Goal: Task Accomplishment & Management: Use online tool/utility

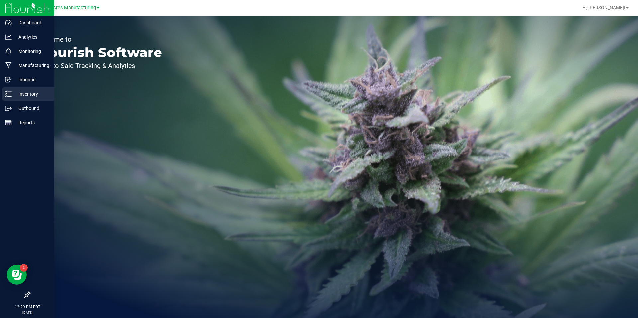
click at [12, 95] on p "Inventory" at bounding box center [32, 94] width 40 height 8
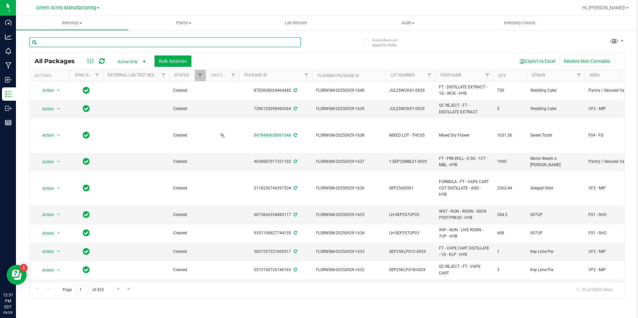
click at [141, 39] on input "text" at bounding box center [165, 42] width 272 height 10
paste input "W-SEP25MFU01-0923"
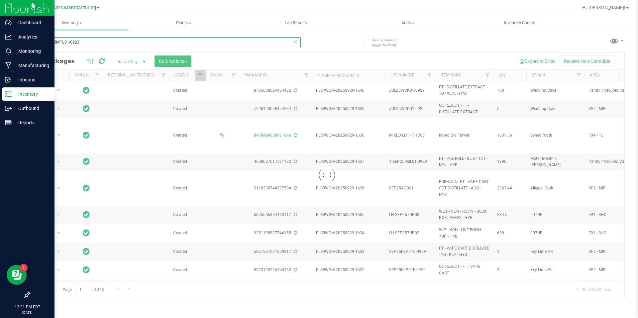
type input "W-SEP25MFU01-0923"
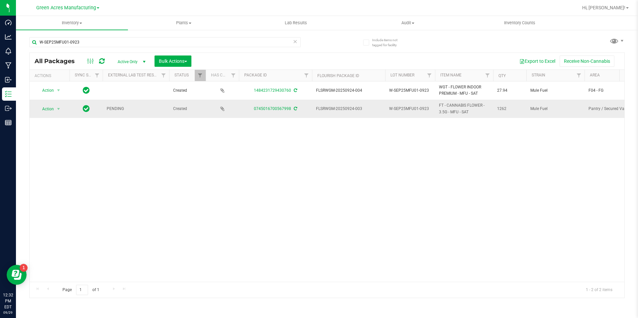
click at [296, 109] on icon at bounding box center [295, 109] width 3 height 4
click at [48, 109] on span "Action" at bounding box center [45, 108] width 18 height 9
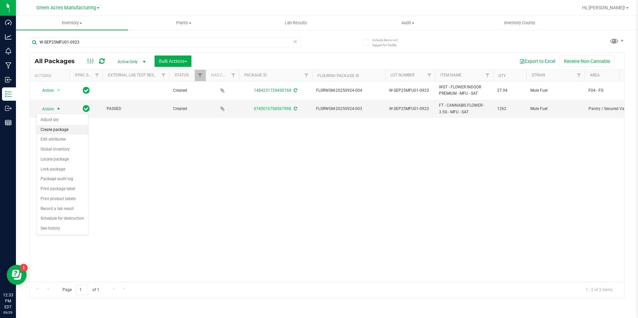
click at [66, 133] on li "Create package" at bounding box center [63, 130] width 52 height 10
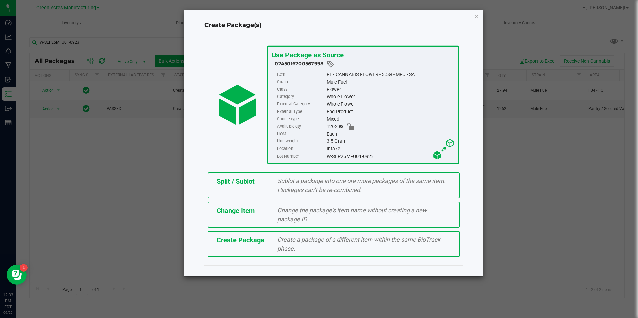
click at [273, 237] on div "Create a package of a different item within the same BioTrack phase." at bounding box center [364, 244] width 183 height 18
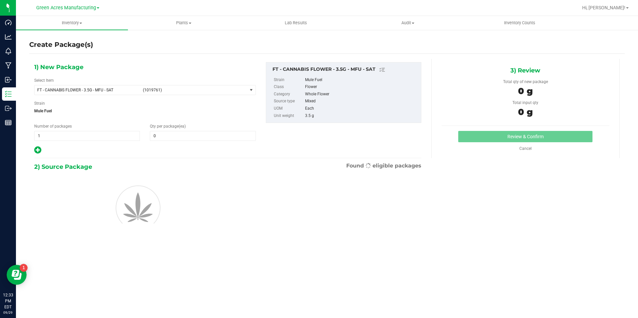
type input "0"
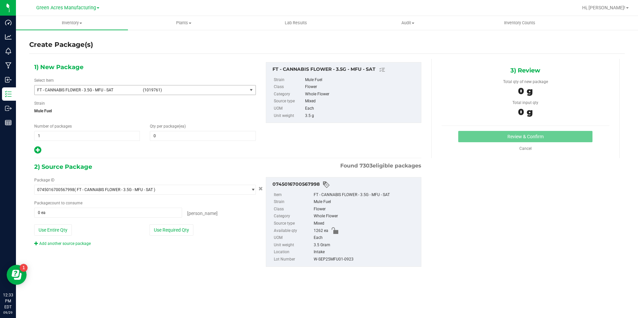
click at [154, 88] on span "(1019761)" at bounding box center [194, 90] width 102 height 5
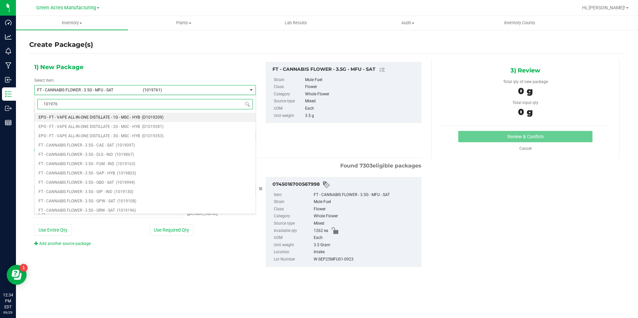
type input "1019761"
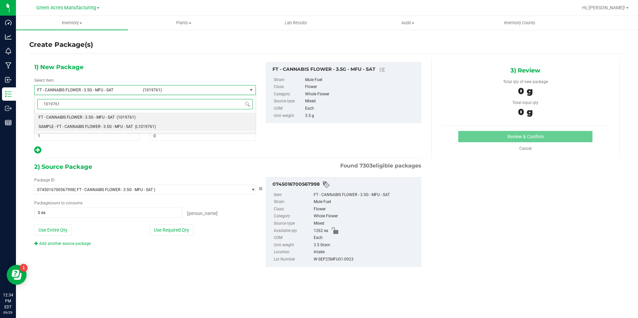
click at [121, 127] on span "SAMPLE - FT - CANNABIS FLOWER - 3.5G - MFU - SAT" at bounding box center [86, 126] width 94 height 5
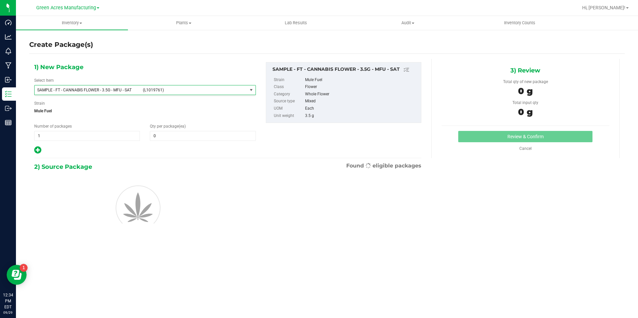
type input "0"
click at [130, 136] on span "1 1" at bounding box center [87, 136] width 106 height 10
type input "2"
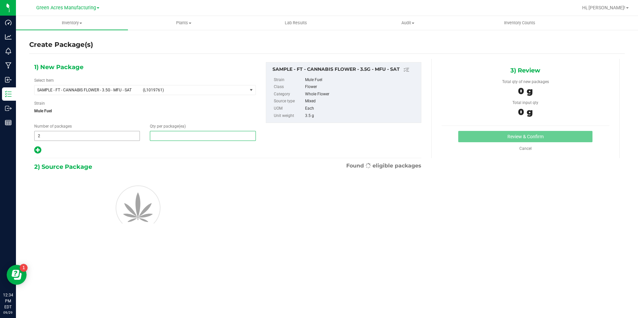
type input "1"
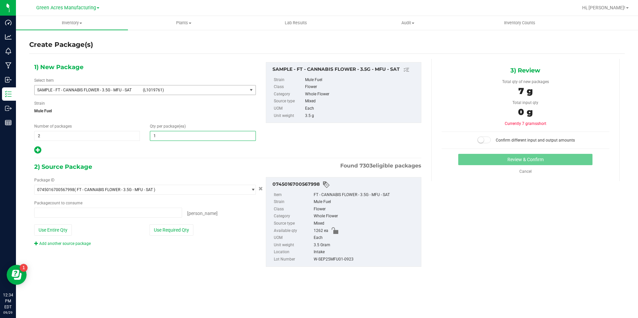
type input "0 ea"
type input "1"
drag, startPoint x: 98, startPoint y: 301, endPoint x: 108, endPoint y: 297, distance: 10.9
drag, startPoint x: 108, startPoint y: 297, endPoint x: 251, endPoint y: 292, distance: 143.7
click at [258, 295] on div "Inventory All packages All inventory Waste log Create inventory Plants All plan…" at bounding box center [327, 167] width 623 height 302
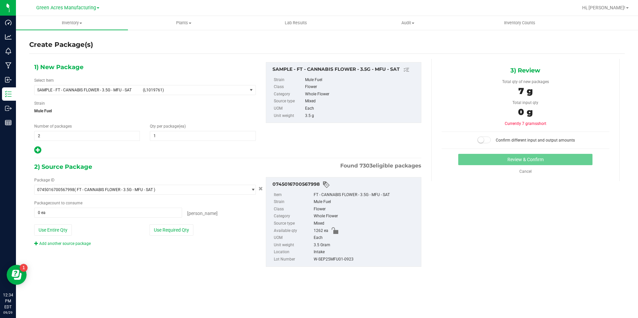
click at [200, 235] on div "Use Required Qty" at bounding box center [203, 229] width 106 height 11
click at [177, 228] on button "Use Required Qty" at bounding box center [172, 229] width 44 height 11
type input "2 ea"
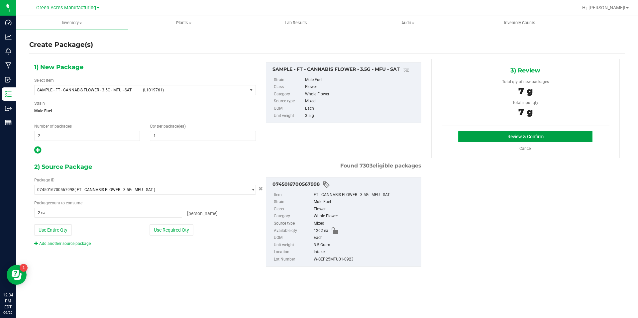
click at [480, 132] on button "Review & Confirm" at bounding box center [526, 136] width 134 height 11
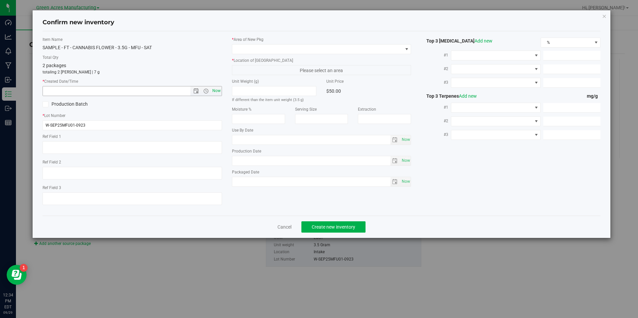
click at [219, 88] on span "Now" at bounding box center [216, 91] width 11 height 10
type input "9/29/2025 12:34 PM"
click at [280, 47] on span at bounding box center [317, 49] width 171 height 9
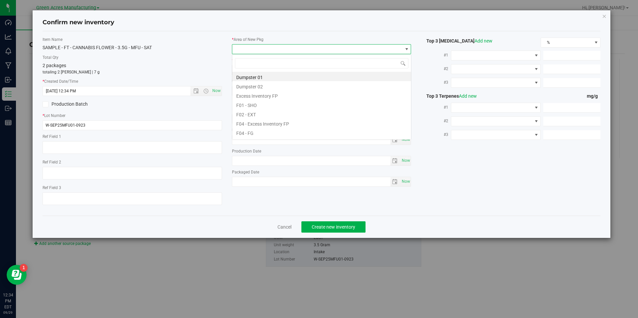
scroll to position [10, 180]
type input "pa"
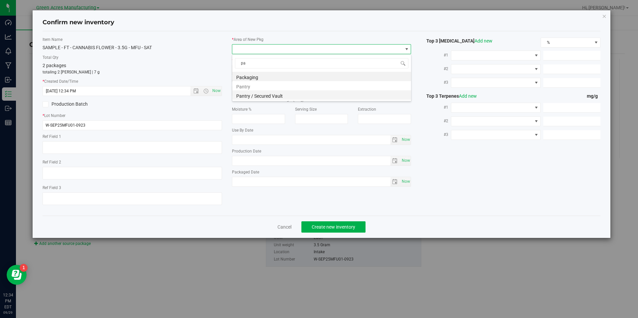
click at [267, 97] on li "Pantry / Secured Vault" at bounding box center [321, 94] width 179 height 9
click at [280, 65] on span "Freezer" at bounding box center [322, 70] width 180 height 10
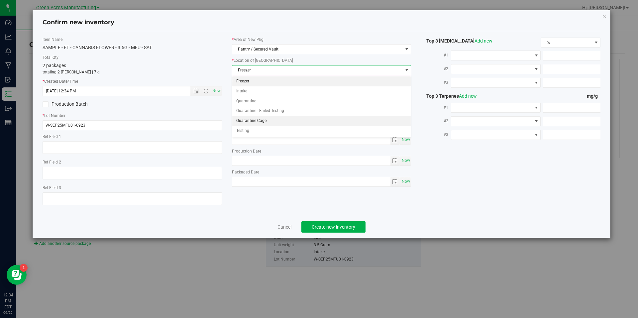
click at [261, 122] on li "Quarantine Cage" at bounding box center [321, 121] width 179 height 10
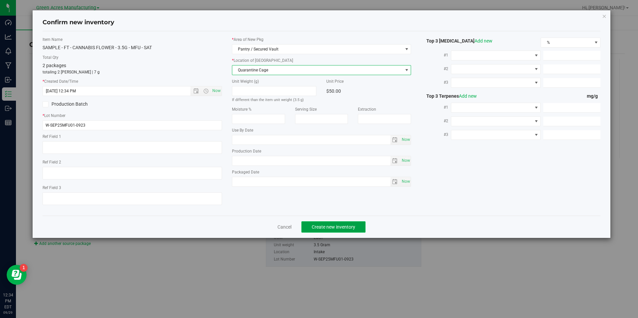
click at [351, 224] on span "Create new inventory" at bounding box center [334, 226] width 44 height 5
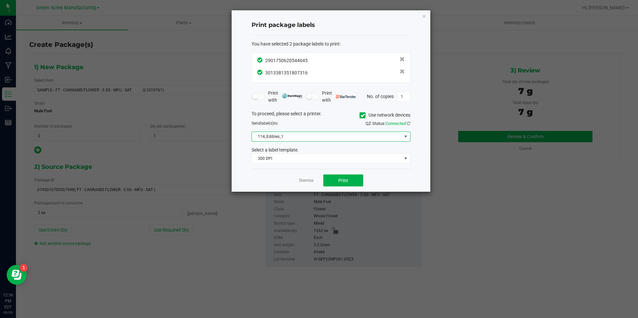
click at [335, 135] on span "114_Edibles_1" at bounding box center [327, 136] width 150 height 9
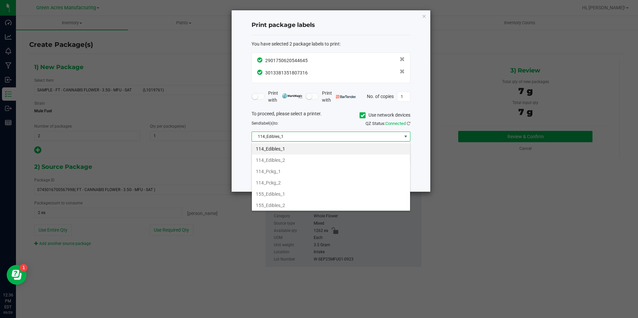
scroll to position [227, 0]
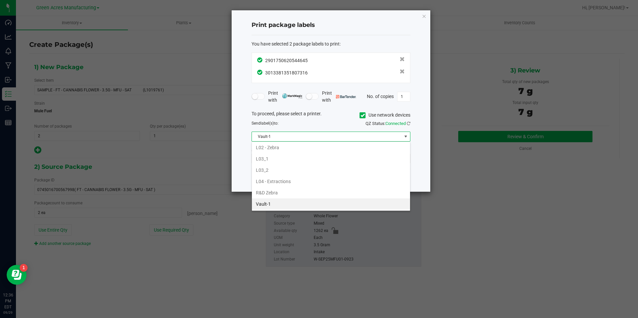
click at [281, 201] on li "Vault-1" at bounding box center [331, 204] width 158 height 11
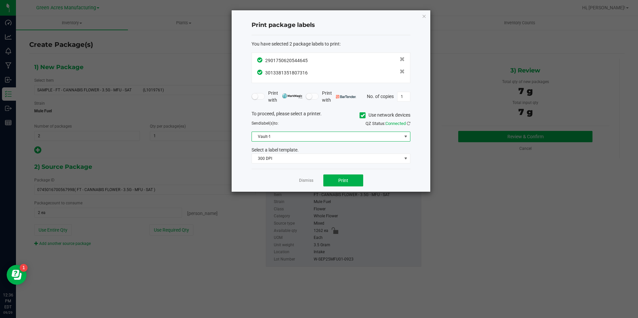
click at [308, 147] on div "Select a label template." at bounding box center [331, 150] width 169 height 7
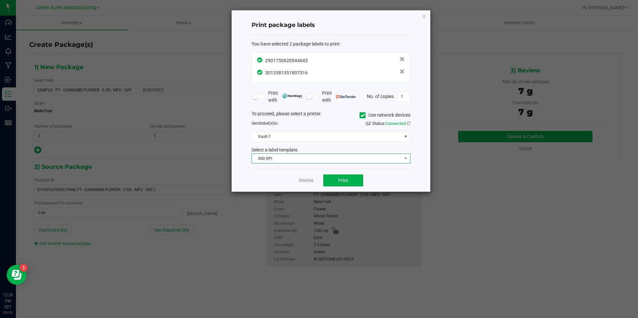
click at [308, 156] on span "300 DPI" at bounding box center [327, 158] width 150 height 9
click at [291, 185] on li "300 dpi FG" at bounding box center [331, 182] width 158 height 11
click at [346, 183] on span "Print" at bounding box center [344, 180] width 10 height 5
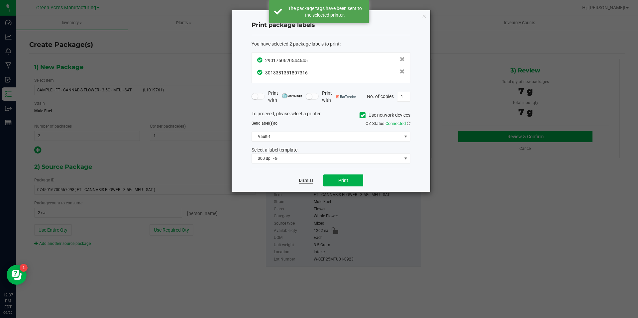
click at [305, 181] on link "Dismiss" at bounding box center [306, 181] width 14 height 6
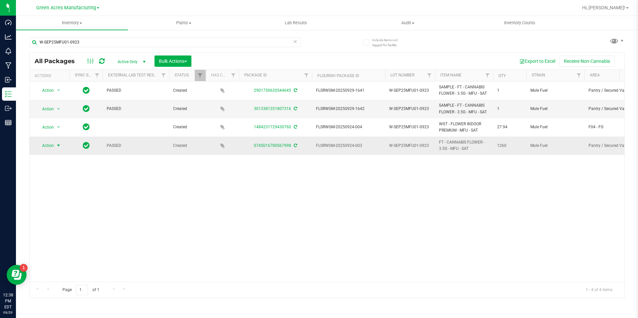
click at [60, 150] on span "select" at bounding box center [59, 145] width 8 height 9
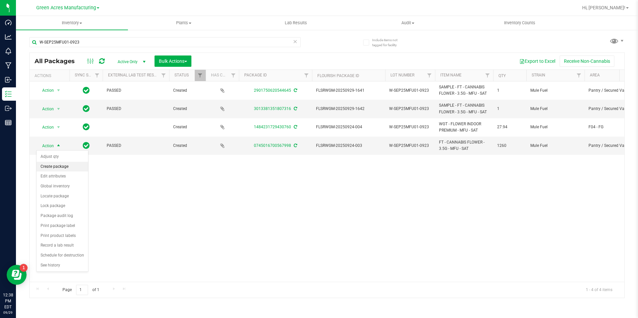
click at [66, 168] on li "Create package" at bounding box center [63, 167] width 52 height 10
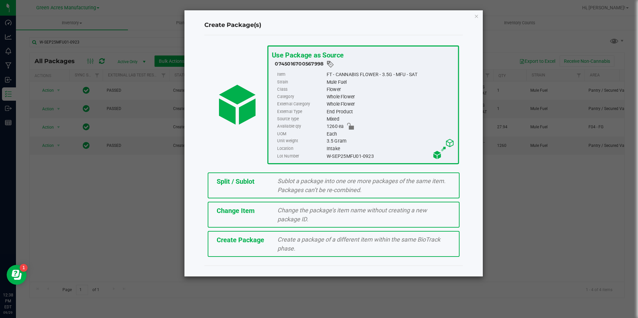
click at [248, 186] on div "Split / Sublot" at bounding box center [242, 182] width 61 height 10
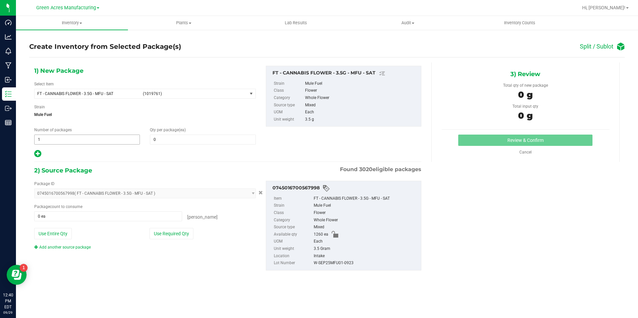
click at [109, 142] on span "1 1" at bounding box center [87, 140] width 106 height 10
type input "63"
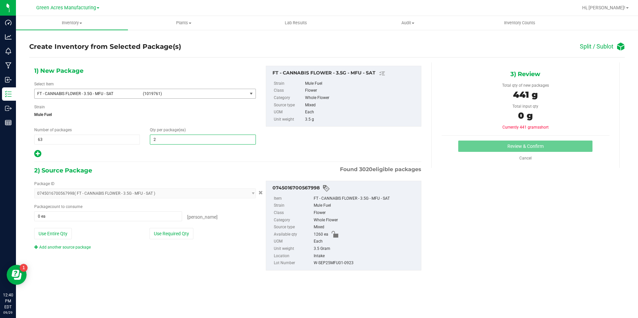
type input "20"
click at [168, 240] on div "Package ID 0745016700567998 ( FT - CANNABIS FLOWER - 3.5G - MFU - SAT ) 0001986…" at bounding box center [145, 216] width 232 height 70
click at [169, 237] on button "Use Required Qty" at bounding box center [172, 233] width 44 height 11
type input "1260 ea"
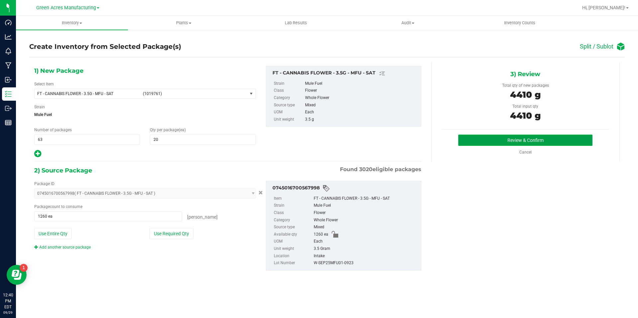
click at [486, 139] on button "Review & Confirm" at bounding box center [526, 140] width 134 height 11
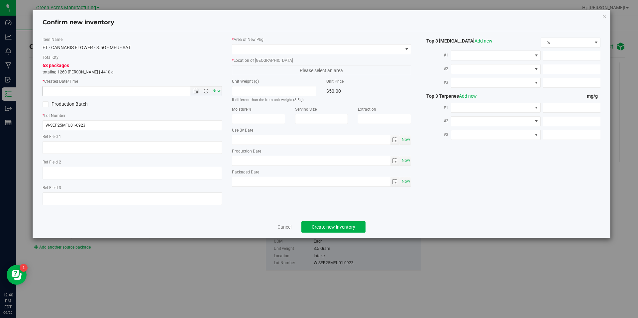
click at [217, 91] on span "Now" at bounding box center [216, 91] width 11 height 10
type input "9/29/2025 12:40 PM"
click at [258, 48] on span at bounding box center [317, 49] width 171 height 9
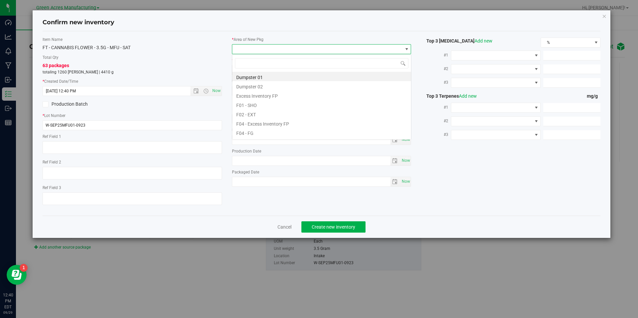
scroll to position [10, 180]
type input "vf2"
click at [270, 126] on li "VF2 - WHS" at bounding box center [321, 122] width 179 height 9
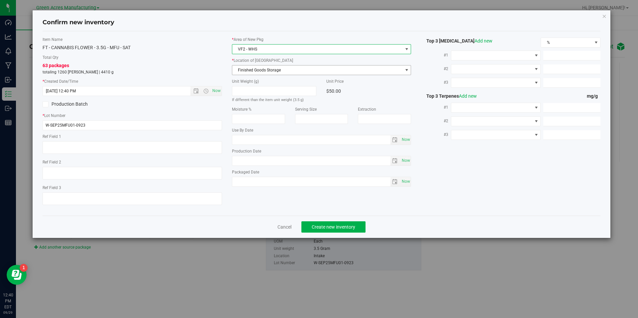
click at [318, 70] on span "Finished Goods Storage" at bounding box center [317, 70] width 171 height 9
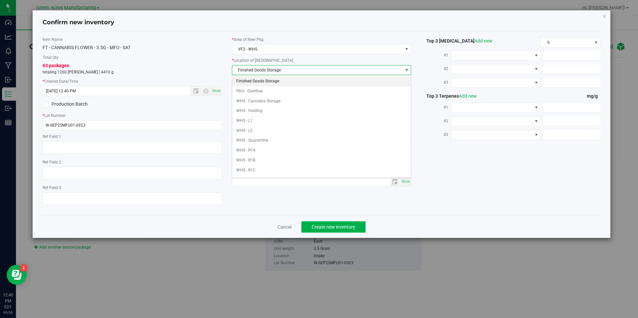
click at [305, 82] on li "Finished Goods Storage" at bounding box center [321, 81] width 179 height 10
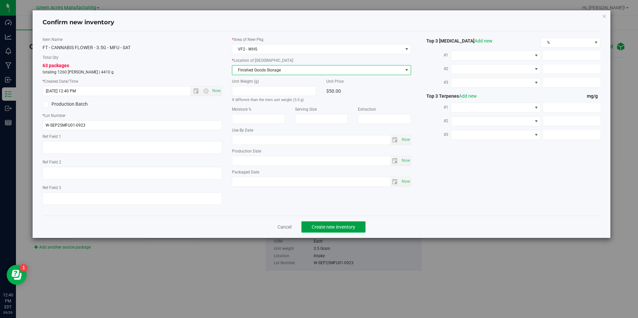
click at [324, 226] on span "Create new inventory" at bounding box center [334, 226] width 44 height 5
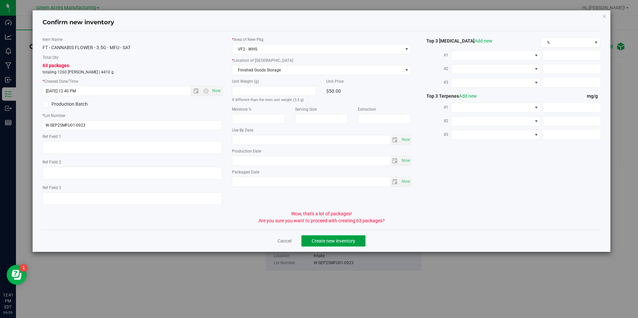
click at [351, 243] on span "Create new inventory" at bounding box center [334, 240] width 44 height 5
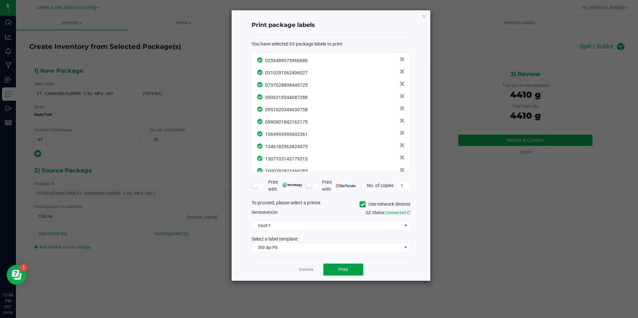
click at [332, 268] on button "Print" at bounding box center [344, 270] width 40 height 12
click at [302, 272] on link "Dismiss" at bounding box center [306, 270] width 14 height 6
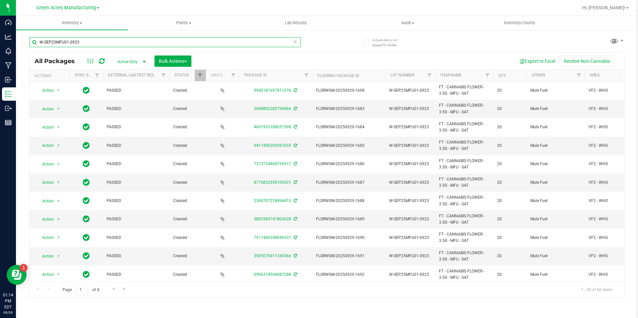
drag, startPoint x: 91, startPoint y: 47, endPoint x: 32, endPoint y: 45, distance: 58.9
click at [33, 45] on input "W-SEP25MFU01-0923" at bounding box center [165, 42] width 272 height 10
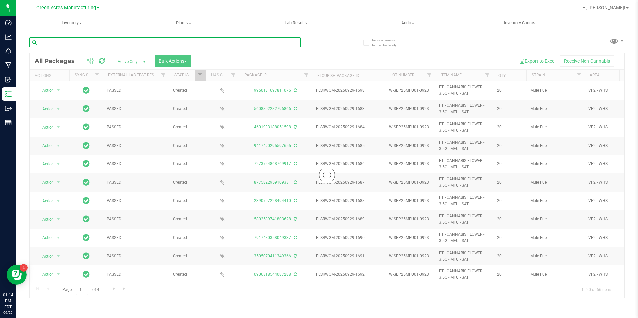
click at [106, 46] on input "text" at bounding box center [165, 42] width 272 height 10
paste input "1-JUN25CUW01-0923"
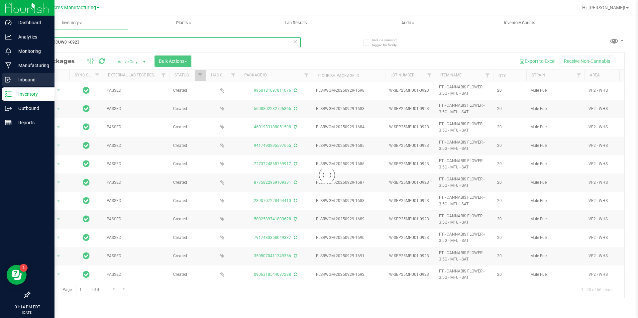
type input "1-JUN25CUW01-0923"
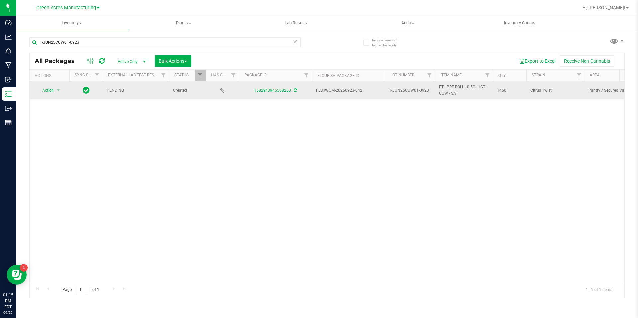
click at [296, 91] on icon at bounding box center [295, 90] width 3 height 4
click at [59, 88] on span "select" at bounding box center [58, 90] width 5 height 5
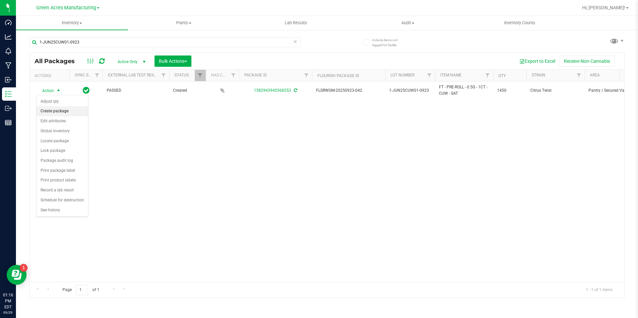
click at [68, 109] on li "Create package" at bounding box center [63, 111] width 52 height 10
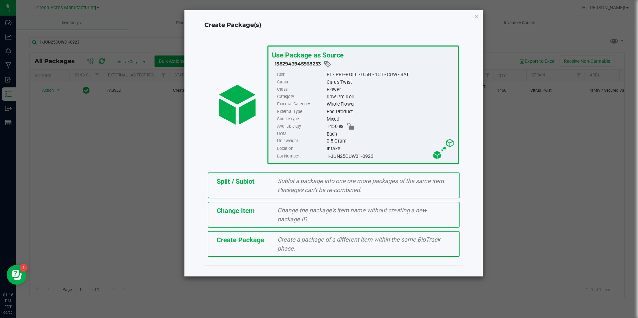
click at [296, 249] on div "Create a package of a different item within the same BioTrack phase." at bounding box center [364, 244] width 183 height 18
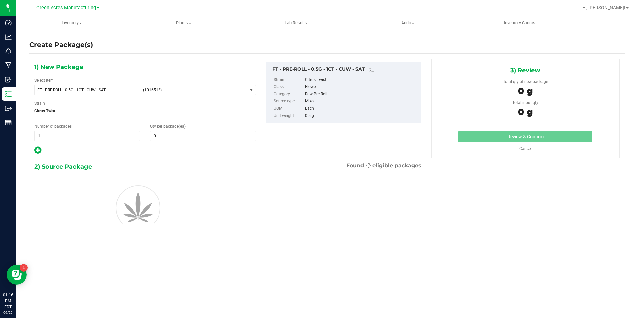
type input "0"
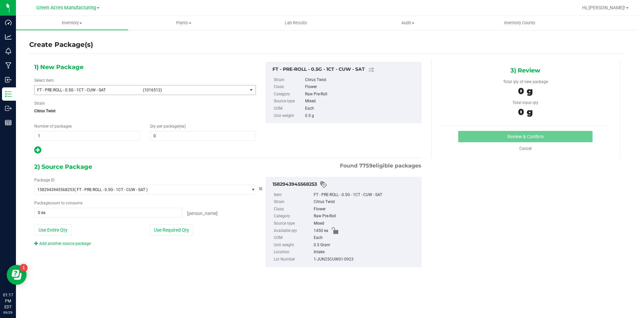
click at [124, 90] on span "FT - PRE-ROLL - 0.5G - 1CT - CUW - SAT" at bounding box center [88, 90] width 102 height 5
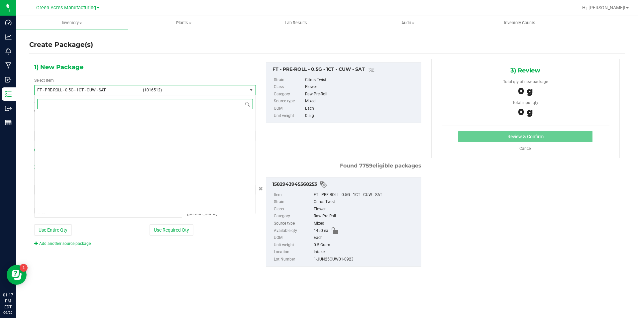
scroll to position [26378, 0]
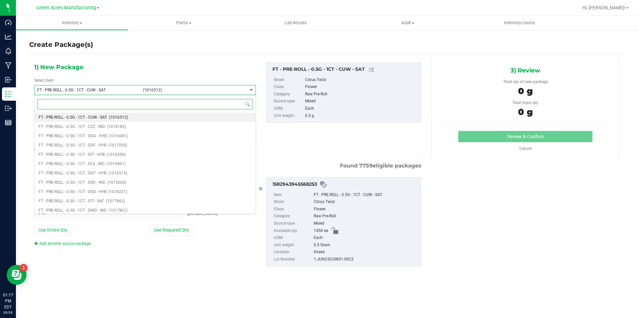
type input "4"
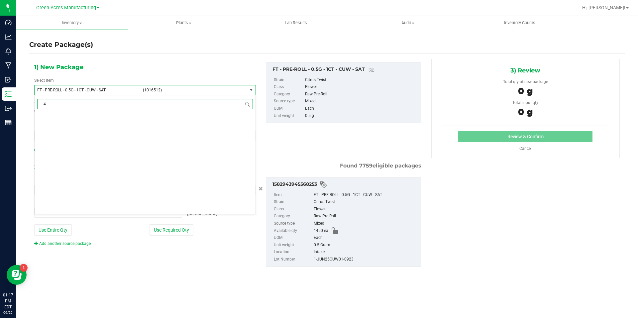
scroll to position [0, 0]
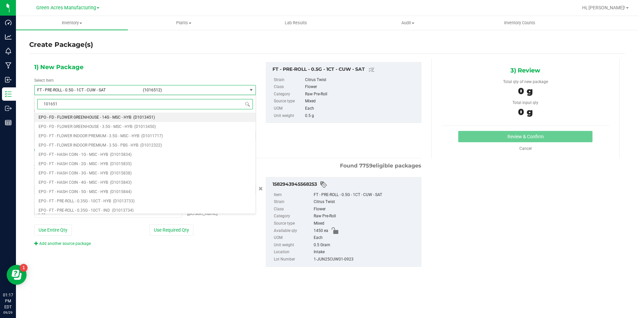
type input "1016512"
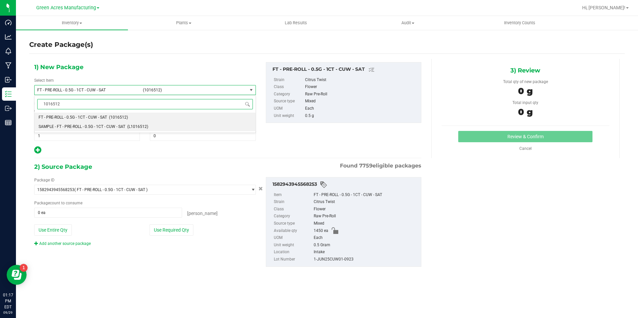
click at [127, 124] on li "SAMPLE - FT - PRE-ROLL - 0.5G - 1CT - CUW - SAT (L1016512)" at bounding box center [145, 126] width 221 height 9
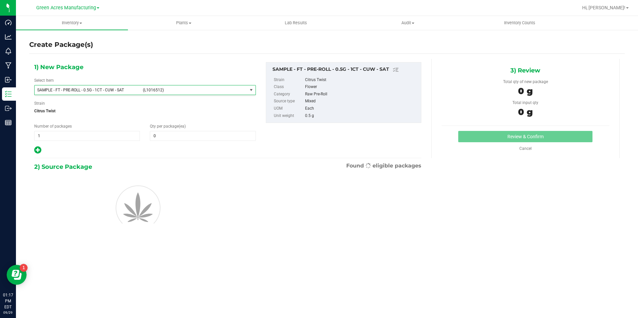
type input "0"
click at [114, 136] on span "1 1" at bounding box center [87, 136] width 106 height 10
type input "2"
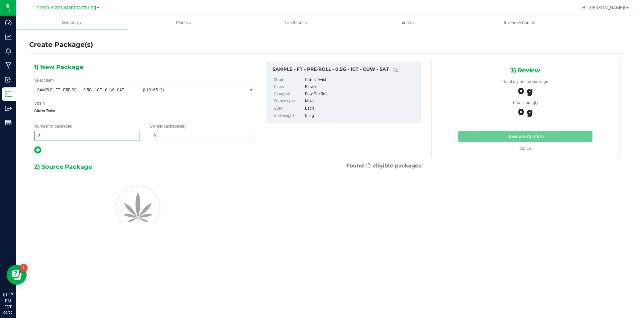
type input "2"
type input "1"
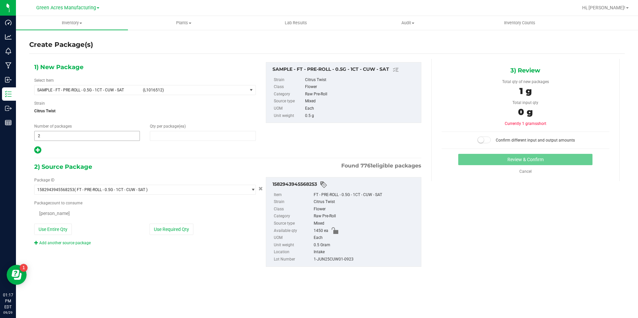
type input "1"
click at [182, 238] on div "Package ID 1582943945568253 ( FT - PRE-ROLL - 0.5G - 1CT - CUW - SAT ) 00005188…" at bounding box center [145, 212] width 232 height 70
click at [180, 233] on button "Use Required Qty" at bounding box center [172, 229] width 44 height 11
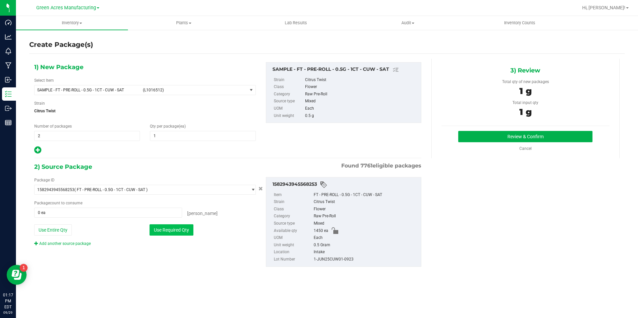
type input "2 ea"
click at [483, 134] on button "Review & Confirm" at bounding box center [526, 136] width 134 height 11
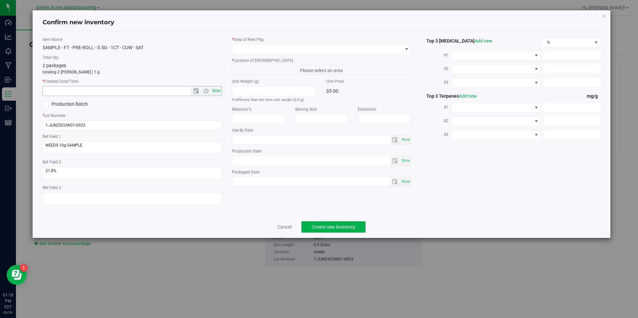
click at [218, 93] on span "Now" at bounding box center [216, 91] width 11 height 10
type input "9/29/2025 1:18 PM"
click at [294, 53] on span at bounding box center [317, 49] width 171 height 9
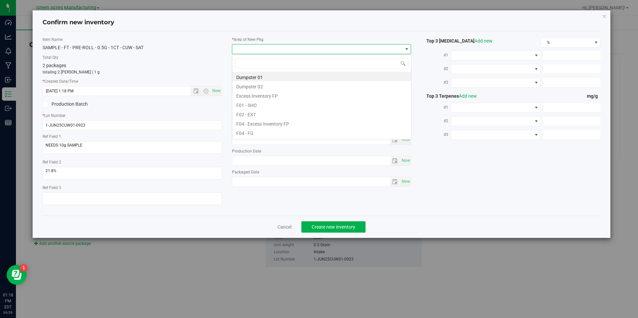
scroll to position [10, 180]
type input "pa"
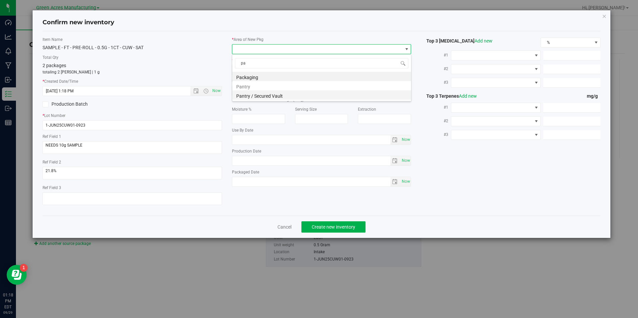
click at [280, 98] on li "Pantry / Secured Vault" at bounding box center [321, 94] width 179 height 9
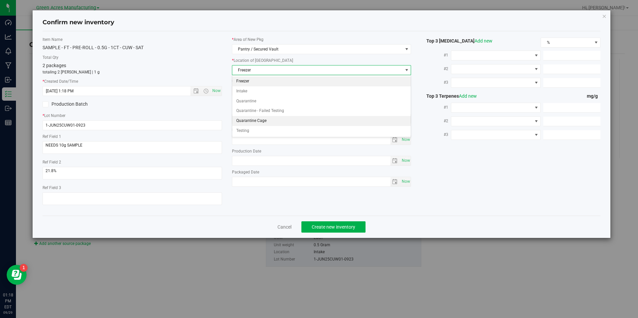
click at [274, 120] on li "Quarantine Cage" at bounding box center [321, 121] width 179 height 10
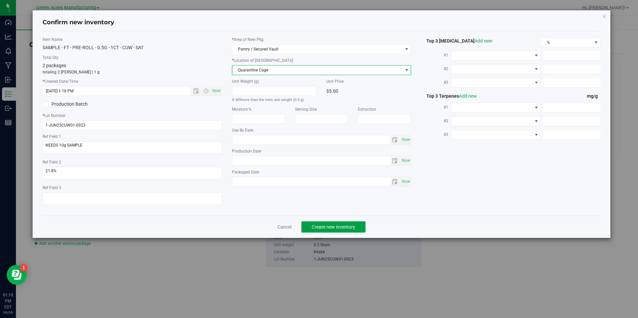
click at [340, 229] on span "Create new inventory" at bounding box center [334, 226] width 44 height 5
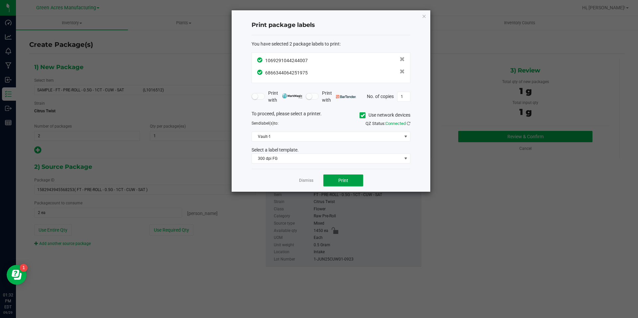
click at [334, 177] on button "Print" at bounding box center [344, 181] width 40 height 12
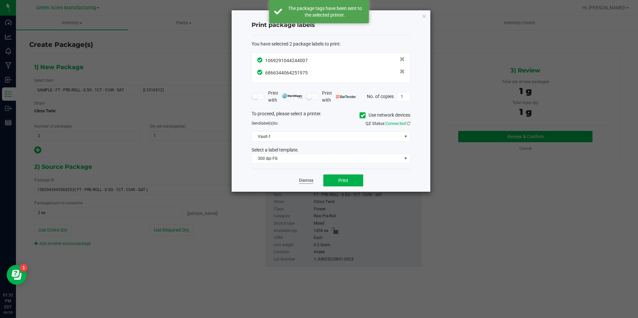
click at [307, 181] on link "Dismiss" at bounding box center [306, 181] width 14 height 6
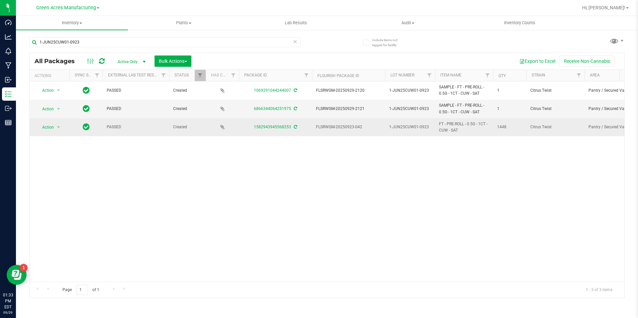
click at [55, 126] on span "select" at bounding box center [59, 127] width 8 height 9
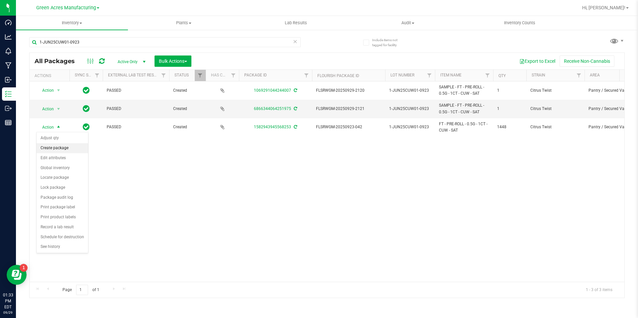
click at [66, 146] on li "Create package" at bounding box center [63, 148] width 52 height 10
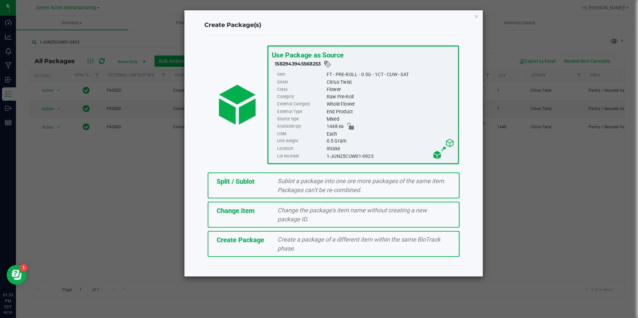
click at [240, 180] on span "Split / Sublot" at bounding box center [236, 182] width 38 height 8
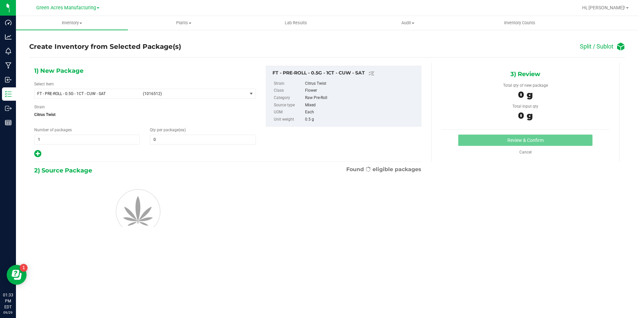
type input "0"
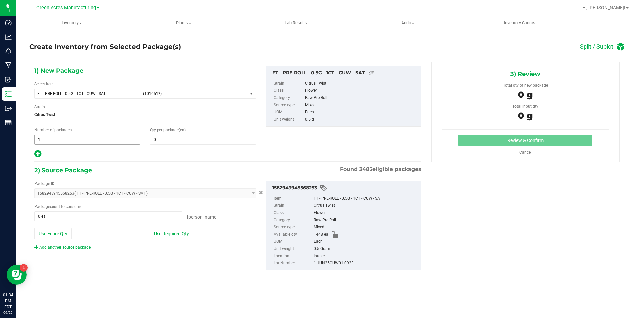
click at [116, 137] on span "1 1" at bounding box center [87, 140] width 106 height 10
type input "57"
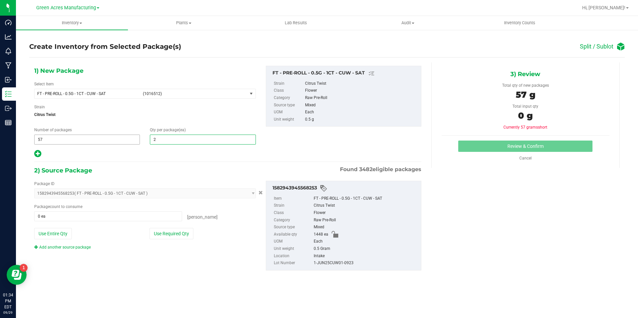
type input "25"
click at [38, 153] on icon at bounding box center [37, 154] width 7 height 8
type input "25"
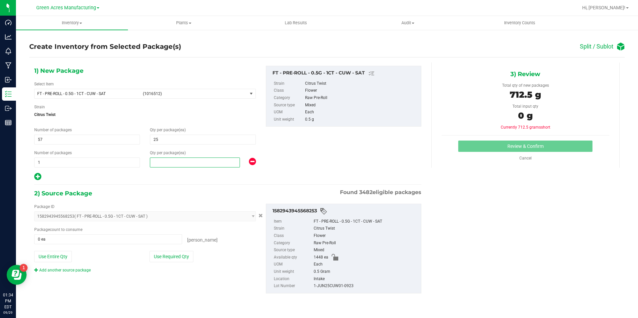
click at [182, 160] on span at bounding box center [195, 163] width 90 height 10
type input "23"
click at [170, 257] on button "Use Required Qty" at bounding box center [172, 256] width 44 height 11
type input "1448 ea"
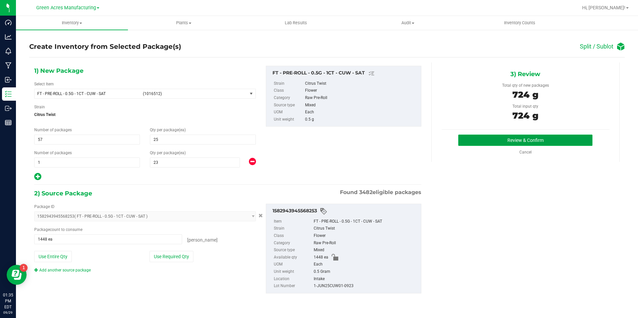
click at [501, 138] on button "Review & Confirm" at bounding box center [526, 140] width 134 height 11
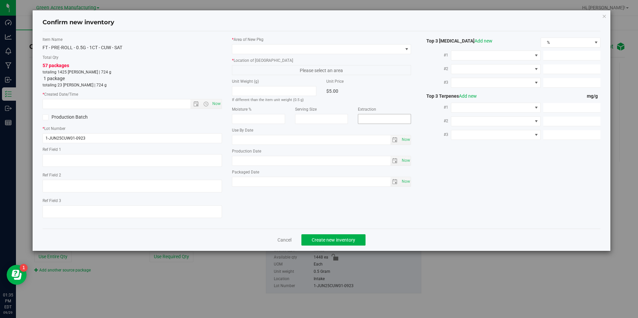
type textarea "NEEDS 10g SAMPLE"
type textarea "21.8%"
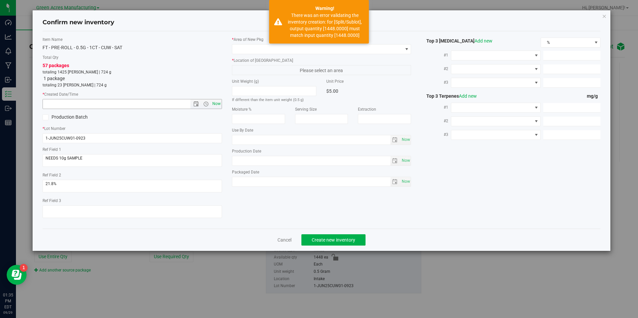
click at [217, 106] on span "Now" at bounding box center [216, 104] width 11 height 10
type input "9/29/2025 1:35 PM"
click at [255, 51] on span at bounding box center [317, 49] width 171 height 9
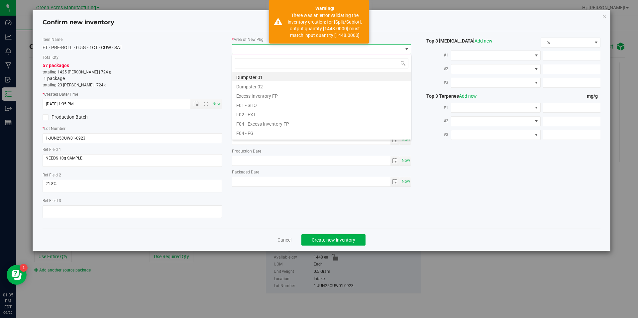
scroll to position [10, 180]
type input "vf2"
click at [271, 121] on li "VF2 - WHS" at bounding box center [321, 122] width 179 height 9
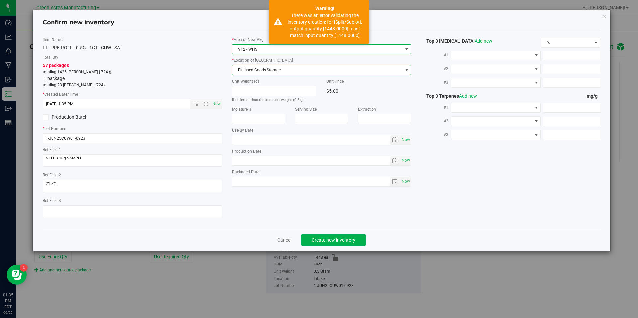
click at [282, 66] on span "Finished Goods Storage" at bounding box center [317, 70] width 171 height 9
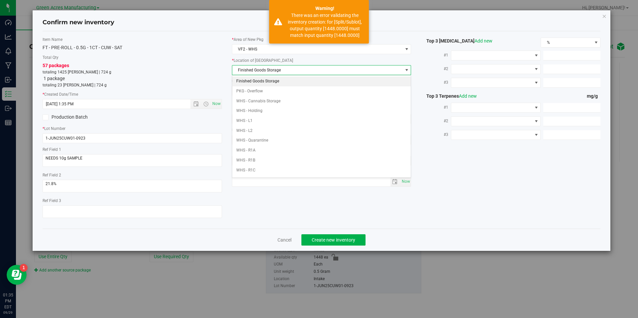
click at [275, 82] on li "Finished Goods Storage" at bounding box center [321, 81] width 179 height 10
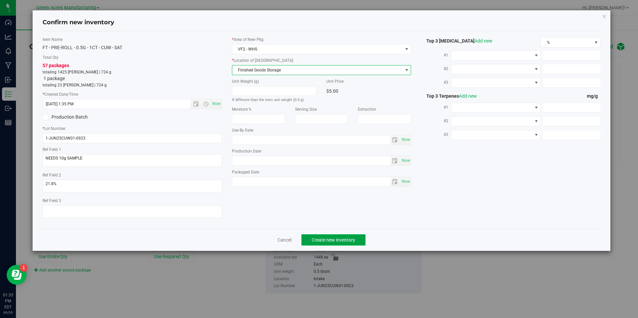
click at [351, 237] on span "Create new inventory" at bounding box center [334, 239] width 44 height 5
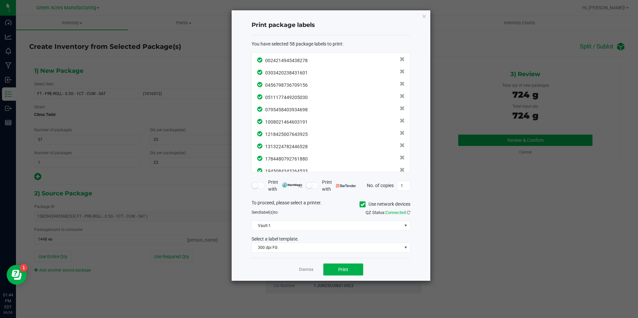
click at [410, 72] on div "0024214945438278 0303420238431601 0456798736709156 0511177449205030 07954584039…" at bounding box center [331, 113] width 159 height 120
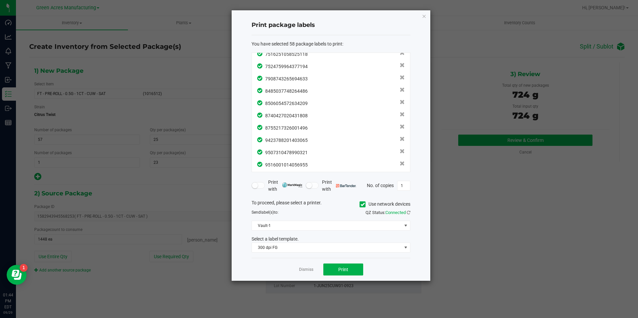
scroll to position [600, 0]
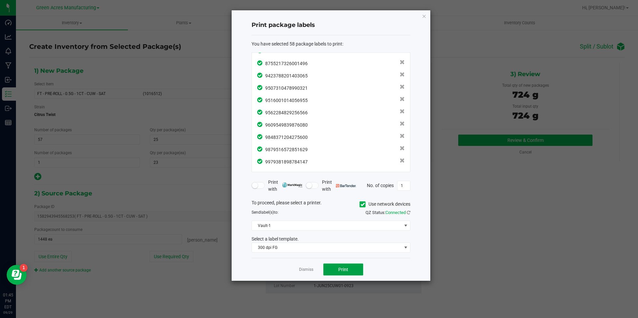
click at [352, 271] on button "Print" at bounding box center [344, 270] width 40 height 12
click at [311, 269] on link "Dismiss" at bounding box center [306, 270] width 14 height 6
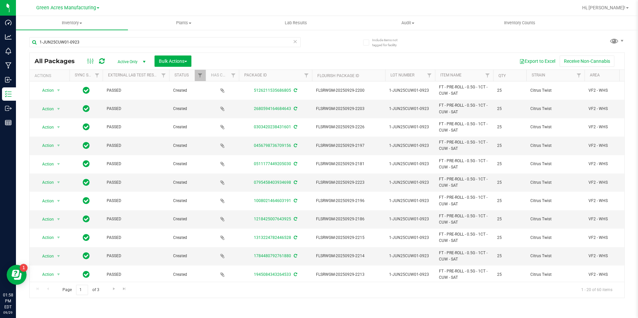
click at [509, 76] on th "Qty" at bounding box center [509, 76] width 33 height 12
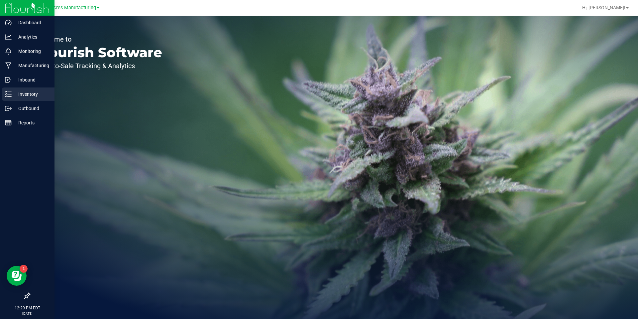
click at [12, 91] on p "Inventory" at bounding box center [32, 94] width 40 height 8
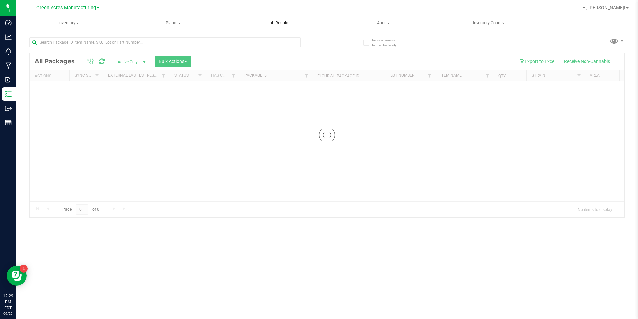
click at [286, 25] on span "Lab Results" at bounding box center [279, 23] width 40 height 6
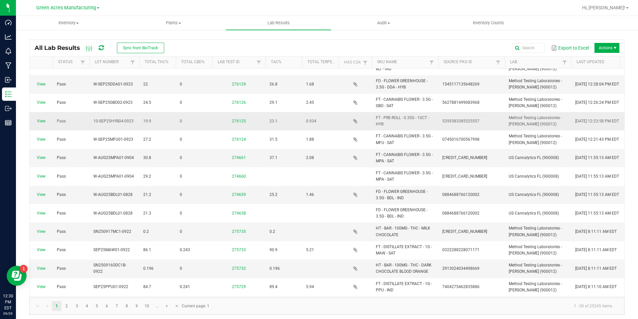
scroll to position [166, 0]
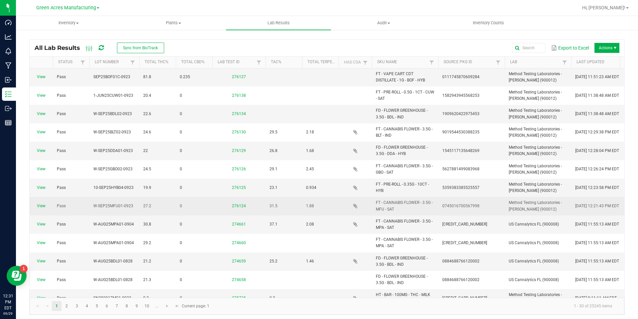
drag, startPoint x: 135, startPoint y: 208, endPoint x: 94, endPoint y: 208, distance: 41.2
click at [94, 208] on td "W-SEP25MFU01-0923" at bounding box center [114, 206] width 50 height 18
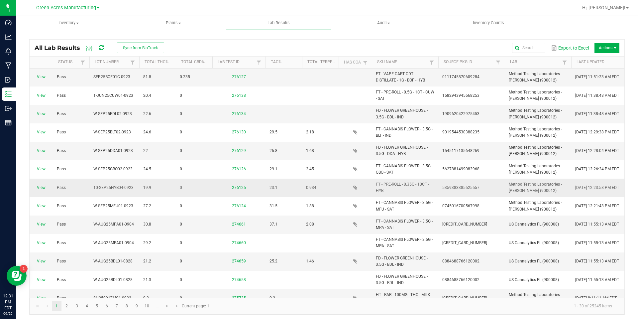
copy span "W-SEP25MFU01-0923"
drag, startPoint x: 135, startPoint y: 184, endPoint x: 90, endPoint y: 193, distance: 46.2
click at [90, 193] on td "10-SEP25HYB04-0923" at bounding box center [114, 188] width 50 height 18
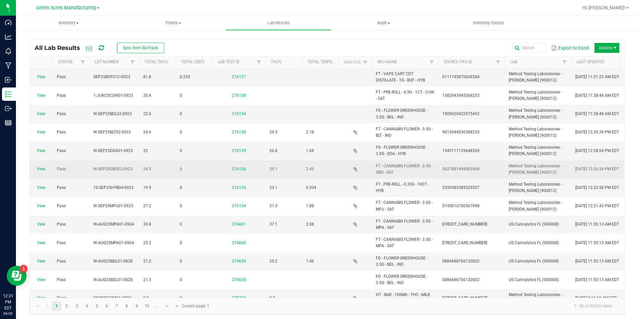
drag, startPoint x: 136, startPoint y: 166, endPoint x: 89, endPoint y: 172, distance: 47.3
click at [89, 172] on tr "View Pass W-SEP25GBO02-0923 24.5 0 276126 29.1 2.45 FT - CANNABIS FLOWER - 3.5G…" at bounding box center [592, 169] width 1124 height 18
copy tr "W-SEP25GBO02-0923"
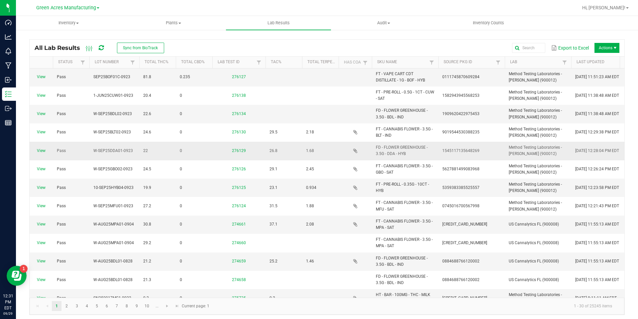
drag, startPoint x: 134, startPoint y: 146, endPoint x: 95, endPoint y: 152, distance: 40.0
click at [95, 152] on td "W-SEP25DDA01-0923" at bounding box center [114, 151] width 50 height 18
copy span "W-SEP25DDA01-0923"
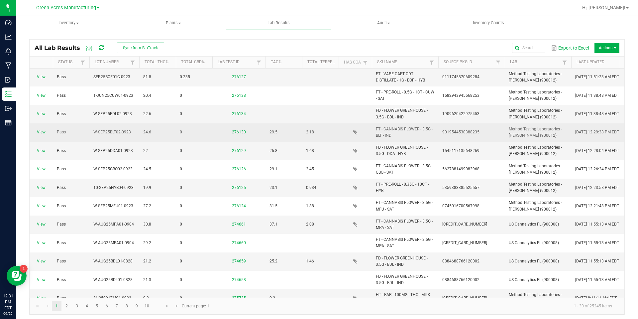
drag, startPoint x: 131, startPoint y: 133, endPoint x: 87, endPoint y: 138, distance: 44.6
click at [87, 138] on tr "View Pass W-SEP25BLT02-0923 24.6 0 276130 29.5 2.18 FT - CANNABIS FLOWER - 3.5G…" at bounding box center [592, 132] width 1124 height 18
copy tr "W-SEP25BLT02-0923"
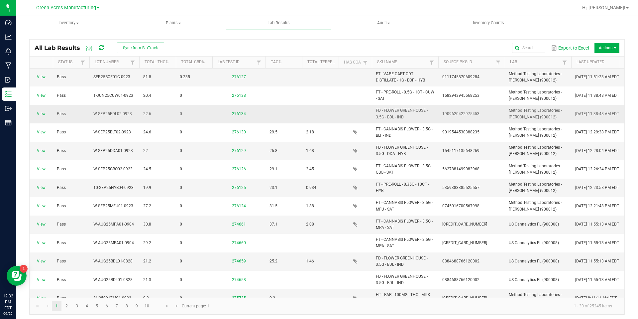
drag, startPoint x: 134, startPoint y: 110, endPoint x: 88, endPoint y: 114, distance: 46.7
click at [88, 114] on tr "View Pass W-SEP25BDL02-0923 22.6 0 276134 FD - FLOWER GREENHOUSE - 3.5G - BDL -…" at bounding box center [592, 114] width 1124 height 18
copy tr "W-SEP25BDL02-0923"
click at [102, 46] on icon at bounding box center [101, 48] width 5 height 6
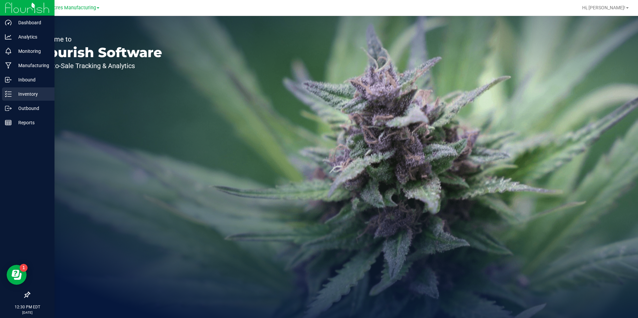
click at [12, 93] on p "Inventory" at bounding box center [32, 94] width 40 height 8
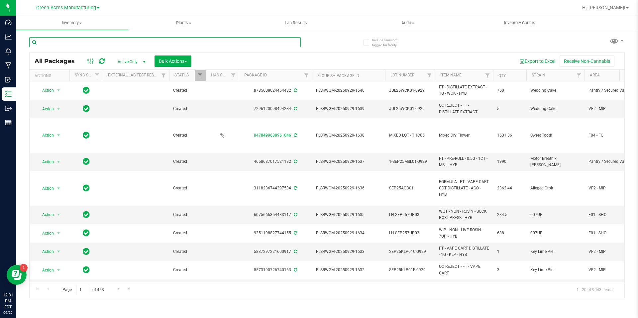
click at [89, 40] on input "text" at bounding box center [165, 42] width 272 height 10
paste input "W-SEP25GBO02-0923"
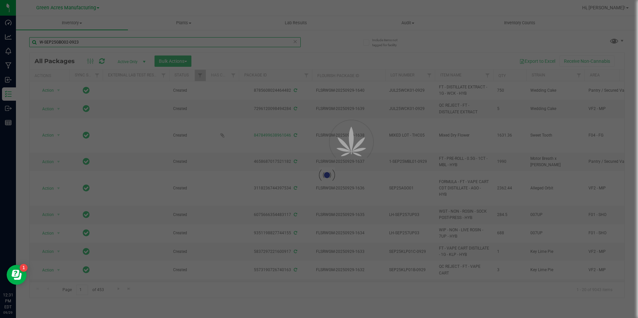
type input "W-SEP25GBO02-0923"
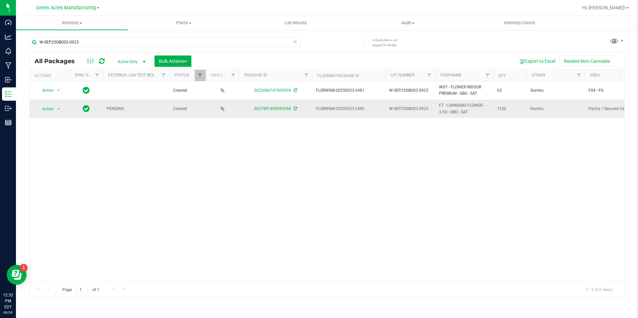
click at [294, 108] on icon at bounding box center [295, 109] width 3 height 4
click at [58, 107] on span "select" at bounding box center [58, 108] width 5 height 5
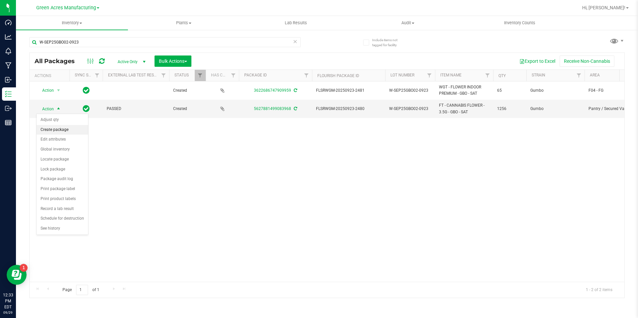
click at [57, 128] on li "Create package" at bounding box center [63, 130] width 52 height 10
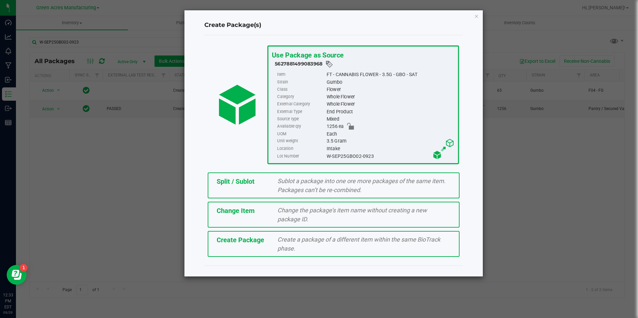
click at [215, 248] on div "Create Package Create a package of a different item within the same BioTrack ph…" at bounding box center [334, 244] width 252 height 26
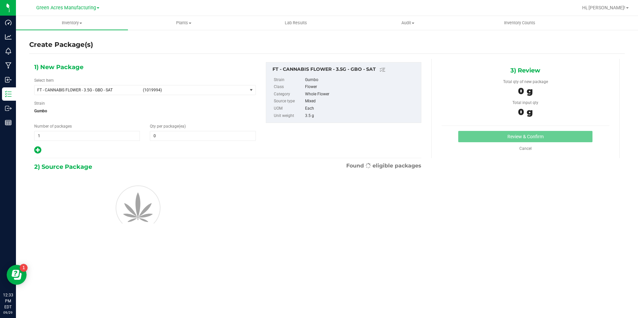
type input "0"
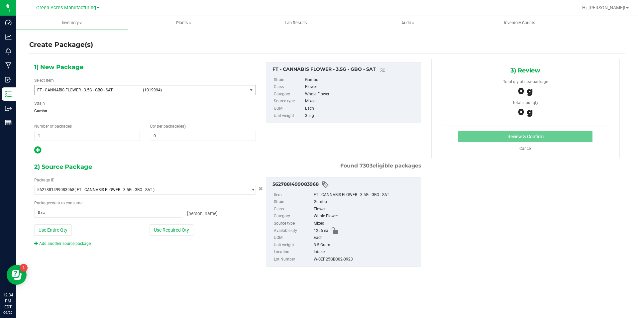
click at [245, 89] on span "FT - CANNABIS FLOWER - 3.5G - GBO - SAT (1019994)" at bounding box center [141, 89] width 213 height 9
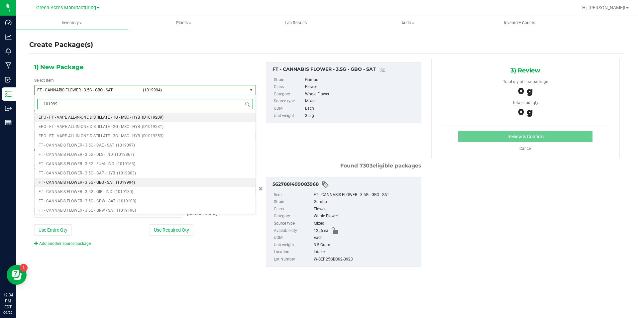
type input "1019994"
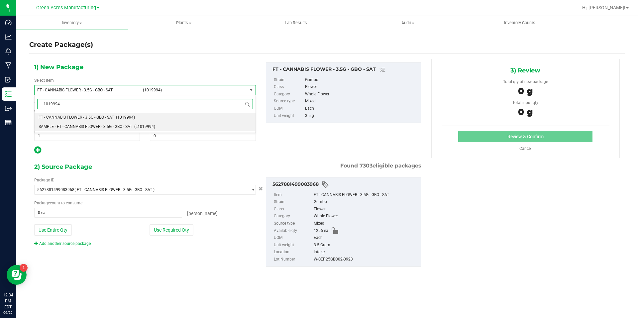
click at [176, 130] on li "SAMPLE - FT - CANNABIS FLOWER - 3.5G - GBO - SAT (L1019994)" at bounding box center [145, 126] width 221 height 9
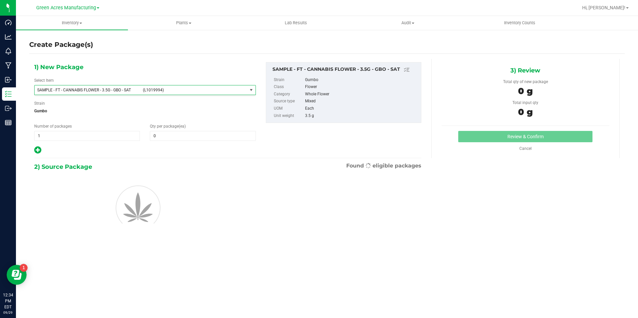
type input "0"
click at [137, 133] on span "1 1" at bounding box center [87, 136] width 106 height 10
type input "2"
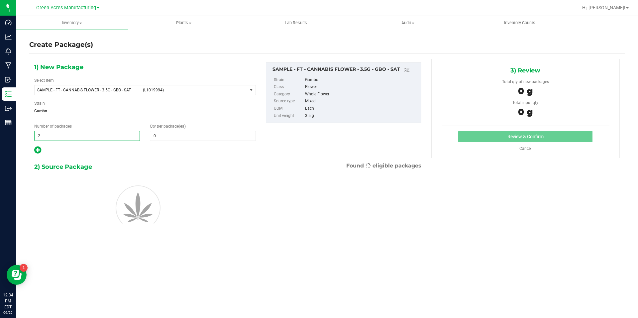
type input "2"
type input "1"
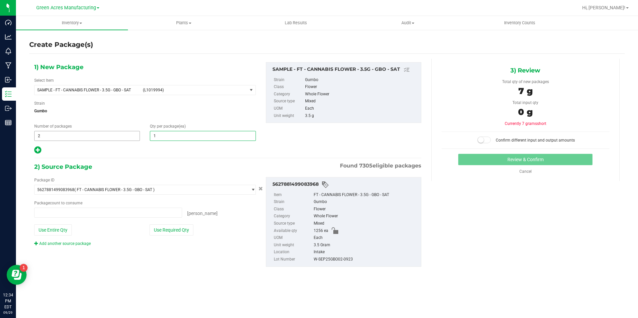
type input "0 ea"
type input "1"
click at [185, 228] on button "Use Required Qty" at bounding box center [172, 229] width 44 height 11
type input "2 ea"
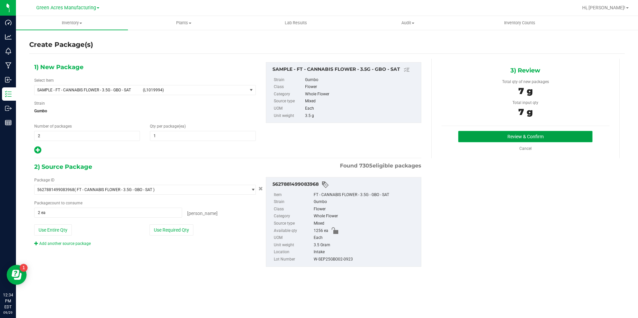
click at [484, 136] on button "Review & Confirm" at bounding box center [526, 136] width 134 height 11
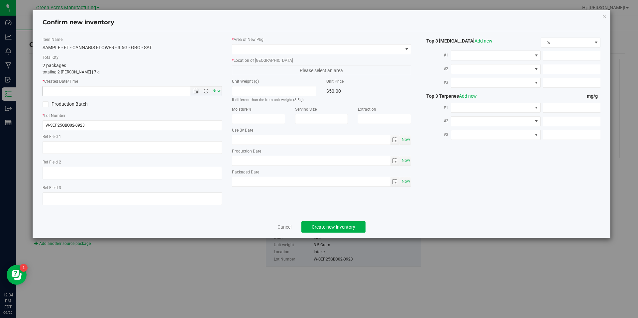
click at [216, 91] on span "Now" at bounding box center [216, 91] width 11 height 10
type input "9/29/2025 12:34 PM"
click at [305, 53] on span at bounding box center [317, 49] width 171 height 9
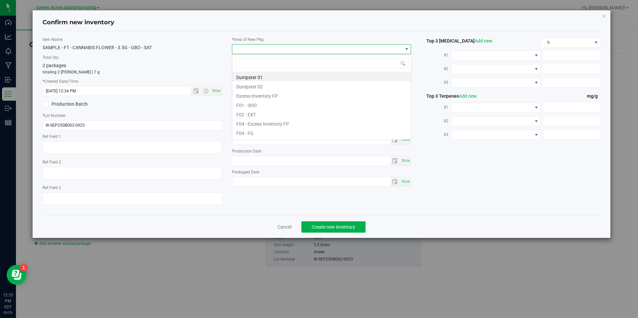
scroll to position [10, 180]
type input "pa"
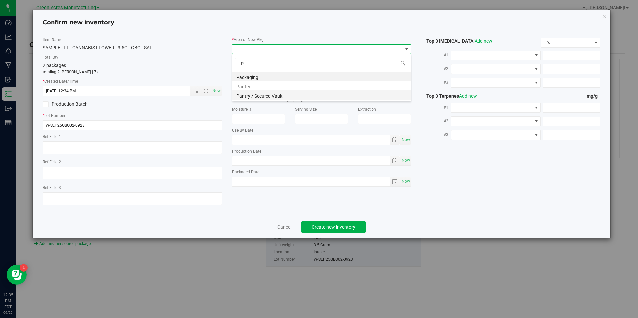
click at [280, 97] on li "Pantry / Secured Vault" at bounding box center [321, 94] width 179 height 9
click at [286, 74] on span "Freezer" at bounding box center [317, 70] width 171 height 9
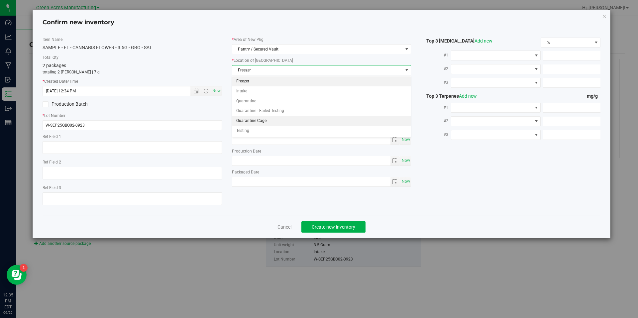
click at [276, 119] on li "Quarantine Cage" at bounding box center [321, 121] width 179 height 10
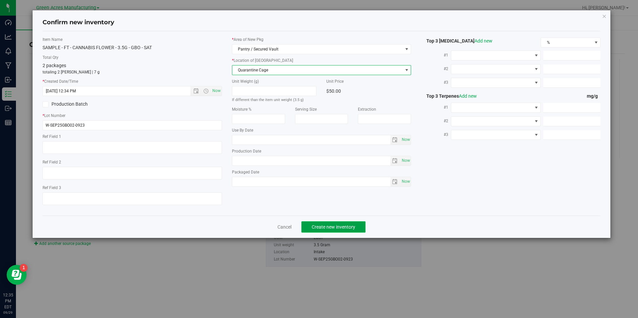
click at [311, 224] on button "Create new inventory" at bounding box center [334, 226] width 64 height 11
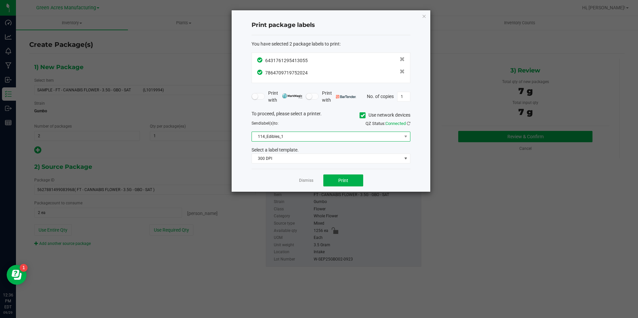
click at [295, 141] on span "114_Edibles_1" at bounding box center [327, 136] width 150 height 9
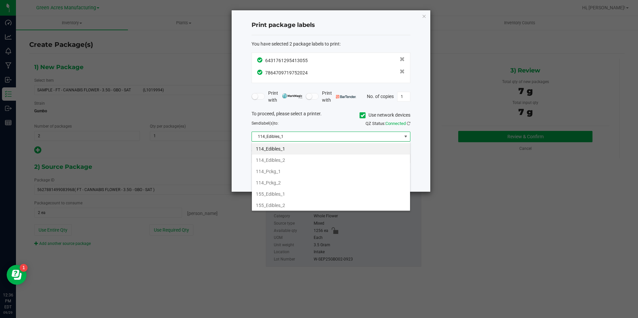
scroll to position [227, 0]
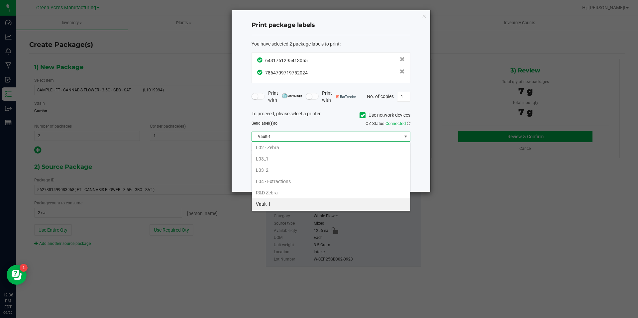
click at [282, 202] on li "Vault-1" at bounding box center [331, 204] width 158 height 11
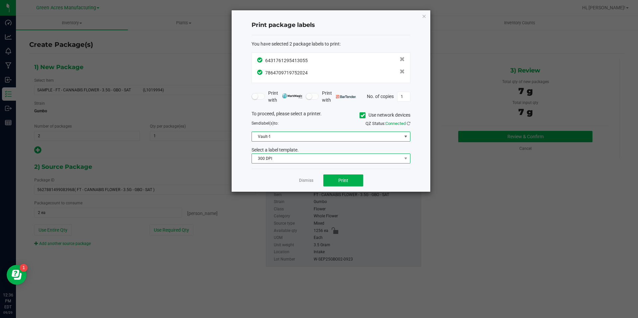
click at [293, 161] on span "300 DPI" at bounding box center [327, 158] width 150 height 9
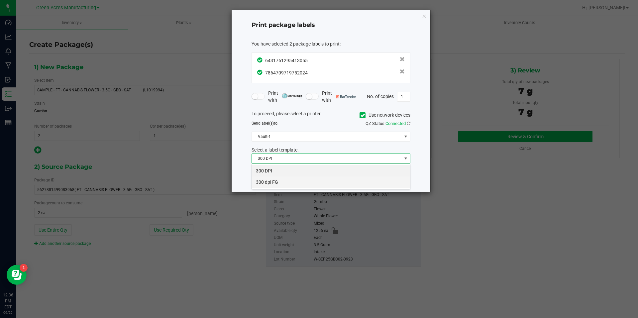
click at [287, 186] on li "300 dpi FG" at bounding box center [331, 182] width 158 height 11
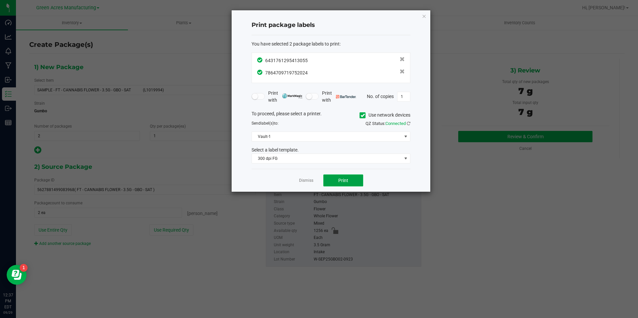
click at [342, 180] on span "Print" at bounding box center [344, 180] width 10 height 5
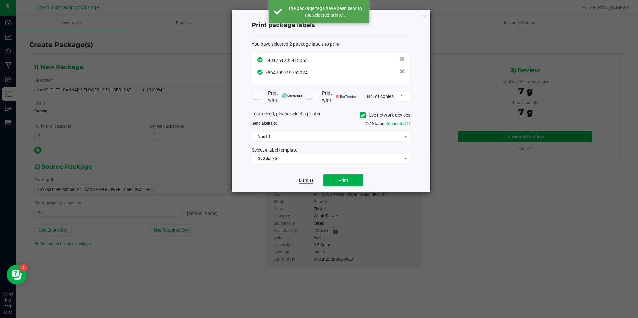
click at [310, 180] on link "Dismiss" at bounding box center [306, 181] width 14 height 6
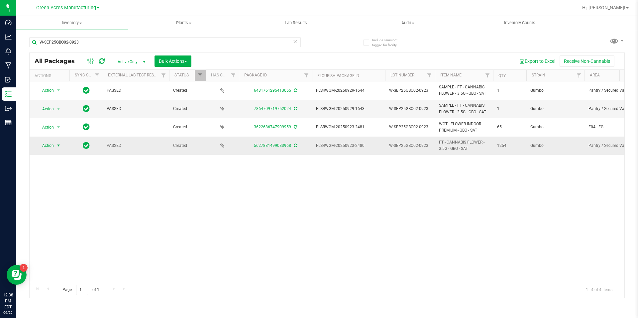
click at [55, 149] on span "select" at bounding box center [59, 145] width 8 height 9
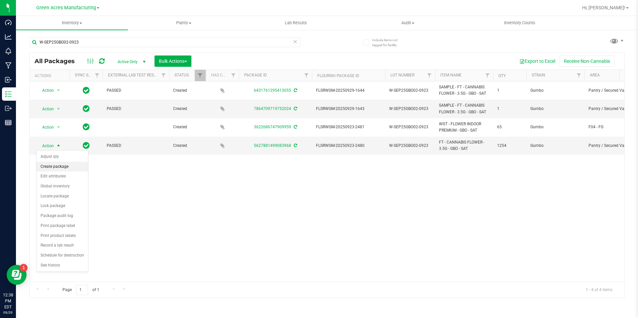
click at [65, 170] on li "Create package" at bounding box center [63, 167] width 52 height 10
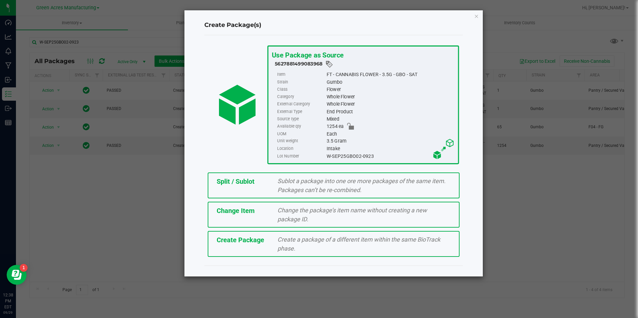
click at [242, 187] on div "Split / Sublot Sublot a package into one ore more packages of the same item. Pa…" at bounding box center [334, 186] width 252 height 26
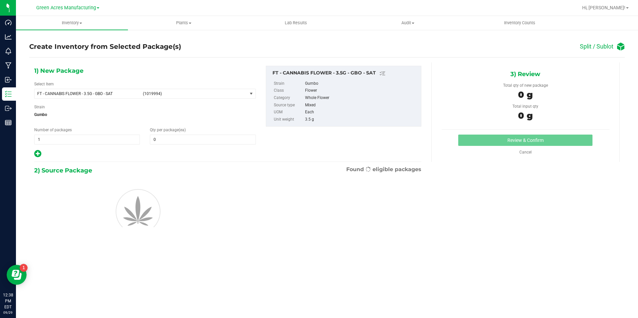
type input "0"
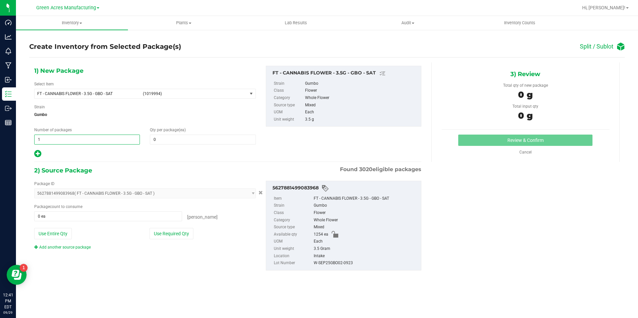
click at [128, 138] on span "1 1" at bounding box center [87, 140] width 106 height 10
type input "62"
type input "20"
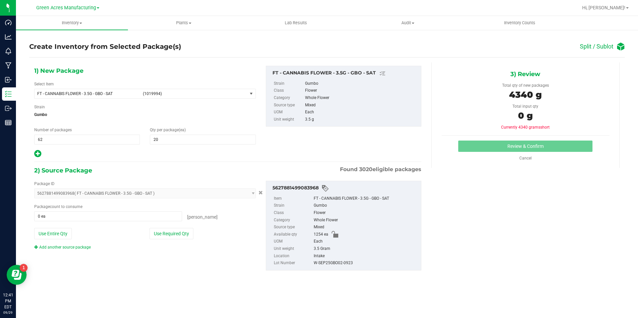
click at [36, 153] on icon at bounding box center [37, 154] width 7 height 8
type input "20"
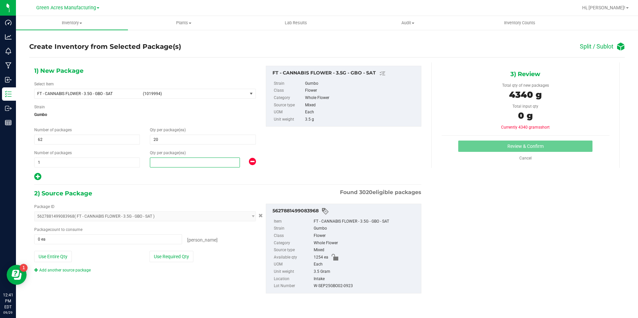
click at [194, 158] on span at bounding box center [195, 163] width 90 height 10
type input "14"
click at [169, 251] on button "Use Required Qty" at bounding box center [172, 256] width 44 height 11
type input "1254 ea"
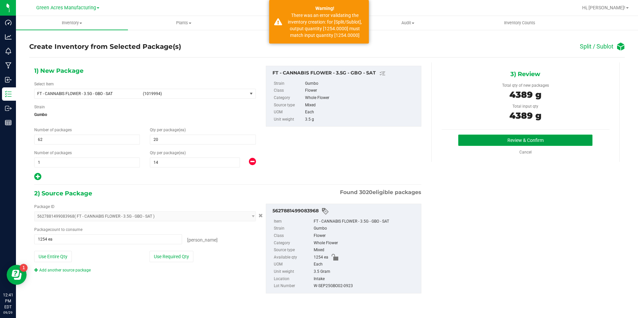
click at [511, 138] on button "Review & Confirm" at bounding box center [526, 140] width 134 height 11
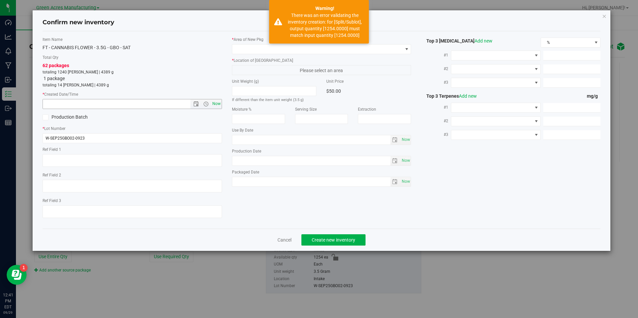
click at [217, 106] on span "Now" at bounding box center [216, 104] width 11 height 10
type input "9/29/2025 12:41 PM"
click at [286, 49] on span at bounding box center [317, 49] width 171 height 9
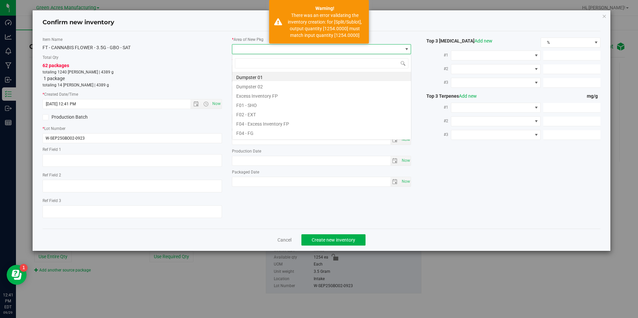
scroll to position [10, 180]
type input "vf2"
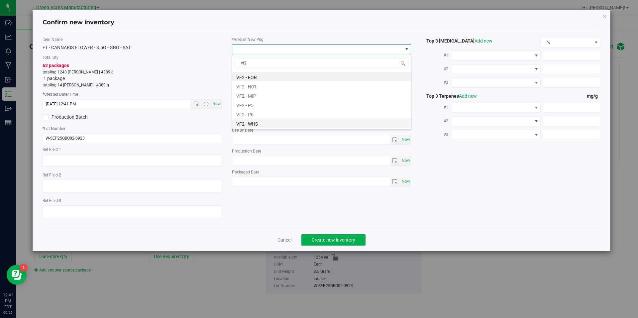
click at [253, 120] on li "VF2 - WHS" at bounding box center [321, 122] width 179 height 9
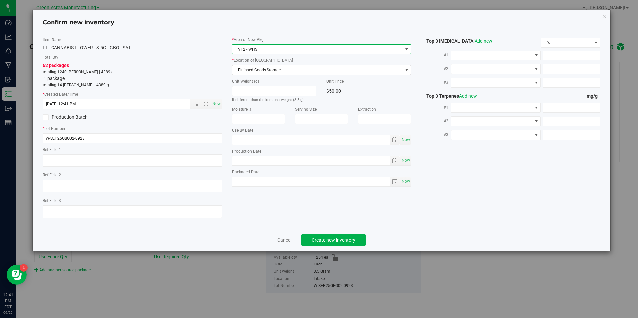
click at [293, 66] on span "Finished Goods Storage" at bounding box center [317, 70] width 171 height 9
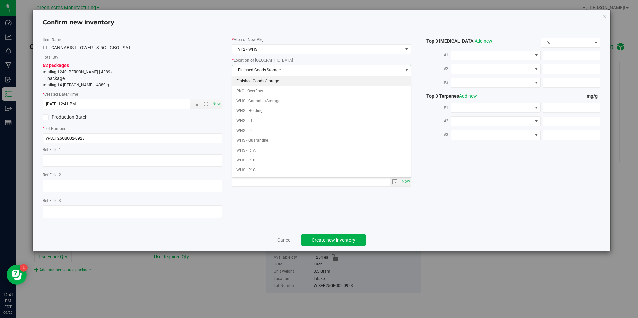
click at [291, 80] on li "Finished Goods Storage" at bounding box center [321, 81] width 179 height 10
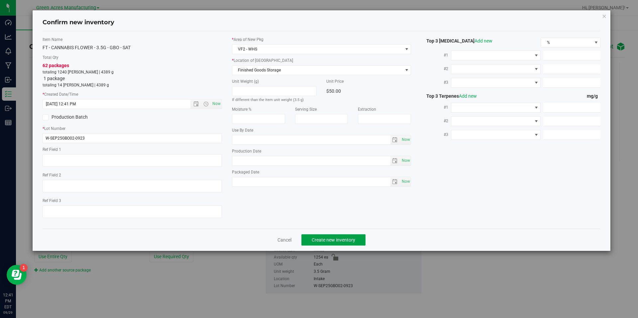
click at [336, 239] on span "Create new inventory" at bounding box center [334, 239] width 44 height 5
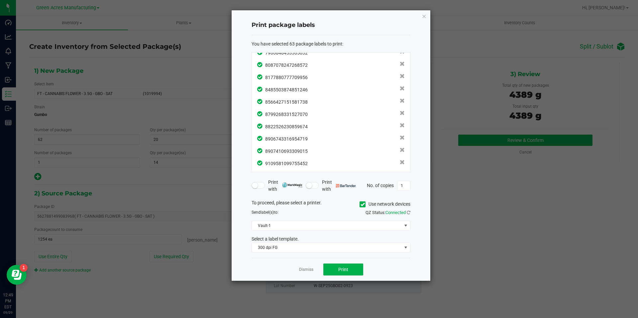
scroll to position [661, 0]
click at [348, 273] on button "Print" at bounding box center [344, 270] width 40 height 12
click at [310, 269] on link "Dismiss" at bounding box center [306, 270] width 14 height 6
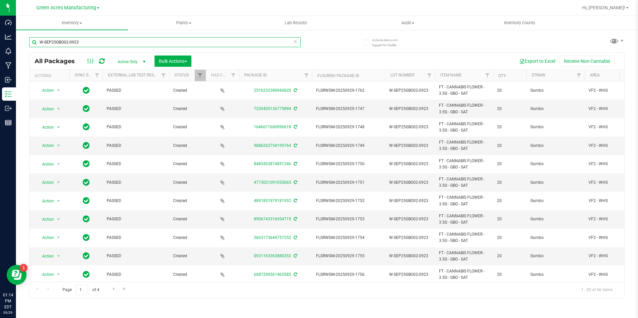
drag, startPoint x: 86, startPoint y: 42, endPoint x: 36, endPoint y: 42, distance: 49.9
click at [36, 42] on input "W-SEP25GBO02-0923" at bounding box center [165, 42] width 272 height 10
paste input "SEP25BOF01C"
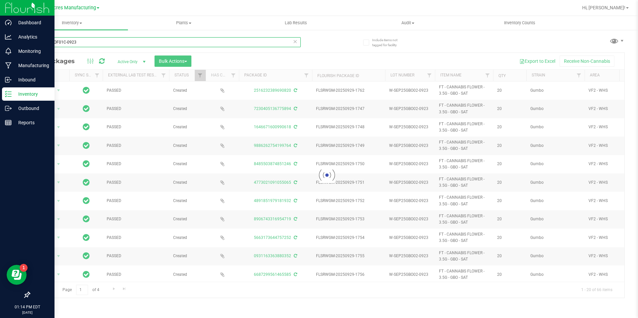
type input "SEP25BOF01C-0923"
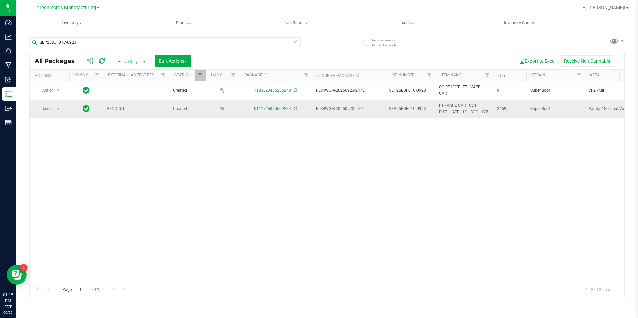
click at [294, 109] on icon at bounding box center [295, 109] width 3 height 4
click at [53, 107] on span "Action" at bounding box center [45, 108] width 18 height 9
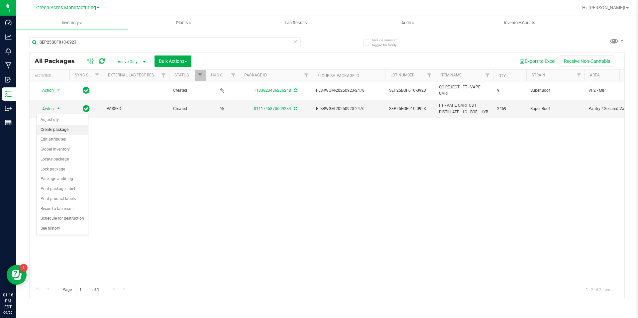
click at [63, 133] on li "Create package" at bounding box center [63, 130] width 52 height 10
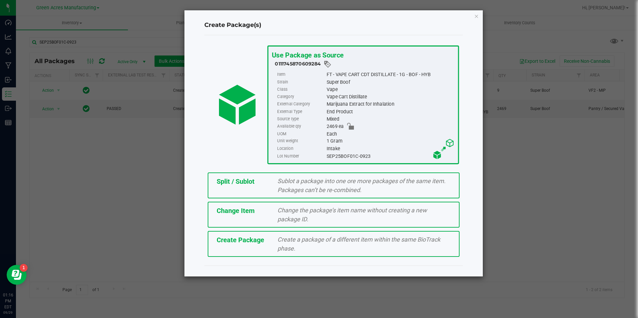
click at [275, 247] on div "Create a package of a different item within the same BioTrack phase." at bounding box center [364, 244] width 183 height 18
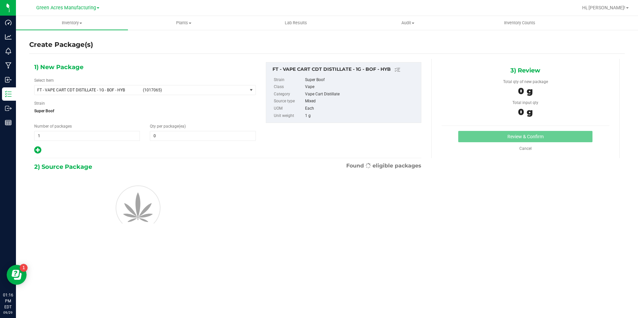
type input "0"
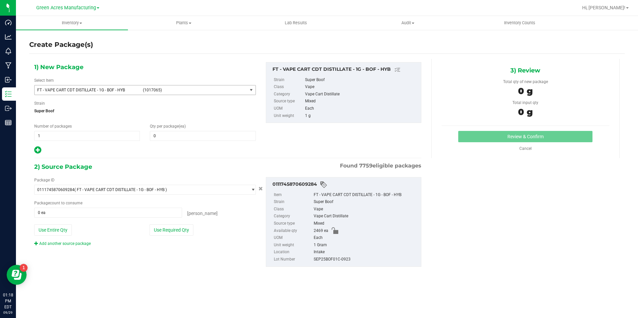
click at [192, 89] on span "(1017065)" at bounding box center [194, 90] width 102 height 5
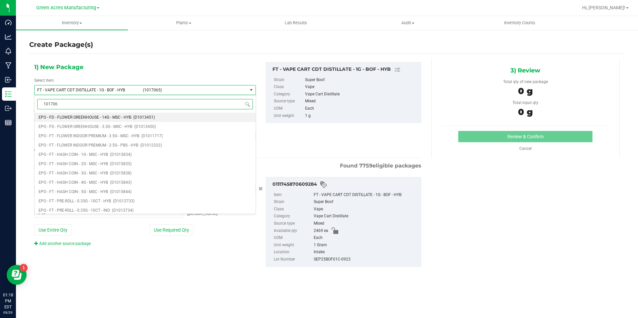
type input "1017065"
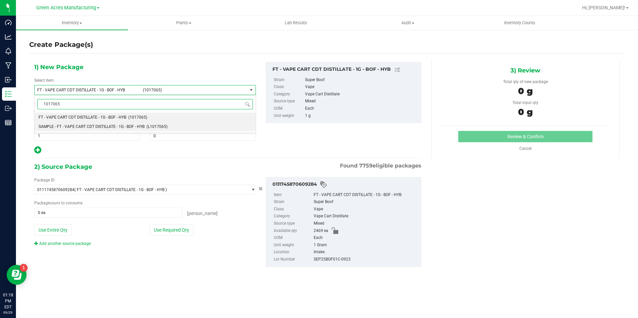
click at [161, 126] on span "(L1017065)" at bounding box center [157, 126] width 21 height 5
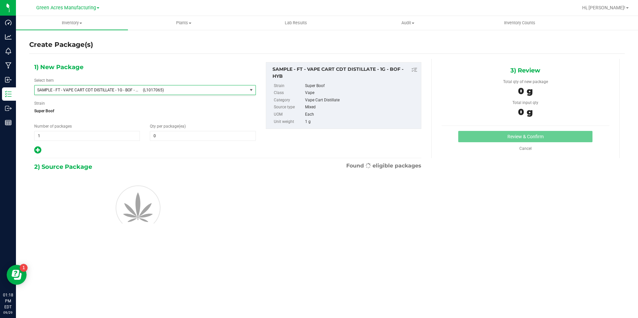
type input "0"
click at [107, 139] on span "1 1" at bounding box center [87, 136] width 106 height 10
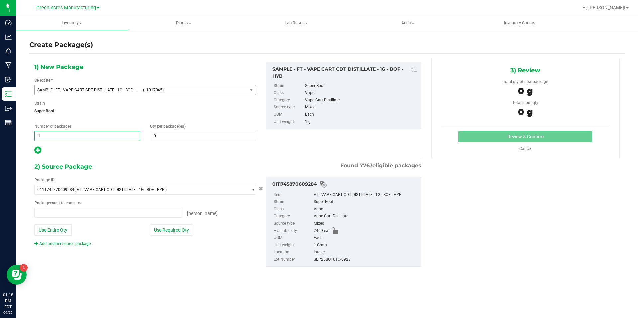
type input "0 ea"
type input "2"
type input "1"
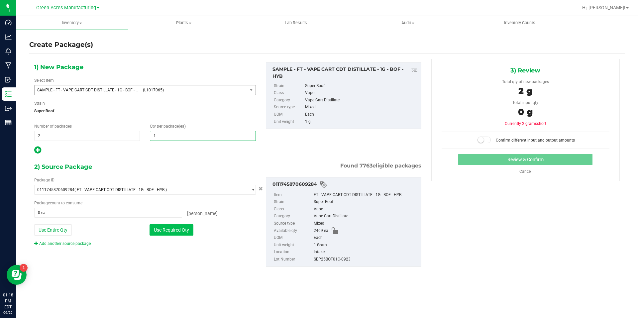
type input "1"
click at [172, 230] on button "Use Required Qty" at bounding box center [172, 229] width 44 height 11
type input "2 ea"
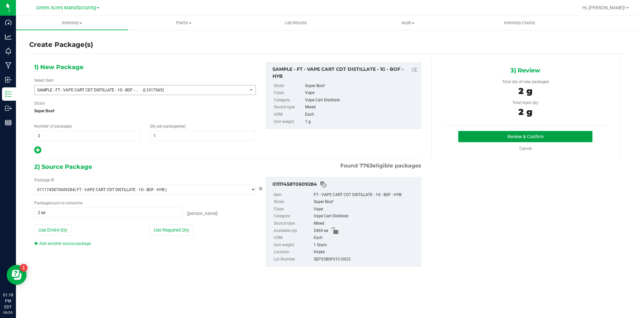
click at [492, 134] on button "Review & Confirm" at bounding box center [526, 136] width 134 height 11
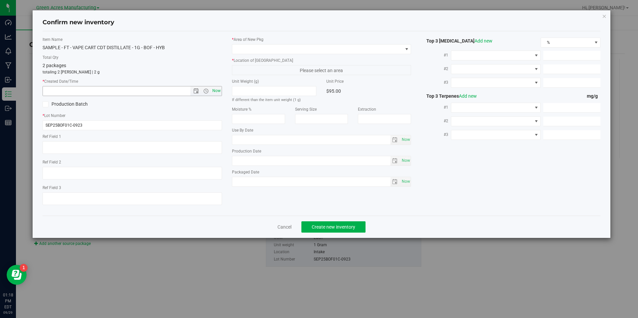
click at [216, 88] on span "Now" at bounding box center [216, 91] width 11 height 10
type input "9/29/2025 1:18 PM"
click at [281, 53] on span at bounding box center [317, 49] width 171 height 9
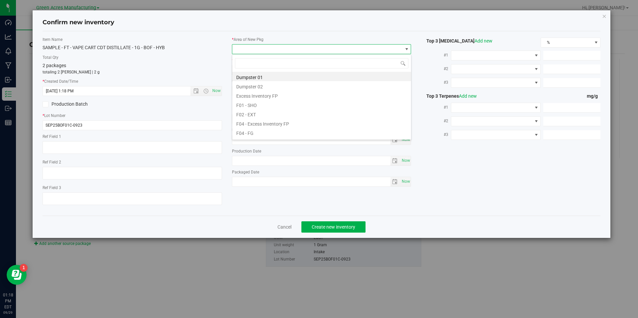
scroll to position [10, 180]
type input "vf2"
click at [261, 122] on li "VF2 - WHS" at bounding box center [321, 122] width 179 height 9
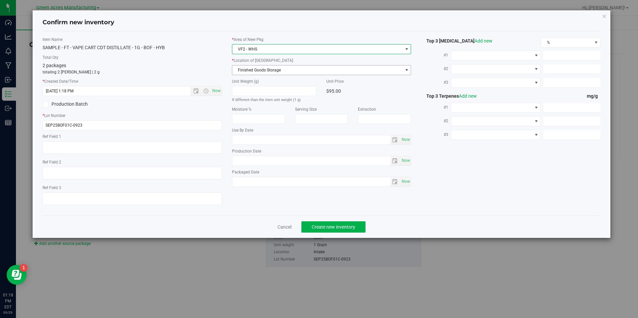
click at [289, 74] on span "Finished Goods Storage" at bounding box center [317, 70] width 171 height 9
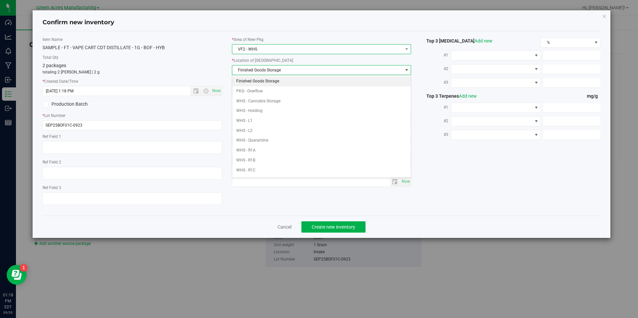
click at [283, 51] on span "VF2 - WHS" at bounding box center [317, 49] width 171 height 9
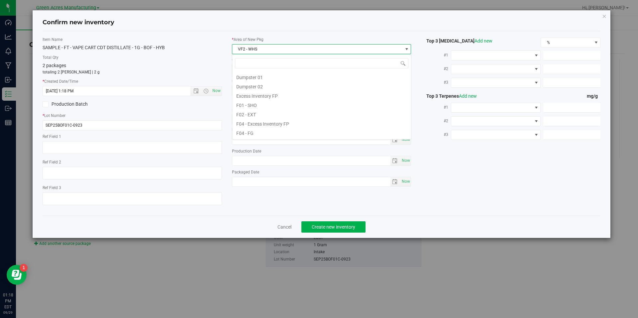
scroll to position [325, 0]
type input "pa"
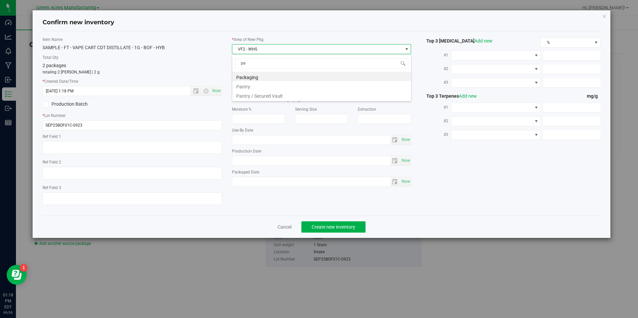
scroll to position [0, 0]
click at [280, 97] on li "Pantry / Secured Vault" at bounding box center [321, 94] width 179 height 9
click at [278, 73] on span at bounding box center [317, 70] width 171 height 9
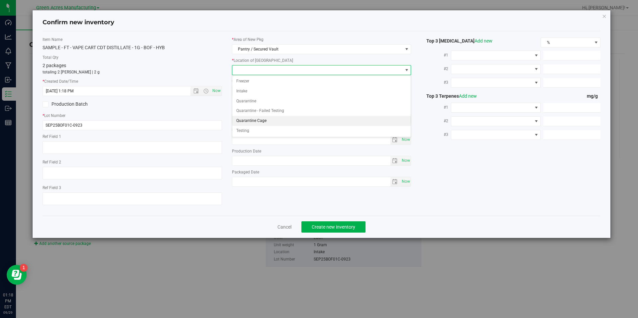
click at [266, 122] on li "Quarantine Cage" at bounding box center [321, 121] width 179 height 10
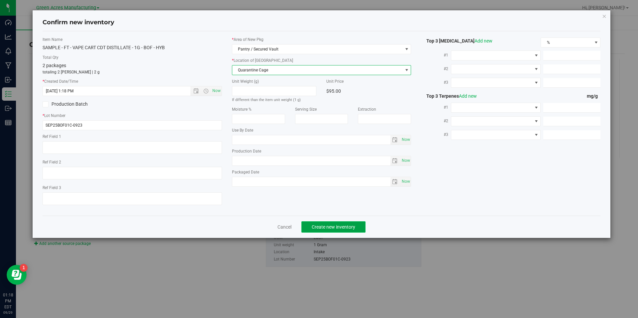
click at [316, 223] on button "Create new inventory" at bounding box center [334, 226] width 64 height 11
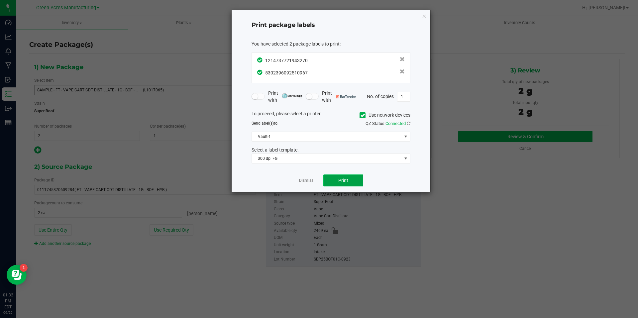
click at [345, 180] on span "Print" at bounding box center [344, 180] width 10 height 5
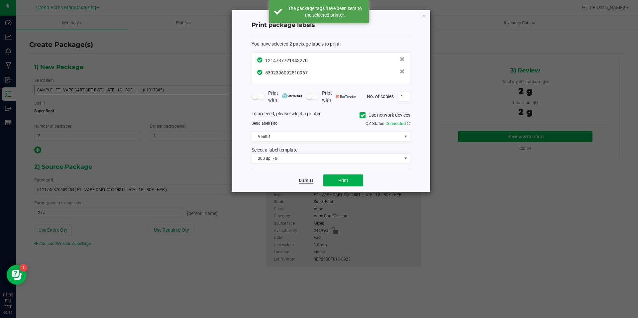
click at [302, 182] on link "Dismiss" at bounding box center [306, 181] width 14 height 6
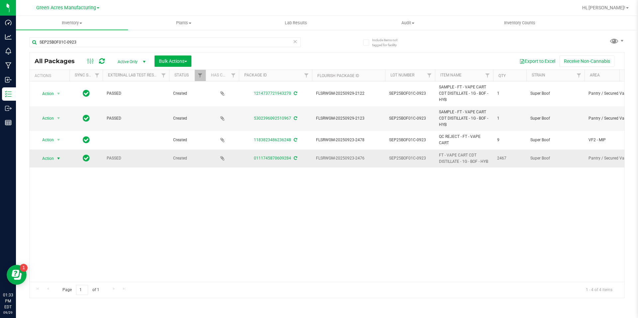
click at [50, 162] on span "Action" at bounding box center [45, 158] width 18 height 9
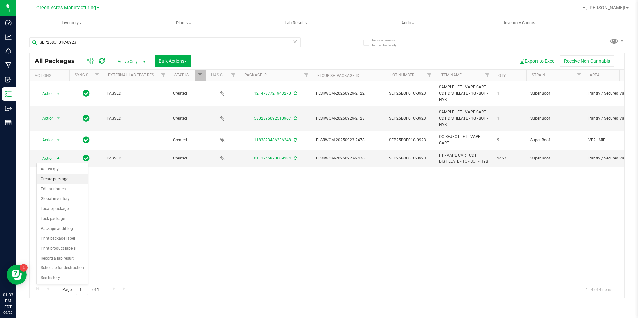
click at [70, 179] on li "Create package" at bounding box center [63, 180] width 52 height 10
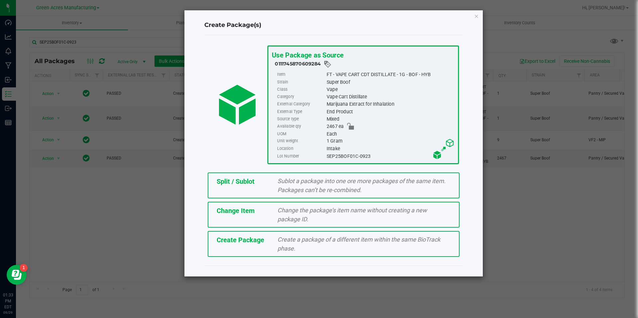
click at [267, 189] on div "Split / Sublot Sublot a package into one ore more packages of the same item. Pa…" at bounding box center [334, 186] width 252 height 26
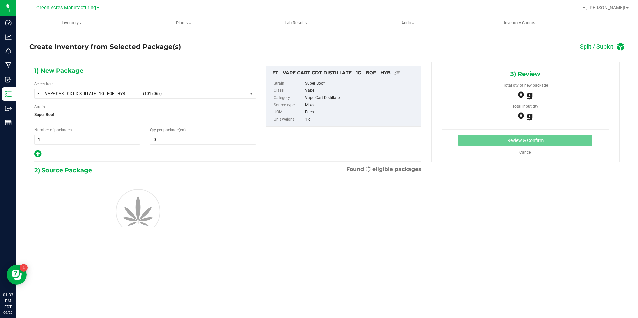
type input "0"
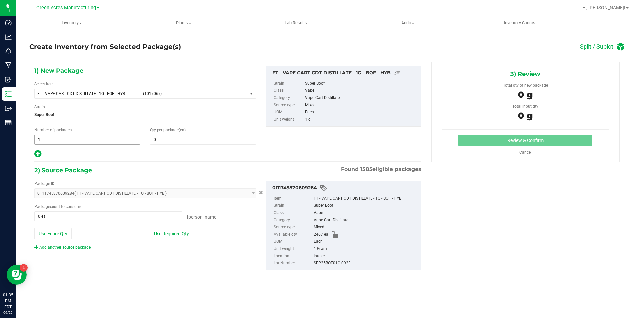
click at [79, 143] on input "1" at bounding box center [87, 139] width 105 height 9
type input "205"
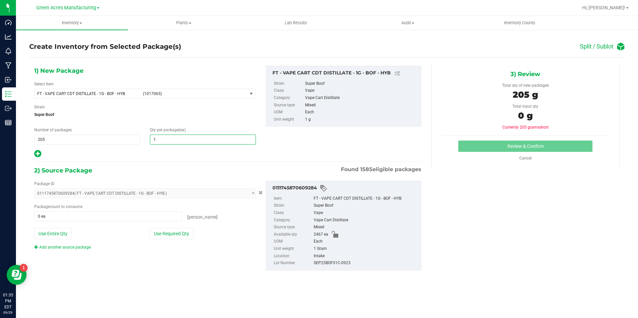
type input "12"
click at [41, 156] on div at bounding box center [145, 154] width 222 height 9
click at [39, 152] on icon at bounding box center [37, 154] width 7 height 8
type input "12"
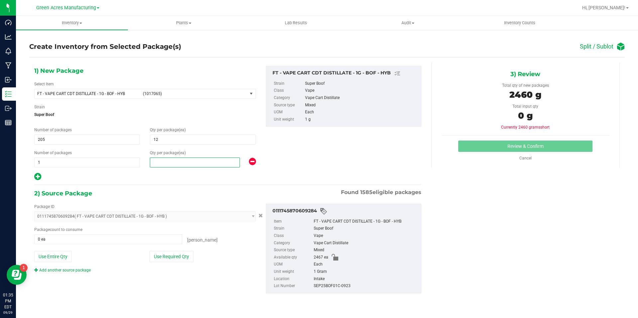
click at [173, 162] on span at bounding box center [195, 163] width 90 height 10
type input "7"
click at [182, 253] on button "Use Required Qty" at bounding box center [172, 256] width 44 height 11
type input "2467 ea"
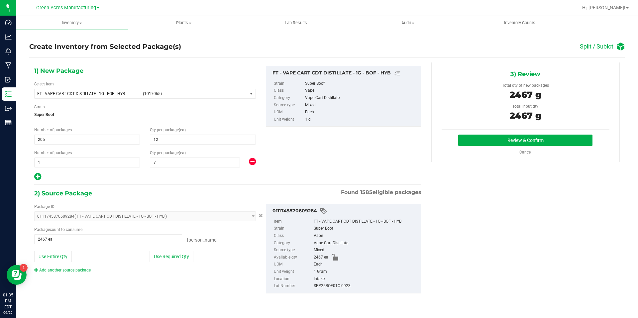
click at [482, 128] on div "3) Review Total qty of new packages 2467 g Total input qty 2467 g Review & Conf…" at bounding box center [526, 112] width 189 height 99
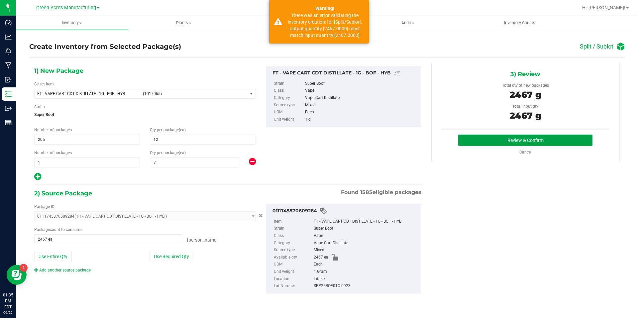
click at [486, 139] on button "Review & Confirm" at bounding box center [526, 140] width 134 height 11
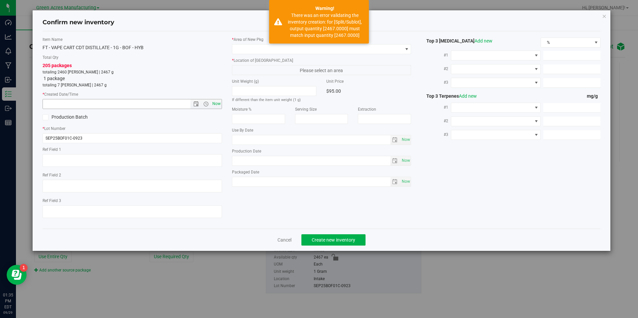
click at [216, 101] on span "Now" at bounding box center [216, 104] width 11 height 10
type input "9/29/2025 1:35 PM"
click at [296, 51] on span at bounding box center [317, 49] width 171 height 9
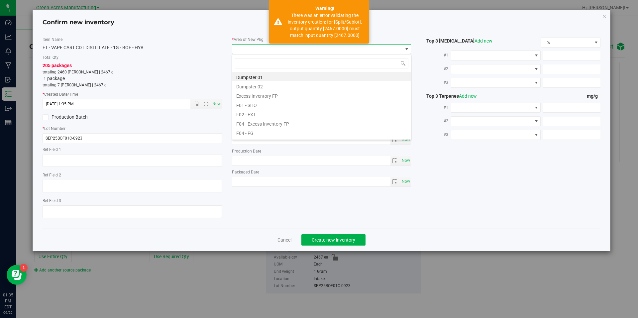
scroll to position [10, 180]
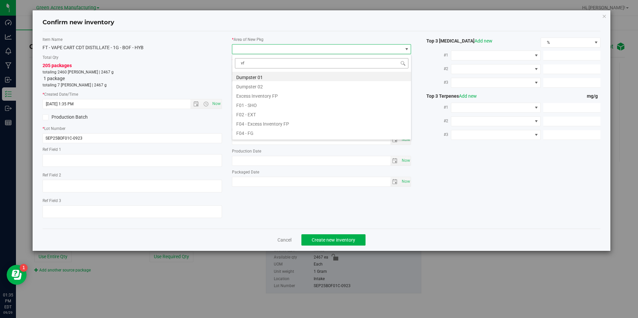
type input "vf2"
click at [256, 119] on li "VF2 - WHS" at bounding box center [321, 122] width 179 height 9
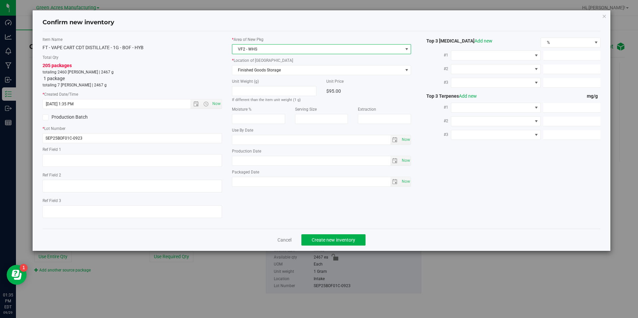
click at [294, 75] on div "* Area of [GEOGRAPHIC_DATA] VF2 - WHS * Location of [GEOGRAPHIC_DATA] Finished …" at bounding box center [322, 114] width 190 height 154
click at [296, 75] on span "Finished Goods Storage" at bounding box center [322, 70] width 180 height 10
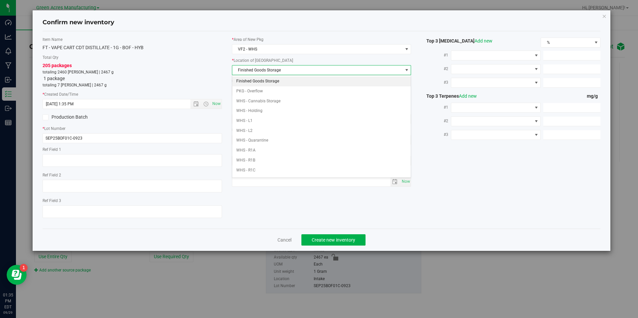
click at [290, 79] on li "Finished Goods Storage" at bounding box center [321, 81] width 179 height 10
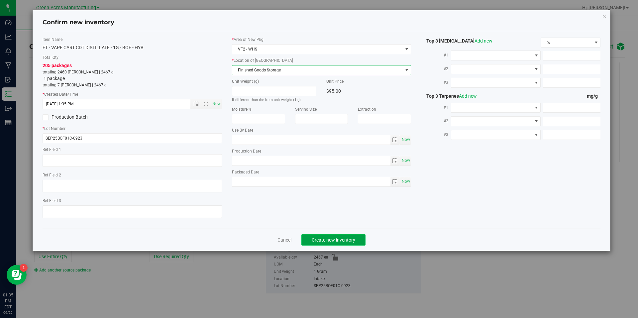
click at [346, 240] on span "Create new inventory" at bounding box center [334, 239] width 44 height 5
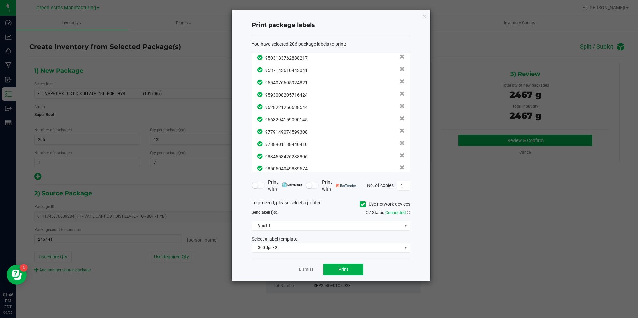
scroll to position [2421, 0]
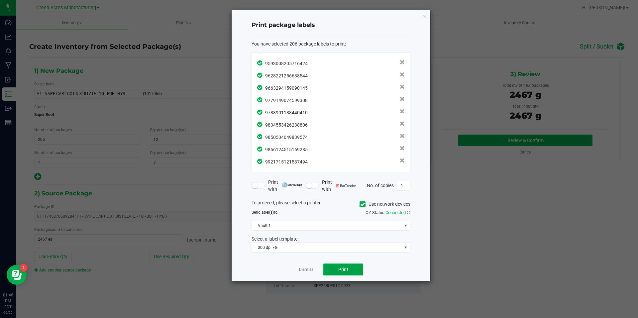
click at [358, 272] on button "Print" at bounding box center [344, 270] width 40 height 12
click at [409, 212] on icon at bounding box center [409, 212] width 4 height 4
click at [349, 271] on button "Print" at bounding box center [344, 270] width 40 height 12
click at [298, 273] on div "Dismiss Print" at bounding box center [331, 269] width 159 height 23
click at [305, 269] on link "Dismiss" at bounding box center [306, 270] width 14 height 6
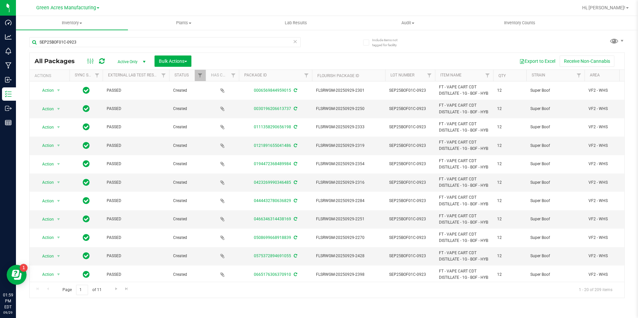
click at [507, 75] on th "Qty" at bounding box center [509, 76] width 33 height 12
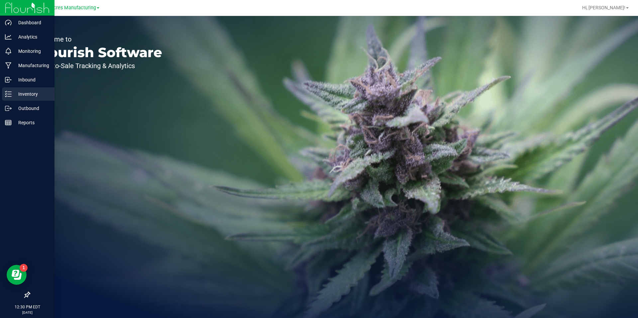
click at [14, 98] on div "Inventory" at bounding box center [28, 93] width 53 height 13
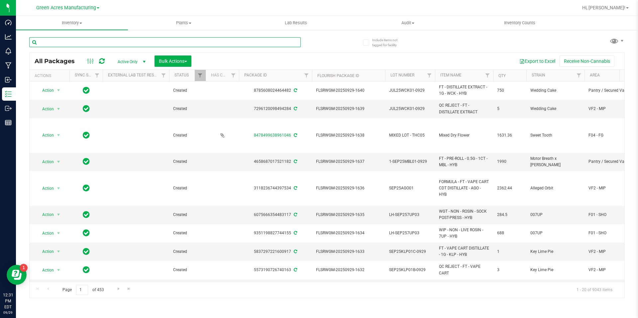
click at [163, 42] on input "text" at bounding box center [165, 42] width 272 height 10
paste input "W-SEP25DDA01-0923"
type input "W-SEP25DDA01-0923"
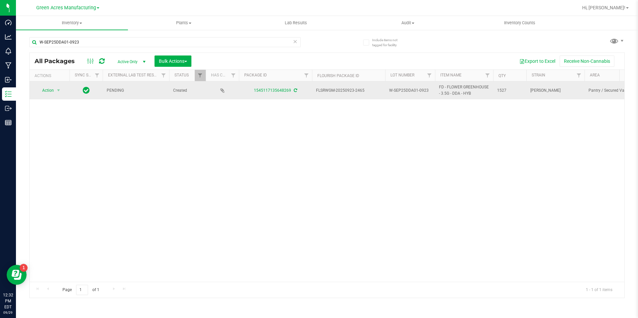
drag, startPoint x: 295, startPoint y: 92, endPoint x: 295, endPoint y: 88, distance: 3.7
click at [295, 92] on icon at bounding box center [295, 90] width 3 height 4
click at [61, 90] on span "select" at bounding box center [59, 90] width 8 height 9
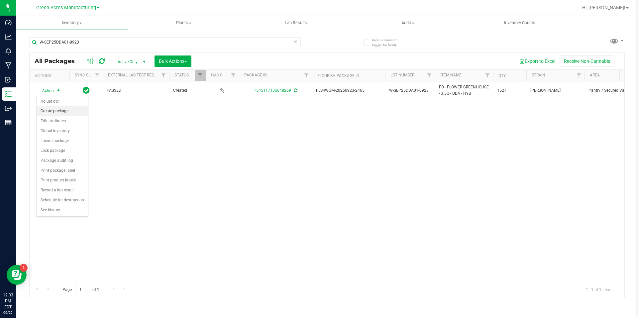
click at [70, 110] on li "Create package" at bounding box center [63, 111] width 52 height 10
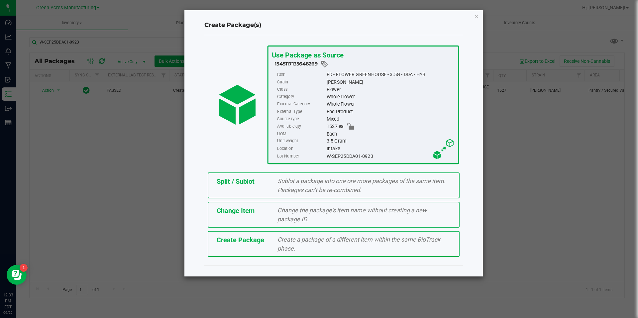
click at [287, 243] on span "Create a package of a different item within the same BioTrack phase." at bounding box center [359, 244] width 163 height 16
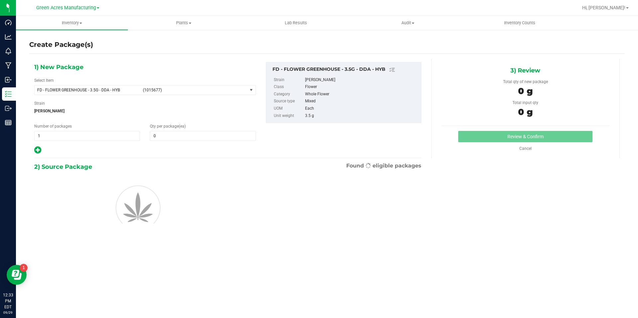
type input "0"
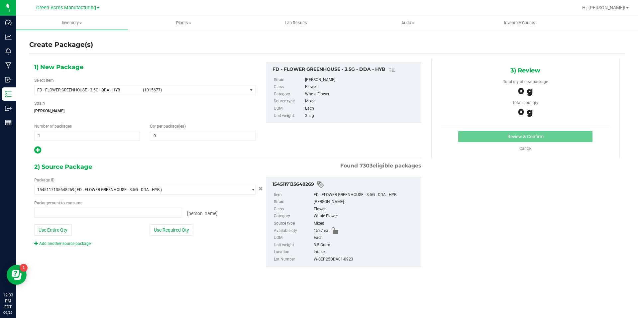
type input "0 ea"
click at [213, 84] on div "Select Item FD - FLOWER GREENHOUSE - 3.5G - DDA - HYB (1015677) 007UP - Flower …" at bounding box center [145, 86] width 222 height 18
click at [211, 94] on span "FD - FLOWER GREENHOUSE - 3.5G - DDA - HYB (1015677)" at bounding box center [141, 89] width 213 height 9
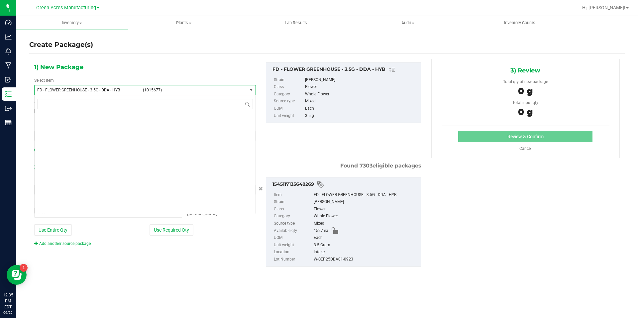
scroll to position [10186, 0]
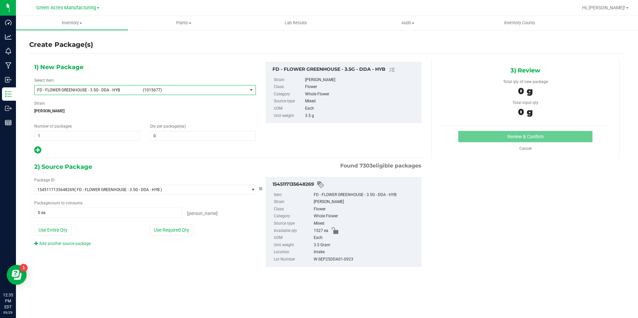
click at [217, 85] on span "FD - FLOWER GREENHOUSE - 3.5G - DDA - HYB (1015677)" at bounding box center [141, 89] width 213 height 9
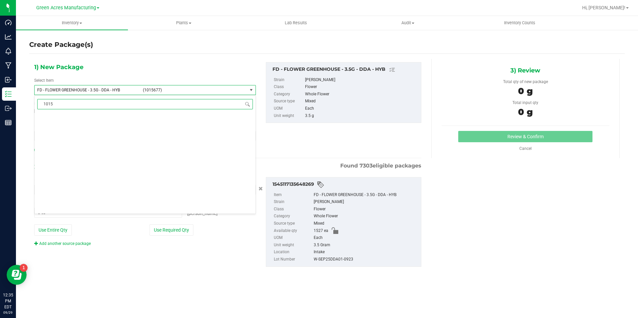
scroll to position [0, 0]
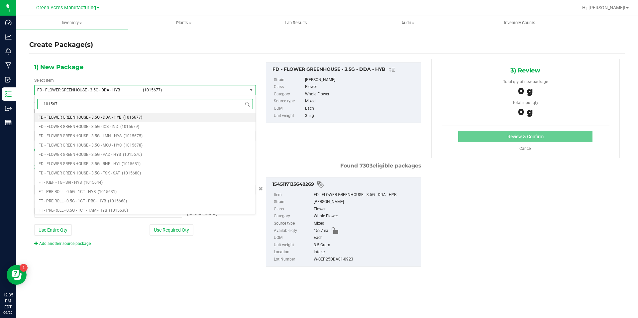
type input "1015677"
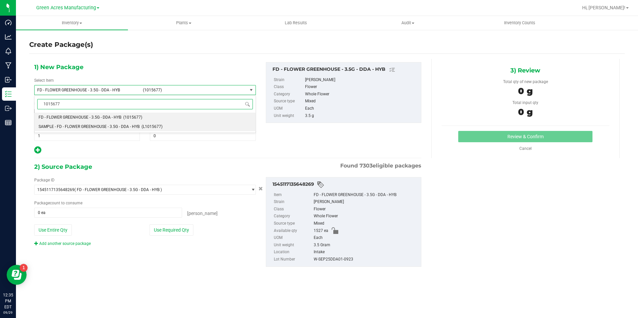
click at [173, 127] on li "SAMPLE - FD - FLOWER GREENHOUSE - 3.5G - DDA - HYB (L1015677)" at bounding box center [145, 126] width 221 height 9
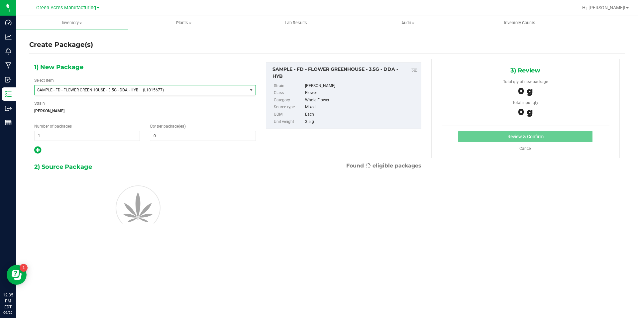
type input "0"
click at [106, 139] on span "1 1" at bounding box center [87, 136] width 106 height 10
type input "2"
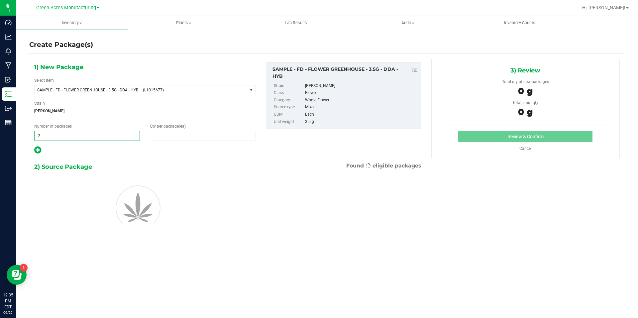
type input "1"
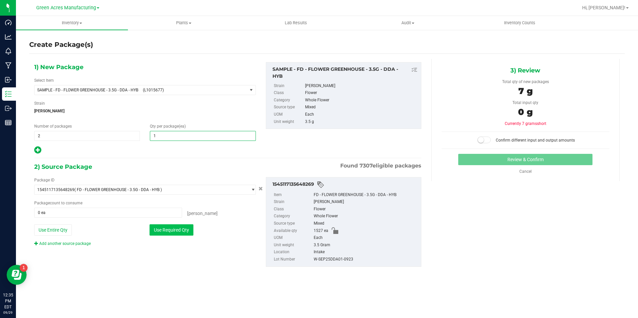
type input "1"
click at [158, 234] on button "Use Required Qty" at bounding box center [172, 229] width 44 height 11
type input "2 ea"
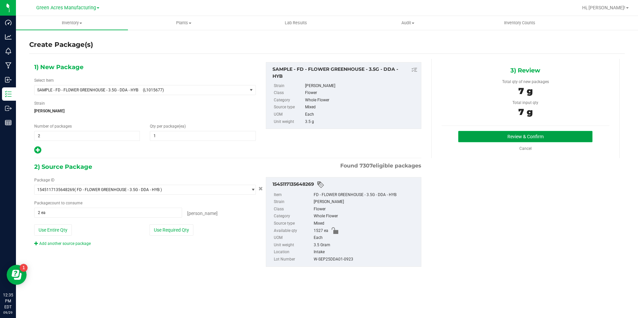
click at [479, 139] on button "Review & Confirm" at bounding box center [526, 136] width 134 height 11
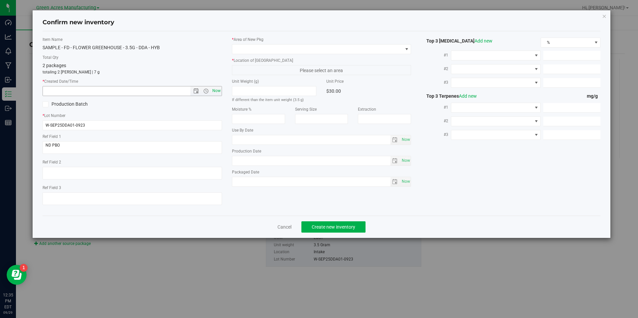
click at [215, 91] on span "Now" at bounding box center [216, 91] width 11 height 10
type input "[DATE] 12:35 PM"
click at [264, 46] on span at bounding box center [317, 49] width 171 height 9
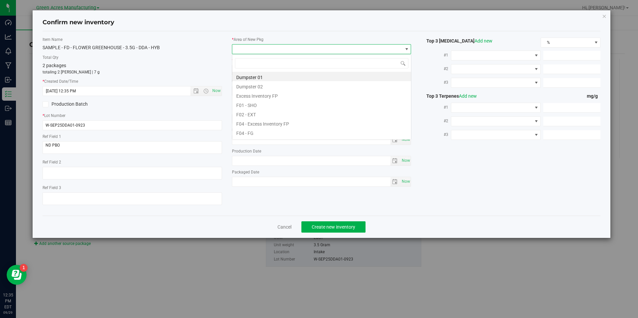
scroll to position [10, 180]
type input "pa"
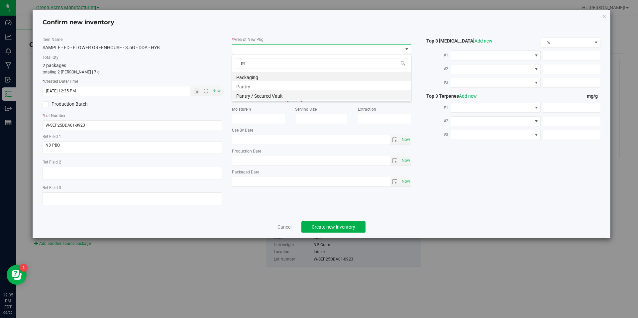
click at [271, 99] on li "Pantry / Secured Vault" at bounding box center [321, 94] width 179 height 9
click at [292, 73] on span "Freezer" at bounding box center [317, 70] width 171 height 9
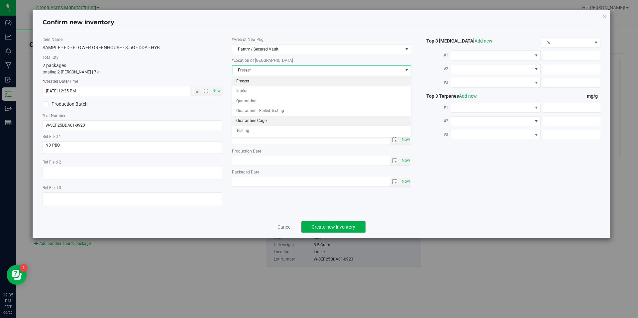
click at [277, 122] on li "Quarantine Cage" at bounding box center [321, 121] width 179 height 10
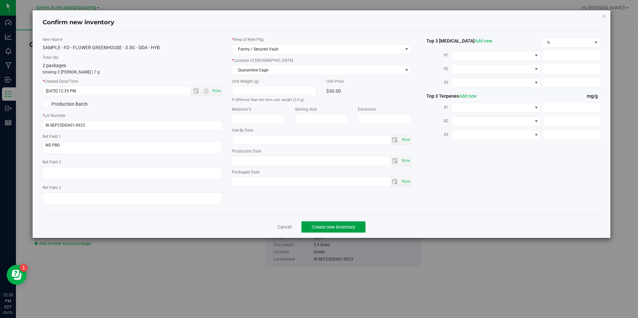
click at [337, 227] on span "Create new inventory" at bounding box center [334, 226] width 44 height 5
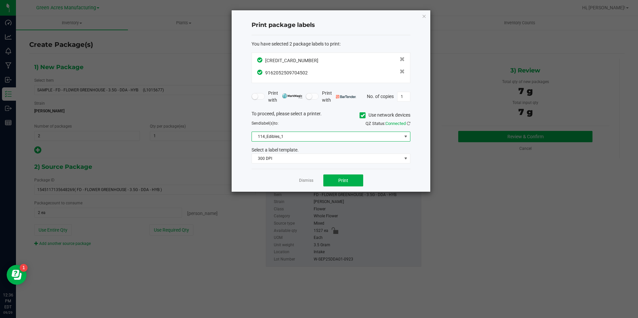
click at [308, 137] on span "114_Edibles_1" at bounding box center [327, 136] width 150 height 9
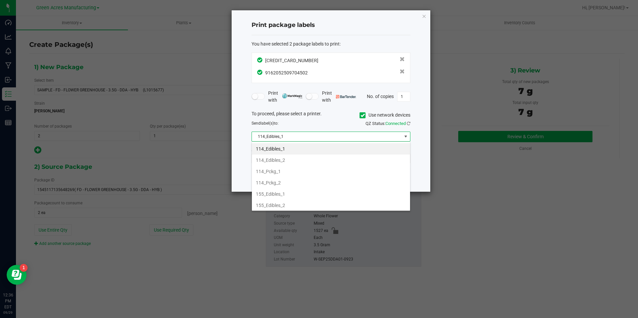
scroll to position [227, 0]
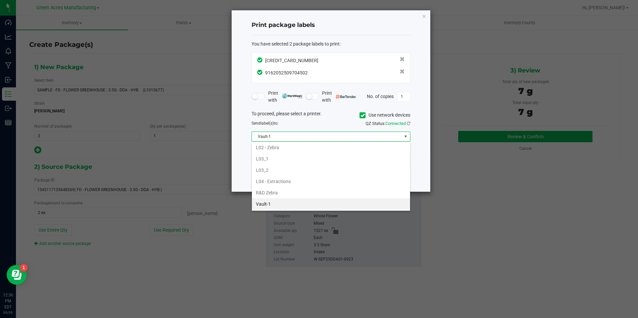
click at [282, 200] on li "Vault-1" at bounding box center [331, 204] width 158 height 11
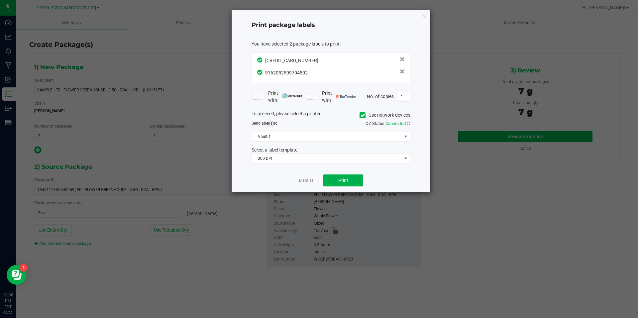
click at [299, 147] on div "Select a label template." at bounding box center [331, 150] width 169 height 7
click at [299, 158] on span "300 DPI" at bounding box center [327, 158] width 150 height 9
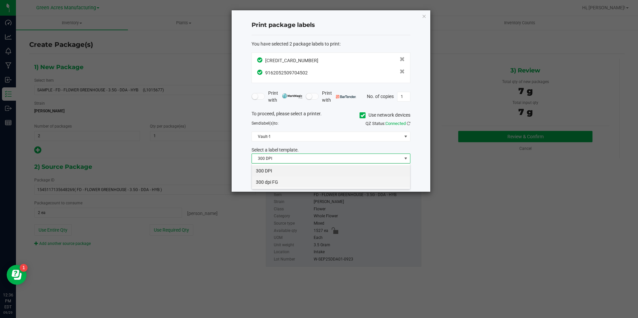
scroll to position [10, 159]
click at [291, 183] on li "300 dpi FG" at bounding box center [331, 182] width 158 height 11
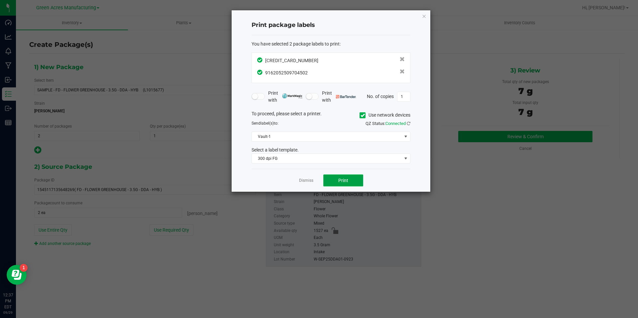
click at [348, 182] on span "Print" at bounding box center [344, 180] width 10 height 5
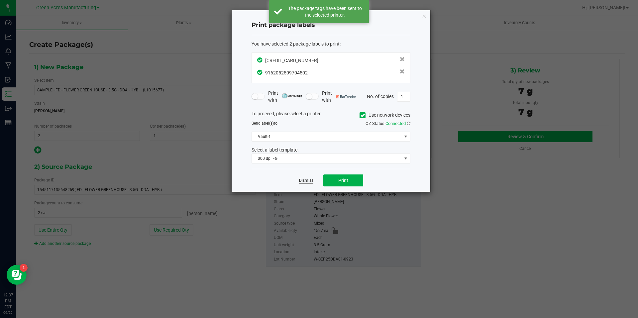
click at [300, 182] on link "Dismiss" at bounding box center [306, 181] width 14 height 6
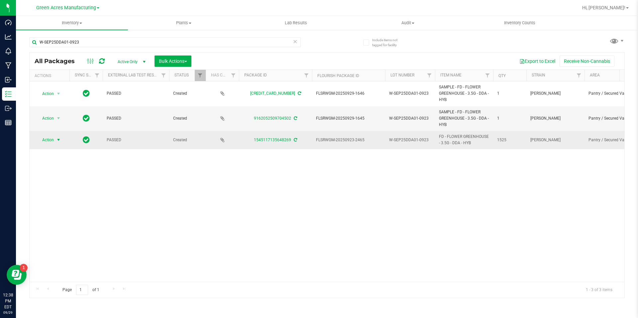
click at [54, 138] on span "Action" at bounding box center [45, 139] width 18 height 9
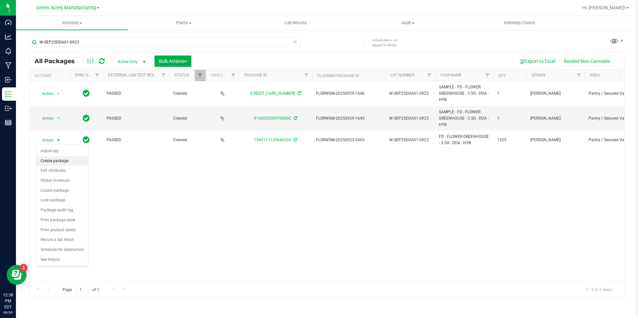
click at [61, 163] on li "Create package" at bounding box center [63, 161] width 52 height 10
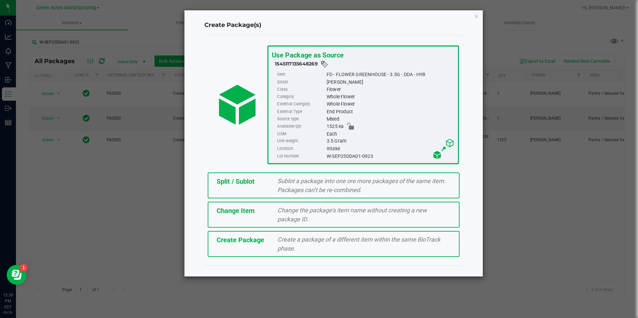
click at [234, 179] on span "Split / Sublot" at bounding box center [236, 182] width 38 height 8
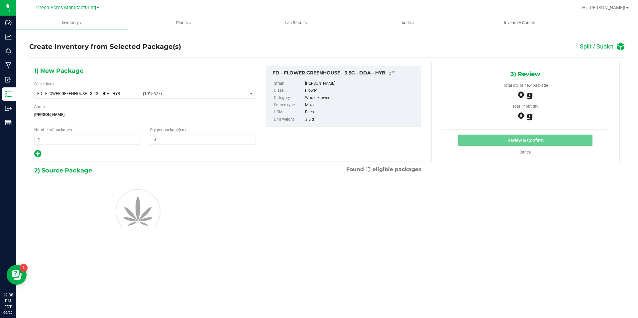
type input "0"
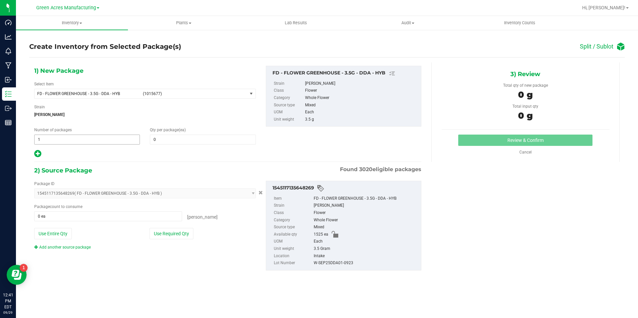
click at [102, 140] on span "1 1" at bounding box center [87, 140] width 106 height 10
type input "146"
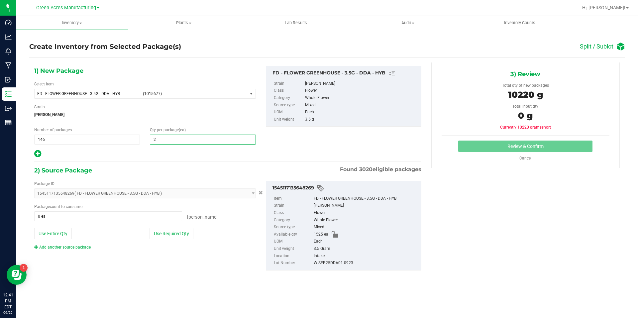
type input "20"
click at [40, 156] on icon at bounding box center [37, 154] width 7 height 8
type input "20"
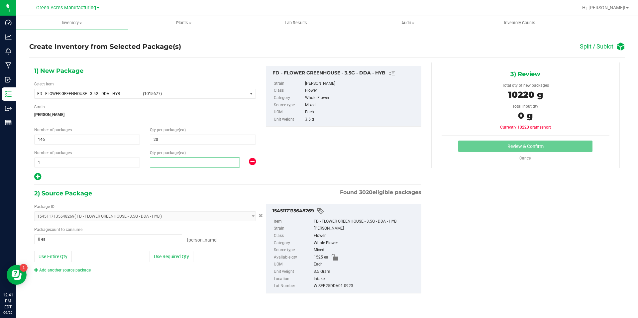
drag, startPoint x: 222, startPoint y: 163, endPoint x: 229, endPoint y: 167, distance: 8.0
click at [221, 163] on span at bounding box center [195, 163] width 90 height 10
type input "10"
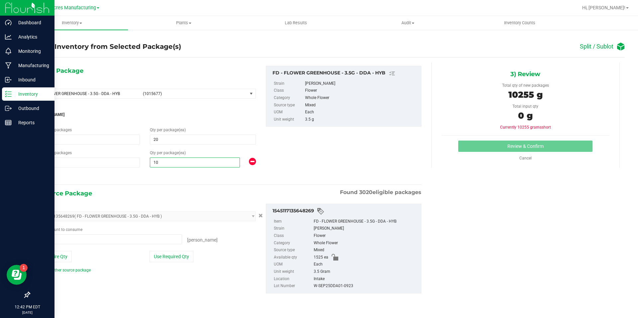
type input "10"
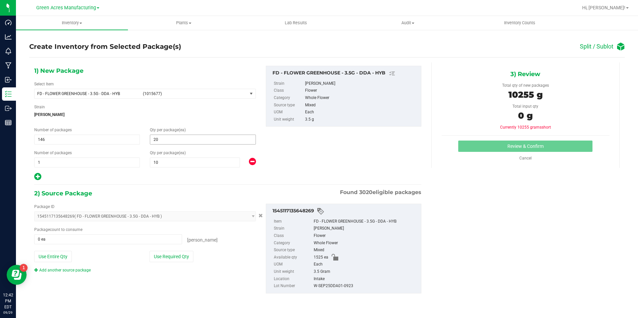
click at [167, 141] on span "20 20" at bounding box center [203, 140] width 106 height 10
click at [84, 141] on span "146 146" at bounding box center [87, 140] width 106 height 10
type input "1"
type input "76"
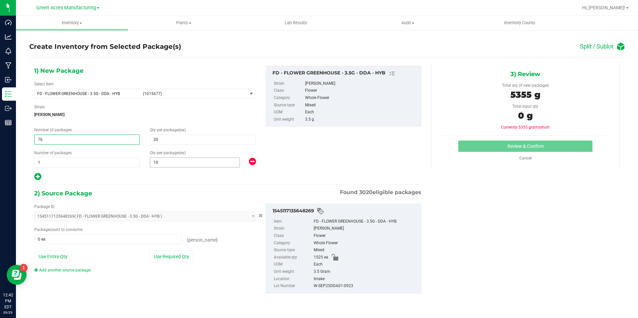
click at [207, 164] on span "10 10" at bounding box center [195, 163] width 90 height 10
type input "1"
type input "5"
click at [176, 255] on button "Use Required Qty" at bounding box center [172, 256] width 44 height 11
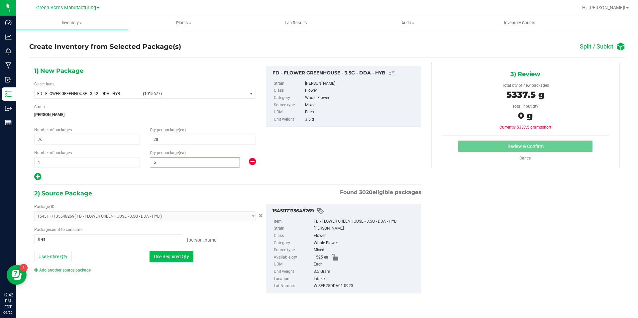
type input "1525 ea"
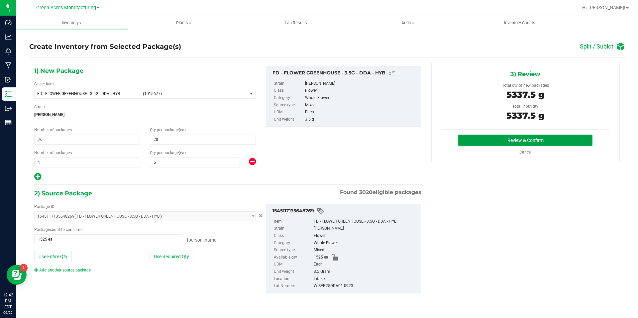
click at [506, 138] on button "Review & Confirm" at bounding box center [526, 140] width 134 height 11
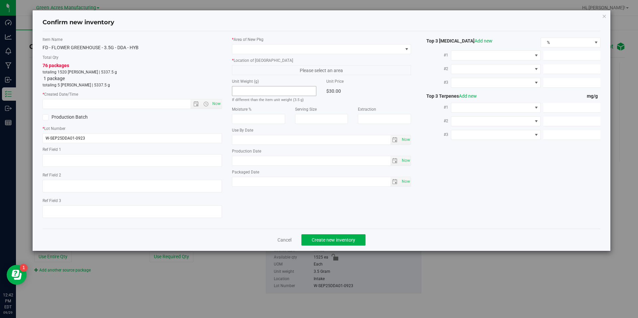
type textarea "ND PBO"
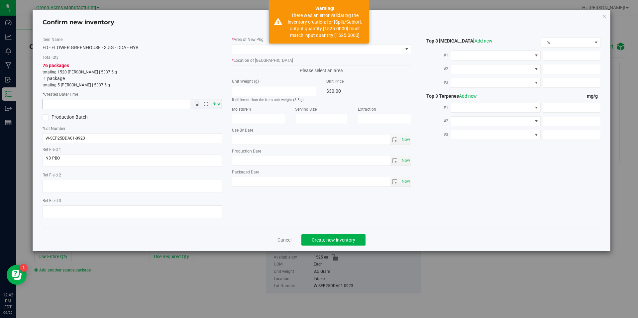
click at [219, 100] on span "Now" at bounding box center [216, 104] width 11 height 10
type input "9/29/2025 12:42 PM"
click at [293, 47] on span at bounding box center [317, 49] width 171 height 9
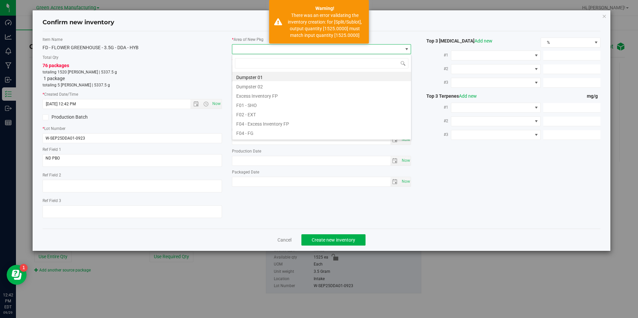
scroll to position [10, 180]
type input "vf2"
click at [291, 123] on li "VF2 - WHS" at bounding box center [321, 122] width 179 height 9
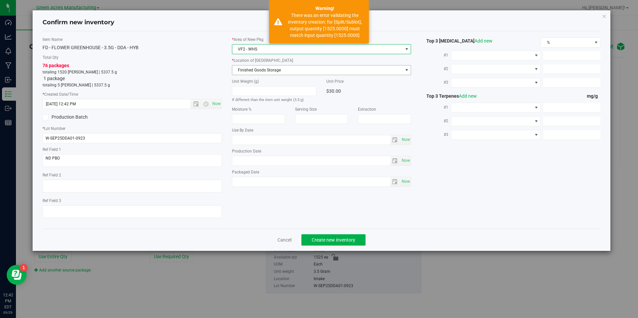
click at [297, 68] on span "Finished Goods Storage" at bounding box center [317, 70] width 171 height 9
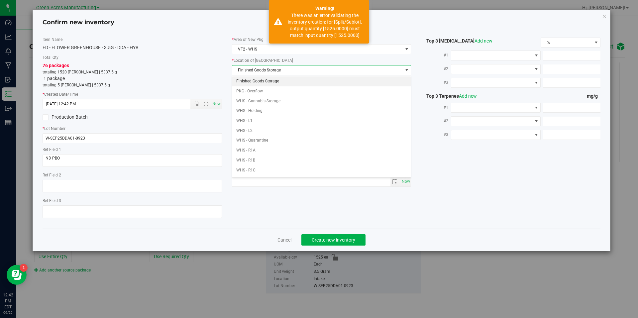
click at [298, 84] on li "Finished Goods Storage" at bounding box center [321, 81] width 179 height 10
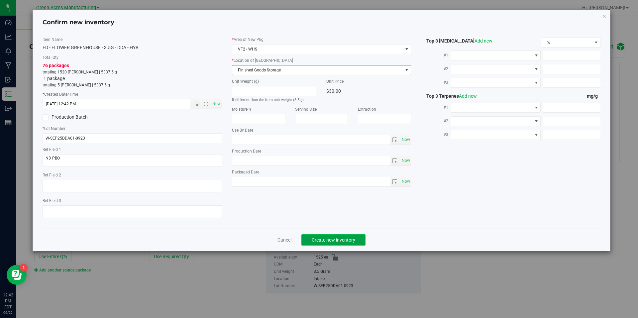
click at [352, 238] on span "Create new inventory" at bounding box center [334, 239] width 44 height 5
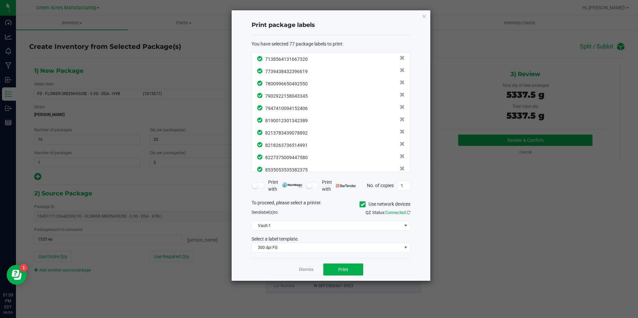
scroll to position [834, 0]
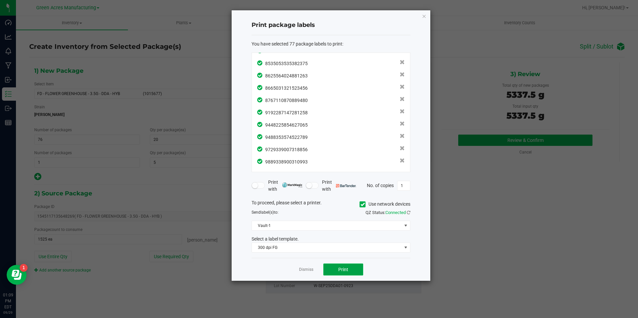
click at [355, 266] on button "Print" at bounding box center [344, 270] width 40 height 12
click at [306, 270] on link "Dismiss" at bounding box center [306, 270] width 14 height 6
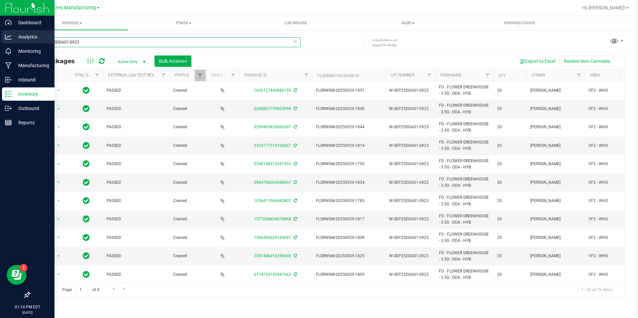
drag, startPoint x: 121, startPoint y: 44, endPoint x: 13, endPoint y: 42, distance: 108.1
click at [13, 42] on div "Dashboard Analytics Monitoring Manufacturing Inbound Inventory Outbound Reports…" at bounding box center [319, 159] width 638 height 318
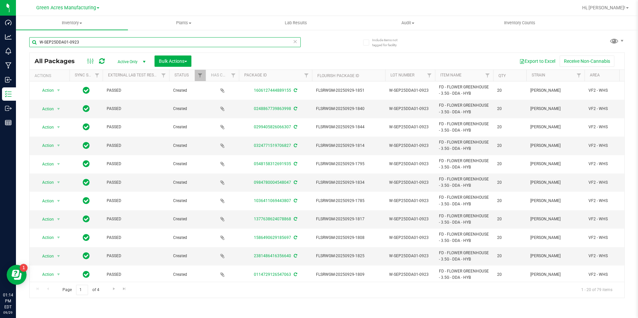
paste input "SEP25BOF01B"
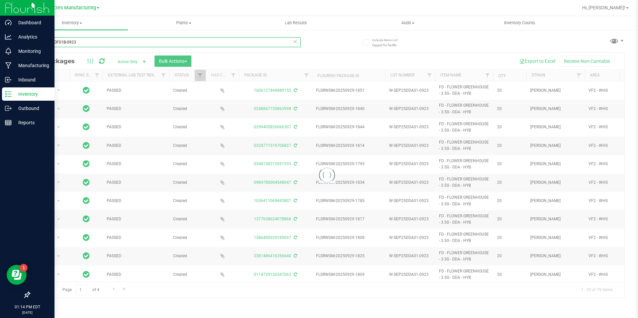
type input "SEP25BOF01B-0923"
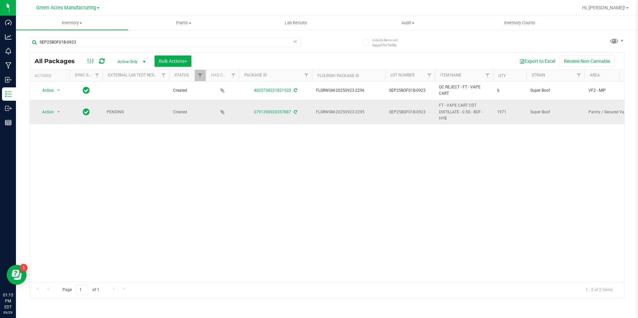
click at [295, 112] on icon at bounding box center [295, 112] width 3 height 4
click at [55, 110] on span "select" at bounding box center [59, 111] width 8 height 9
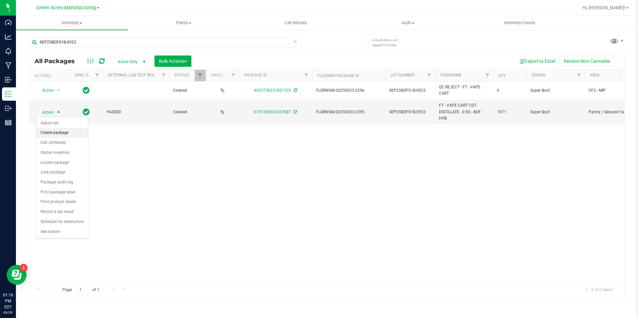
drag, startPoint x: 57, startPoint y: 131, endPoint x: 68, endPoint y: 137, distance: 13.1
click at [57, 131] on li "Create package" at bounding box center [63, 133] width 52 height 10
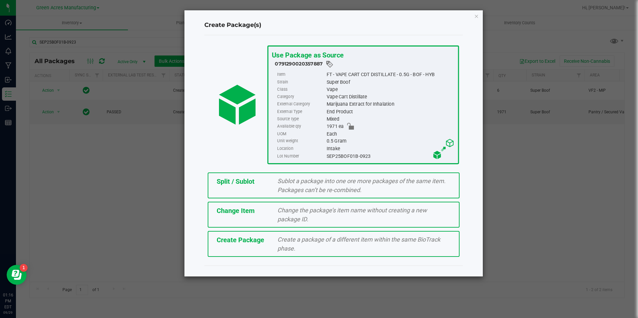
click at [231, 239] on span "Create Package" at bounding box center [241, 240] width 48 height 8
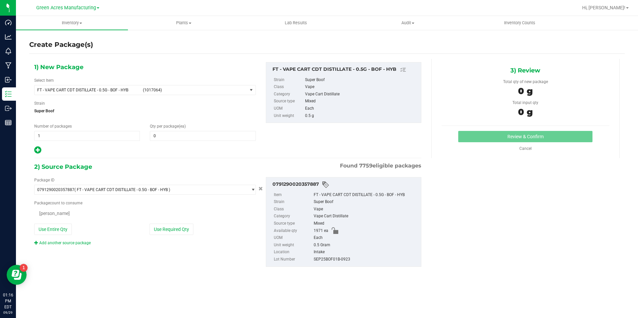
type input "0"
drag, startPoint x: 168, startPoint y: 90, endPoint x: 177, endPoint y: 53, distance: 38.1
click at [168, 90] on span "(1017064)" at bounding box center [194, 90] width 102 height 5
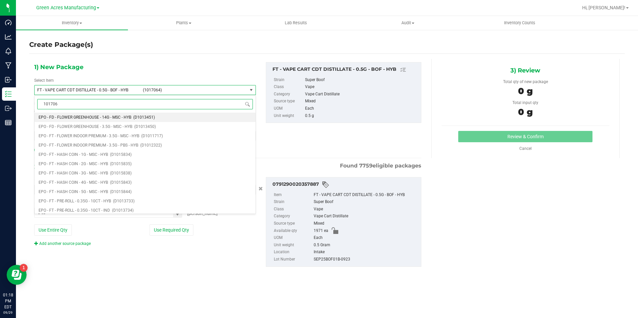
type input "1017064"
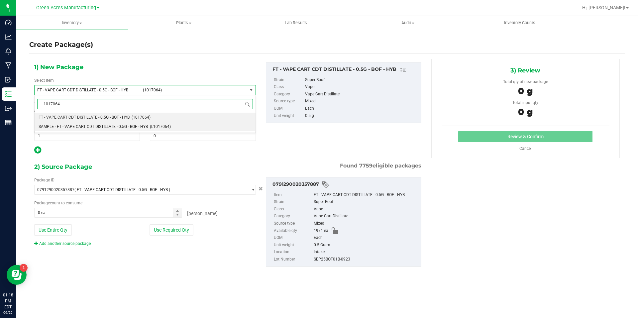
click at [130, 126] on span "SAMPLE - FT - VAPE CART CDT DISTILLATE - 0.5G - BOF - HYB" at bounding box center [93, 126] width 109 height 5
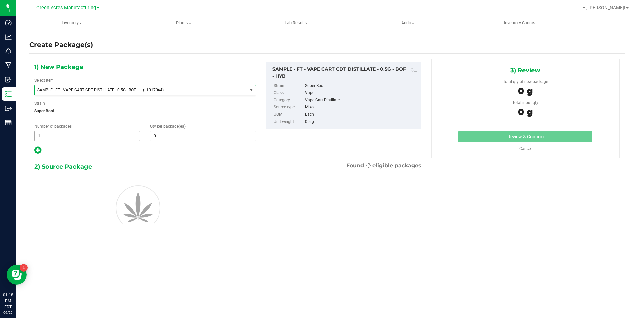
type input "0"
click at [124, 134] on span "1 1" at bounding box center [87, 136] width 106 height 10
type input "2"
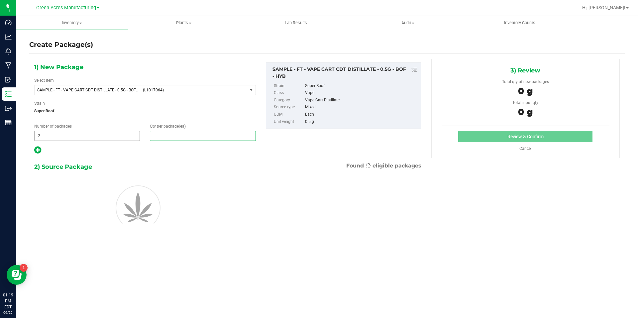
type input "1"
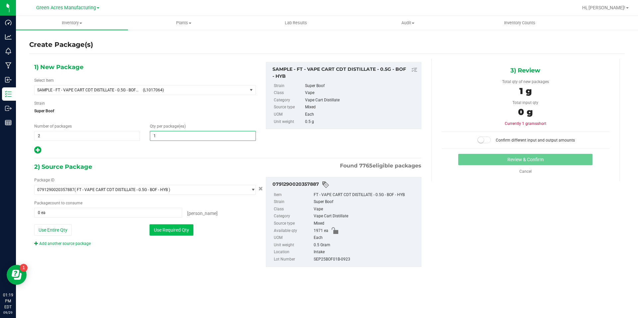
type input "1"
click at [175, 234] on button "Use Required Qty" at bounding box center [172, 229] width 44 height 11
type input "2 ea"
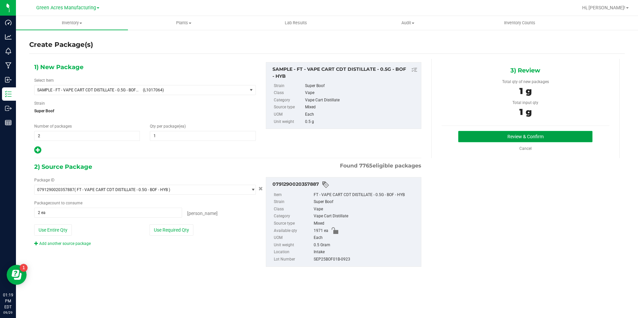
click at [497, 141] on button "Review & Confirm" at bounding box center [526, 136] width 134 height 11
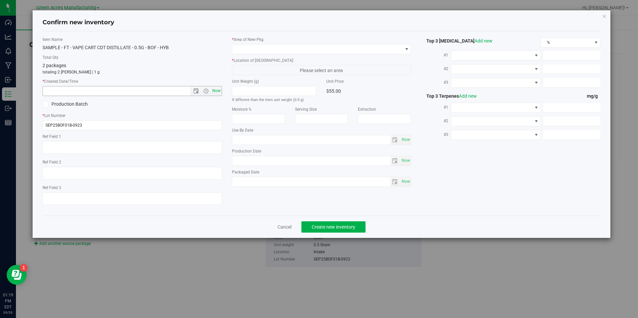
click at [215, 88] on span "Now" at bounding box center [216, 91] width 11 height 10
type input "9/29/2025 1:19 PM"
click at [302, 47] on span at bounding box center [317, 49] width 171 height 9
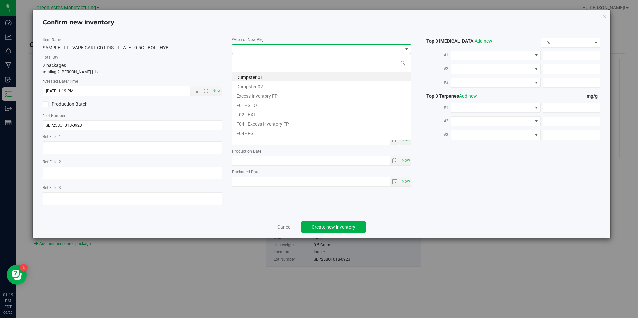
scroll to position [10, 180]
type input "pa"
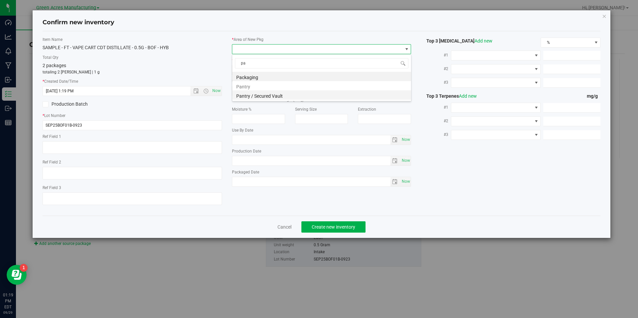
click at [271, 98] on li "Pantry / Secured Vault" at bounding box center [321, 94] width 179 height 9
click at [284, 67] on span "Freezer" at bounding box center [317, 70] width 171 height 9
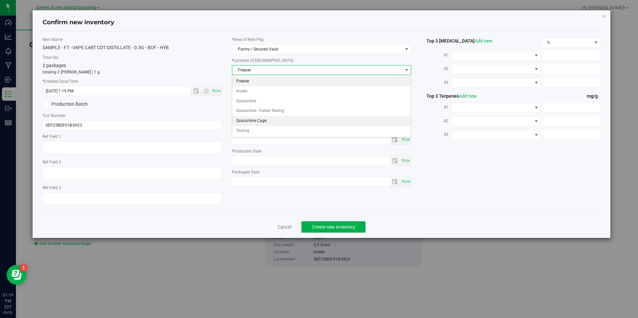
click at [266, 119] on li "Quarantine Cage" at bounding box center [321, 121] width 179 height 10
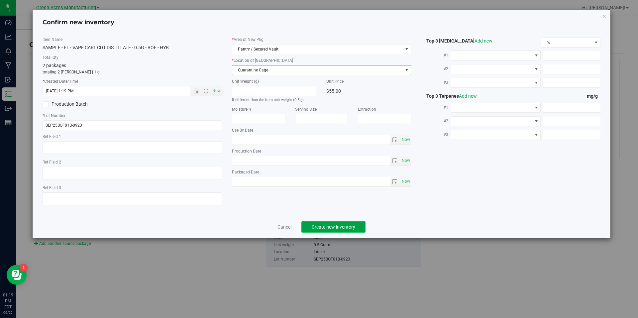
click at [340, 222] on button "Create new inventory" at bounding box center [334, 226] width 64 height 11
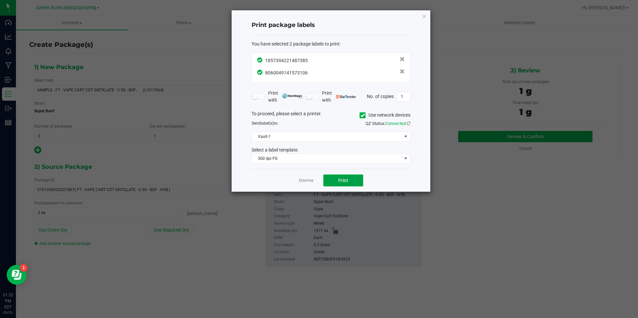
click at [347, 177] on button "Print" at bounding box center [344, 181] width 40 height 12
click at [305, 181] on div at bounding box center [331, 101] width 199 height 182
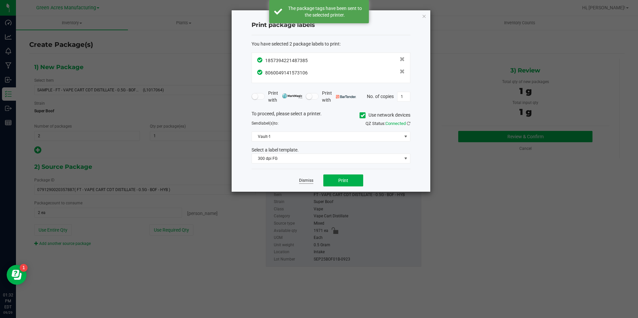
click at [304, 183] on link "Dismiss" at bounding box center [306, 181] width 14 height 6
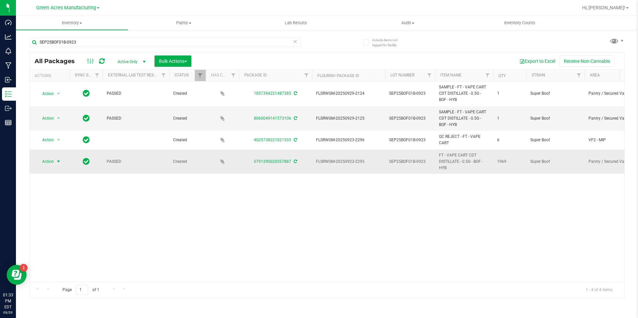
click at [60, 162] on span "select" at bounding box center [58, 161] width 5 height 5
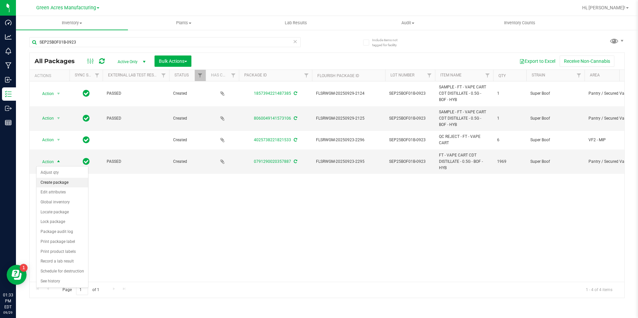
click at [62, 182] on li "Create package" at bounding box center [63, 183] width 52 height 10
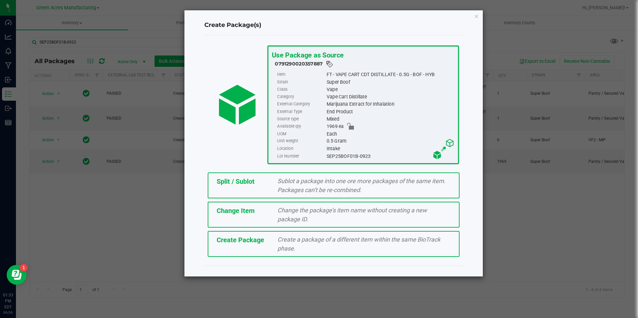
click at [226, 190] on div "Split / Sublot Sublot a package into one ore more packages of the same item. Pa…" at bounding box center [334, 186] width 252 height 26
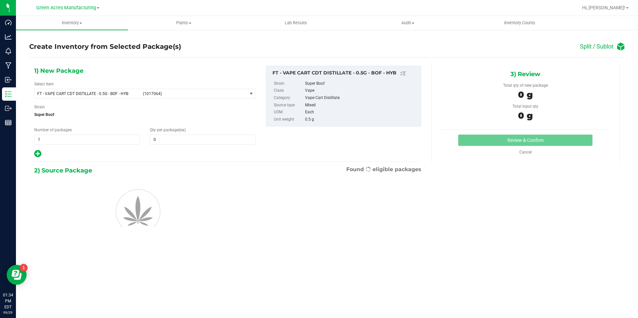
type input "0"
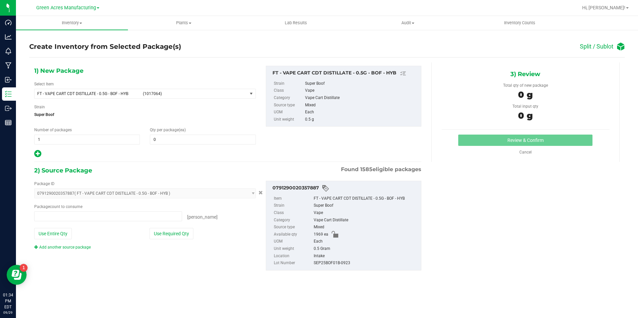
type input "0 ea"
click at [167, 94] on span "(1017064)" at bounding box center [194, 93] width 102 height 5
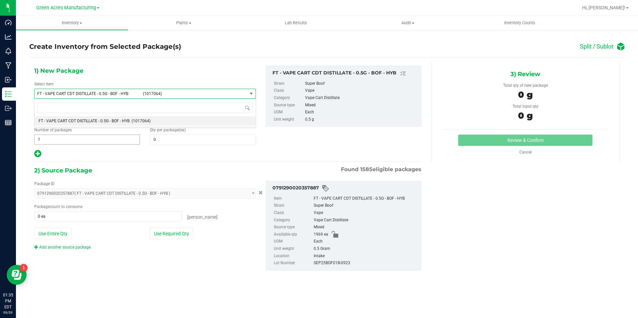
click at [110, 136] on span "1 1" at bounding box center [87, 140] width 106 height 10
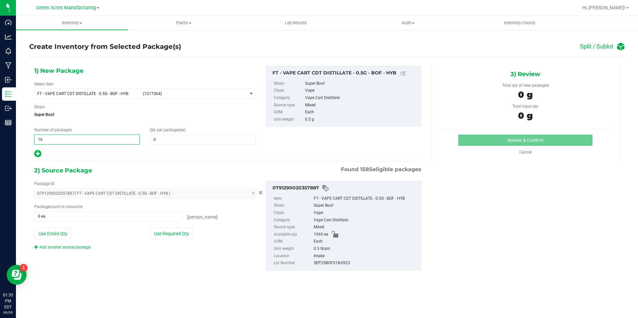
type input "164"
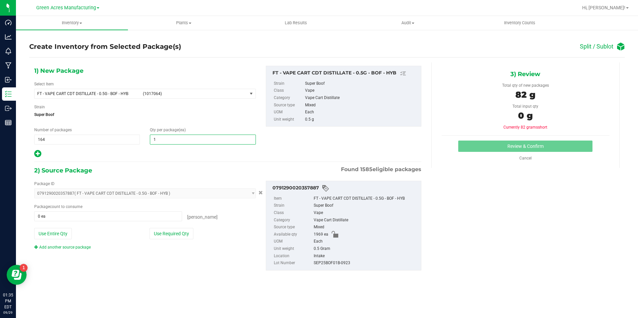
type input "12"
click at [40, 155] on icon at bounding box center [37, 154] width 7 height 8
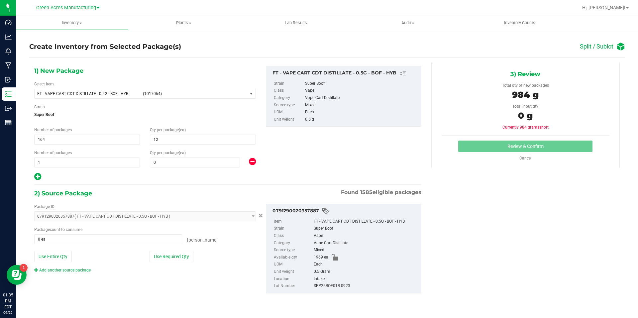
type input "12"
click at [166, 168] on div "1) New Package Select Item FT - VAPE CART CDT DISTILLATE - 0.5G - BOF - HYB (10…" at bounding box center [145, 123] width 232 height 115
click at [170, 164] on span at bounding box center [195, 163] width 90 height 10
type input "1"
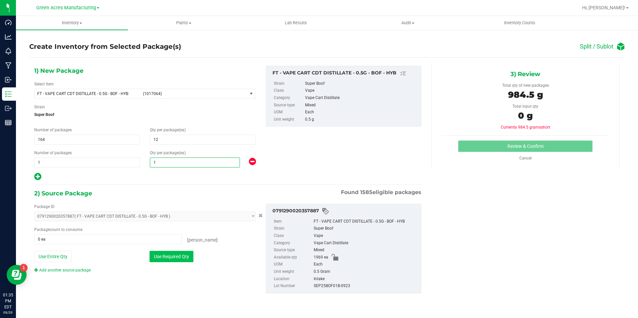
click at [166, 257] on button "Use Required Qty" at bounding box center [172, 256] width 44 height 11
type input "1969 ea"
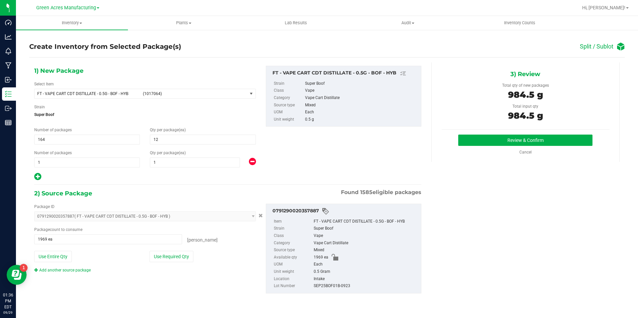
click at [497, 125] on div "3) Review Total qty of new packages 984.5 g Total input qty 984.5 g Review & Co…" at bounding box center [526, 112] width 189 height 99
click at [497, 142] on button "Review & Confirm" at bounding box center [526, 140] width 134 height 11
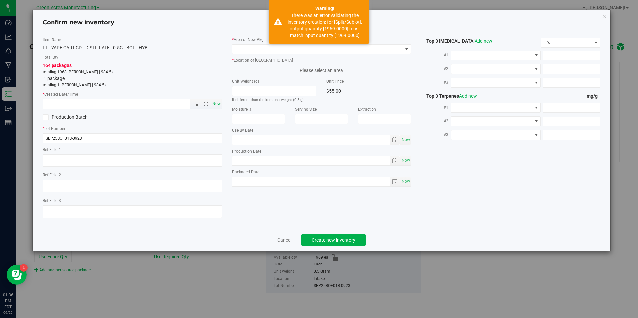
click at [216, 101] on span "Now" at bounding box center [216, 104] width 11 height 10
type input "9/29/2025 1:36 PM"
click at [265, 50] on span at bounding box center [317, 49] width 171 height 9
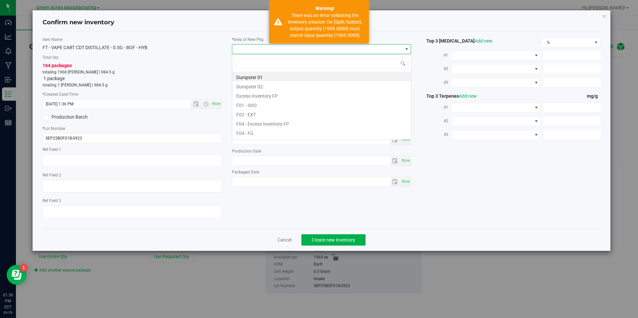
scroll to position [10, 180]
type input "vf2"
click at [256, 124] on li "VF2 - WHS" at bounding box center [321, 122] width 179 height 9
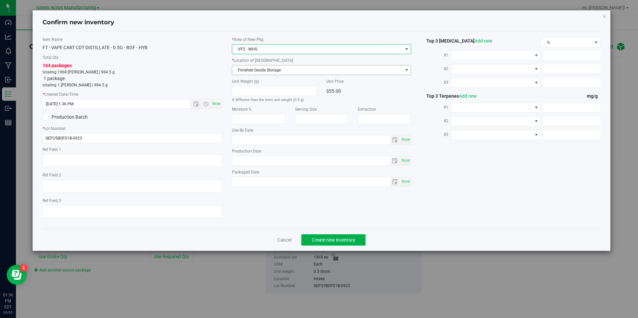
click at [278, 69] on span "Finished Goods Storage" at bounding box center [317, 70] width 171 height 9
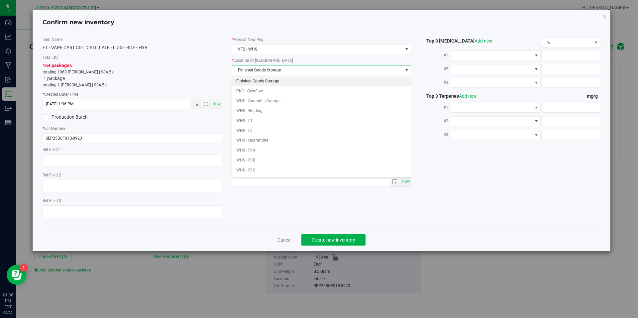
click at [276, 85] on li "Finished Goods Storage" at bounding box center [321, 81] width 179 height 10
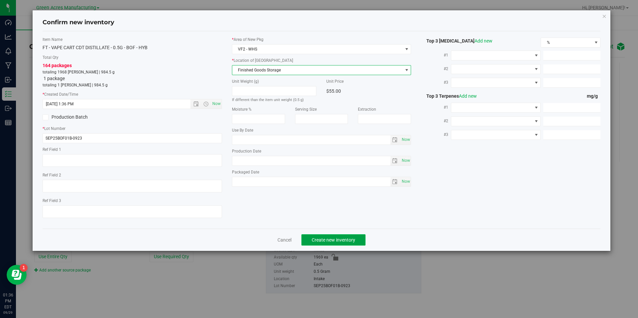
click at [339, 235] on button "Create new inventory" at bounding box center [334, 239] width 64 height 11
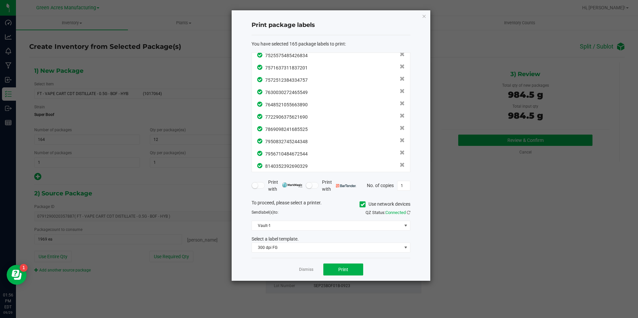
scroll to position [1916, 0]
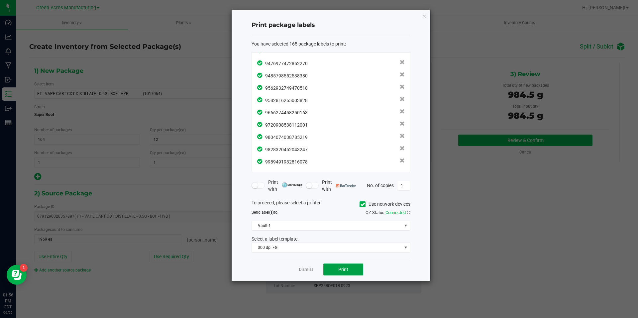
click at [336, 268] on button "Print" at bounding box center [344, 270] width 40 height 12
click at [306, 269] on link "Dismiss" at bounding box center [306, 270] width 14 height 6
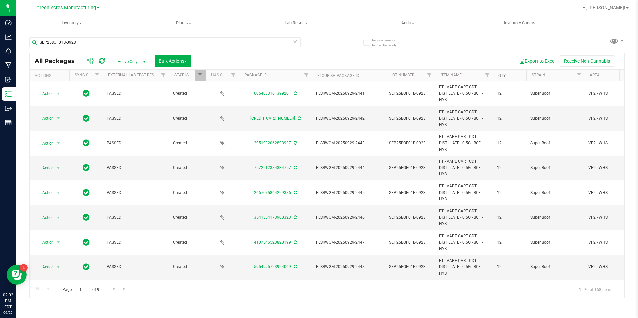
click at [500, 75] on link "Qty" at bounding box center [502, 75] width 7 height 5
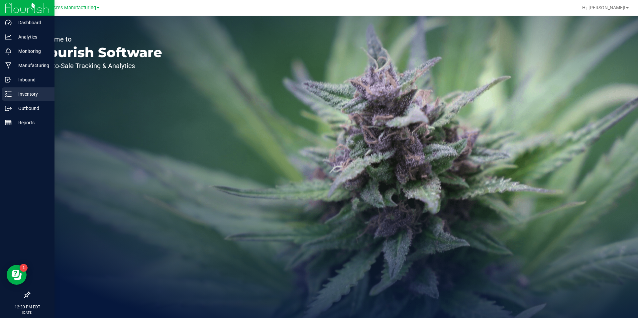
click at [7, 91] on icon at bounding box center [8, 94] width 7 height 7
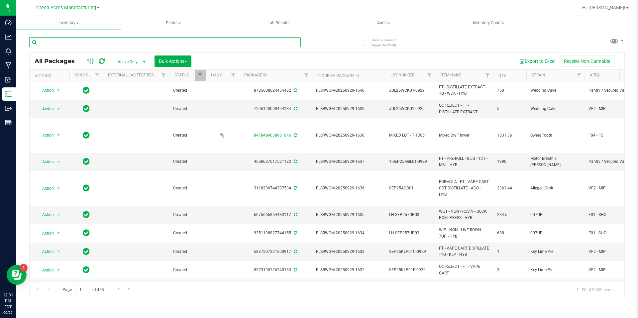
click at [156, 40] on input "text" at bounding box center [165, 42] width 272 height 10
paste input "W-SEP25BLT02-0923"
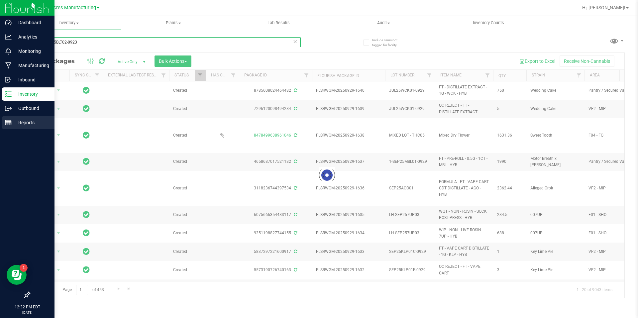
type input "W-SEP25BLT02-0923"
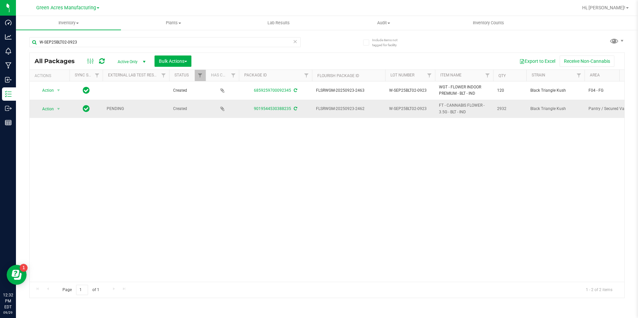
click at [294, 108] on icon at bounding box center [295, 109] width 3 height 4
click at [61, 111] on span "select" at bounding box center [58, 108] width 5 height 5
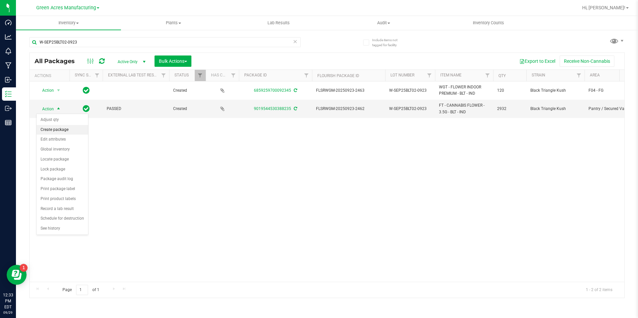
click at [77, 128] on li "Create package" at bounding box center [63, 130] width 52 height 10
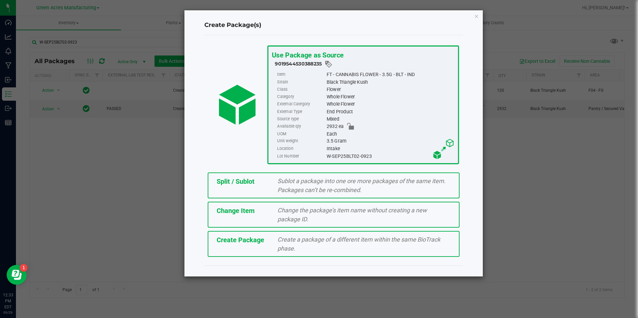
click at [234, 246] on div "Create Package Create a package of a different item within the same BioTrack ph…" at bounding box center [334, 244] width 252 height 26
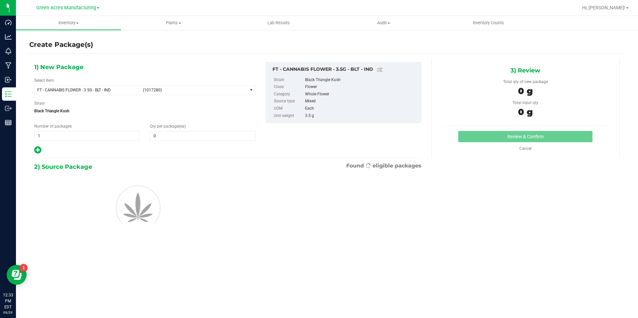
type input "0"
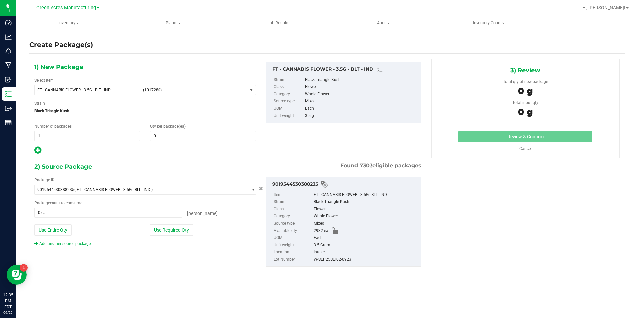
click at [234, 95] on div "1) New Package Select Item FT - CANNABIS FLOWER - 3.5G - BLT - IND (1017280) 00…" at bounding box center [145, 108] width 232 height 92
click at [237, 91] on span "(1017280)" at bounding box center [194, 90] width 102 height 5
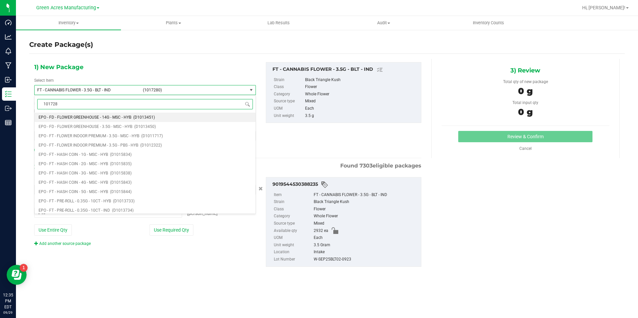
type input "1017280"
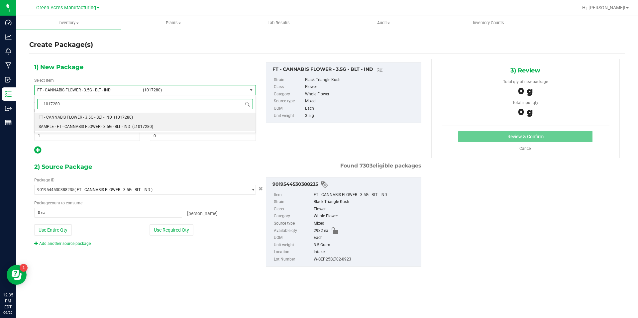
click at [133, 123] on li "SAMPLE - FT - CANNABIS FLOWER - 3.5G - BLT - IND (L1017280)" at bounding box center [145, 126] width 221 height 9
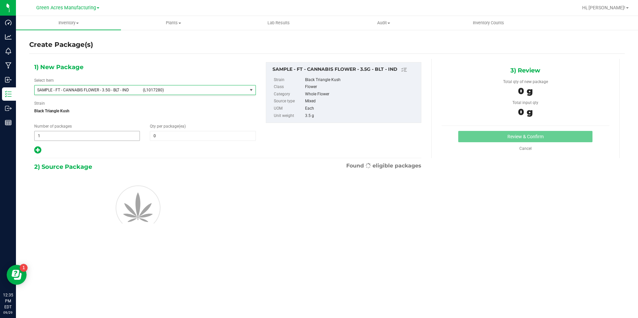
type input "0"
click at [88, 137] on span "1 1" at bounding box center [87, 136] width 106 height 10
type input "2"
type input "1"
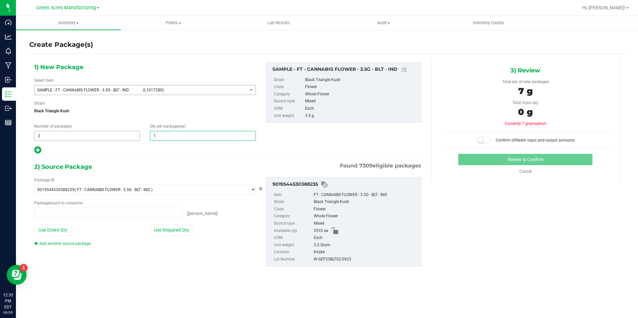
type input "0 ea"
type input "1"
click at [183, 233] on button "Use Required Qty" at bounding box center [172, 229] width 44 height 11
type input "2 ea"
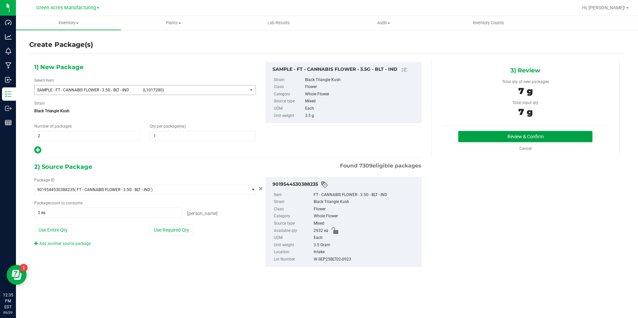
click at [495, 137] on button "Review & Confirm" at bounding box center [526, 136] width 134 height 11
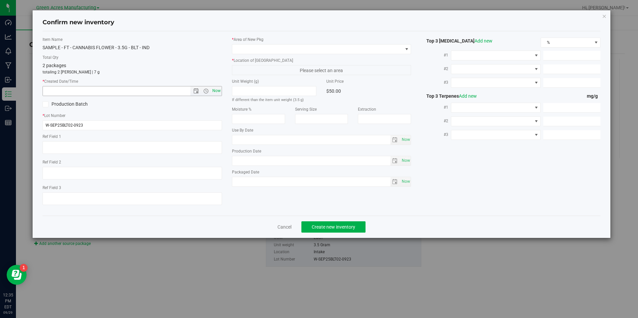
click at [215, 94] on span "Now" at bounding box center [216, 91] width 11 height 10
type input "[DATE] 12:36 PM"
click at [266, 58] on label "* Location of [GEOGRAPHIC_DATA]" at bounding box center [322, 61] width 180 height 6
click at [294, 45] on span at bounding box center [317, 49] width 171 height 9
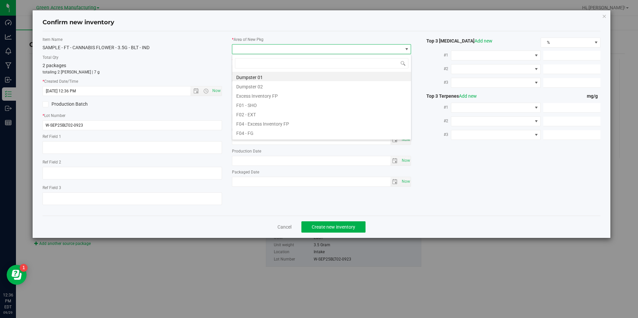
scroll to position [10, 180]
type input "pa"
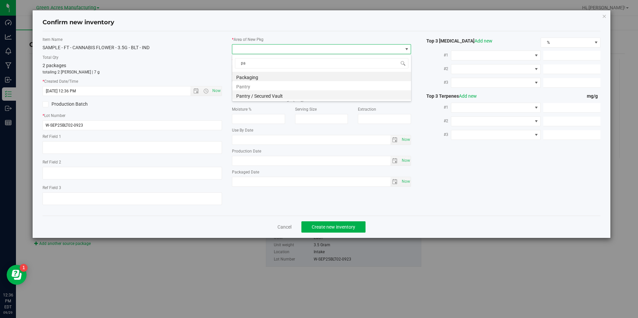
click at [269, 95] on li "Pantry / Secured Vault" at bounding box center [321, 94] width 179 height 9
click at [285, 77] on div "* Area of [GEOGRAPHIC_DATA] Pantry / Secured Vault * Location of [GEOGRAPHIC_DA…" at bounding box center [322, 114] width 190 height 154
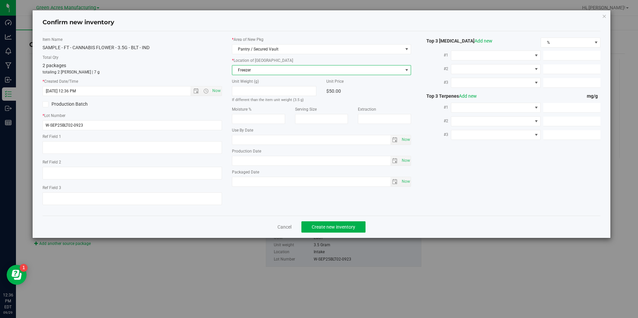
click at [287, 74] on span "Freezer" at bounding box center [317, 70] width 171 height 9
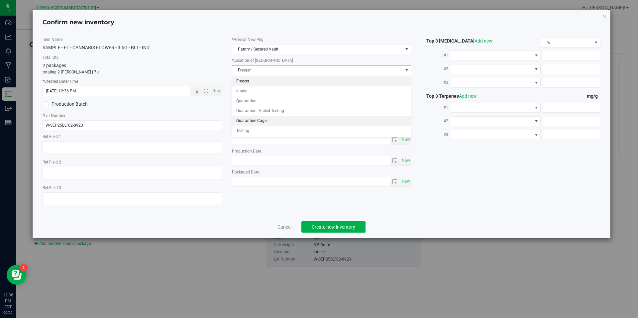
click at [263, 122] on li "Quarantine Cage" at bounding box center [321, 121] width 179 height 10
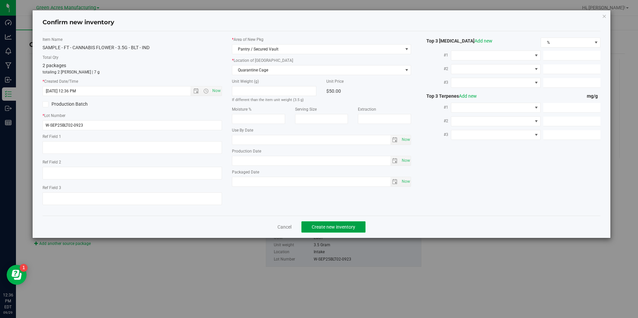
click at [326, 226] on span "Create new inventory" at bounding box center [334, 226] width 44 height 5
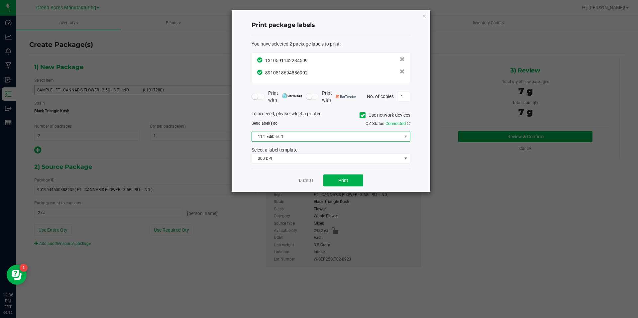
click at [289, 137] on span "114_Edibles_1" at bounding box center [327, 136] width 150 height 9
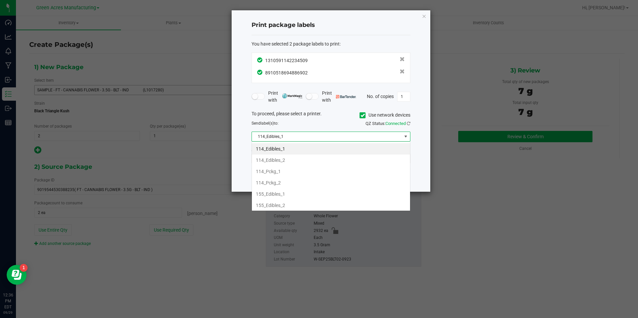
scroll to position [227, 0]
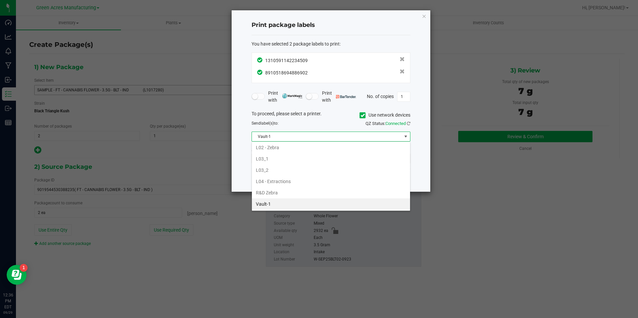
click at [288, 206] on li "Vault-1" at bounding box center [331, 204] width 158 height 11
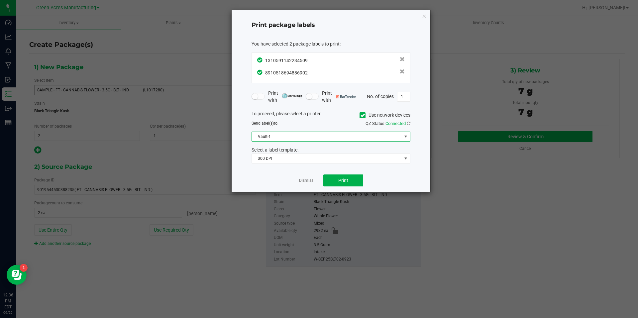
click at [296, 166] on div "You have selected 2 package labels to print : 1310591142234509 8910518694886902…" at bounding box center [331, 102] width 159 height 134
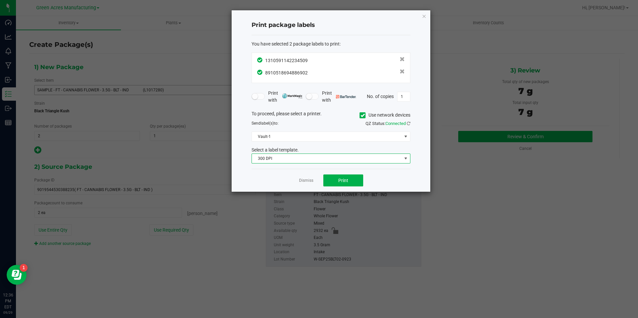
click at [299, 161] on span "300 DPI" at bounding box center [327, 158] width 150 height 9
click at [288, 181] on li "300 dpi FG" at bounding box center [331, 182] width 158 height 11
click at [343, 179] on span "Print" at bounding box center [344, 180] width 10 height 5
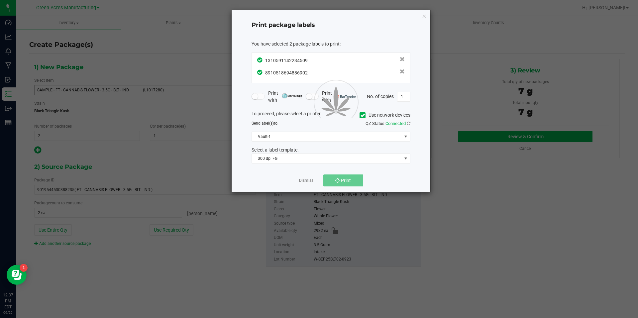
click at [305, 179] on div at bounding box center [331, 101] width 199 height 182
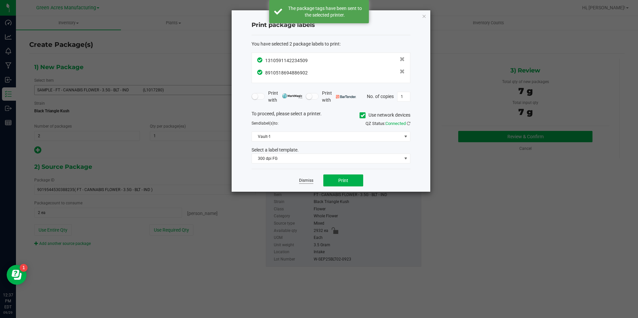
click at [306, 179] on link "Dismiss" at bounding box center [306, 181] width 14 height 6
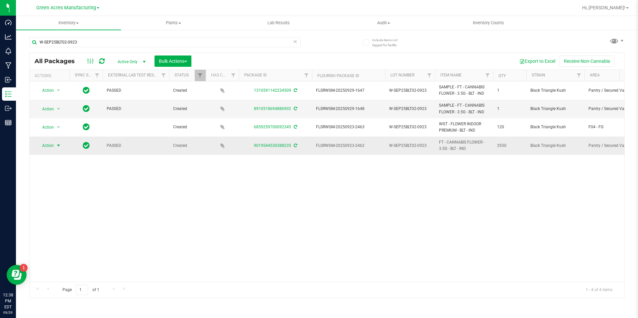
click at [54, 145] on span "Action" at bounding box center [45, 145] width 18 height 9
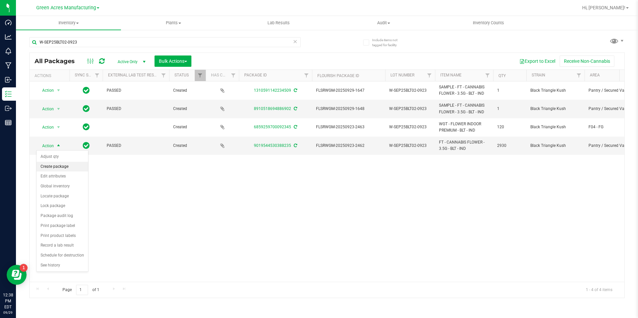
click at [64, 166] on li "Create package" at bounding box center [63, 167] width 52 height 10
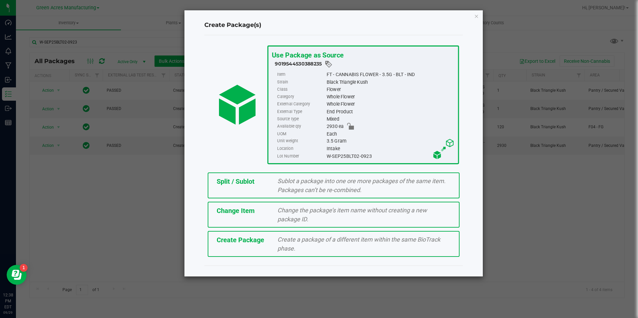
click at [279, 186] on span "Sublot a package into one ore more packages of the same item. Packages can’t be…" at bounding box center [362, 186] width 168 height 16
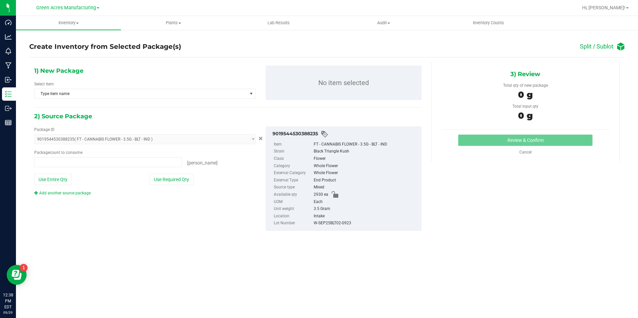
type input "0 ea"
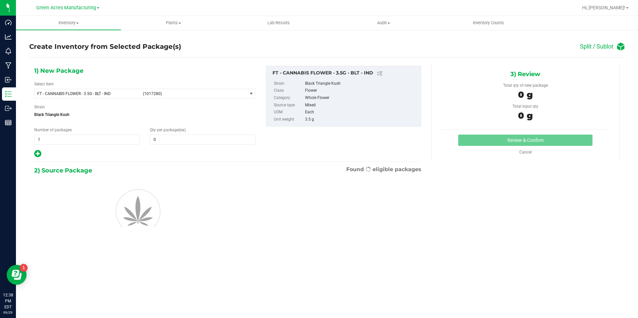
type input "0"
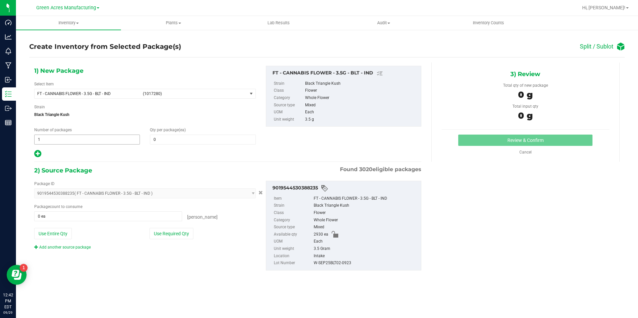
click at [108, 137] on span "1 1" at bounding box center [87, 140] width 106 height 10
type input "146"
type input "20"
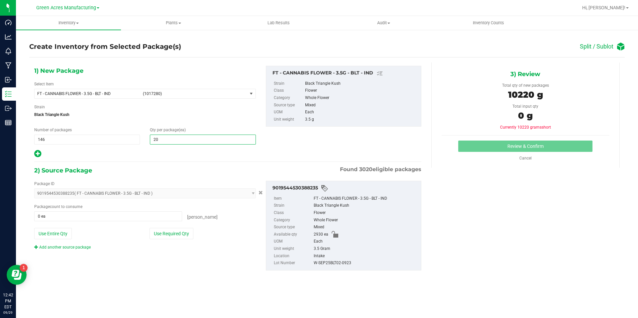
click at [39, 151] on icon at bounding box center [37, 154] width 7 height 8
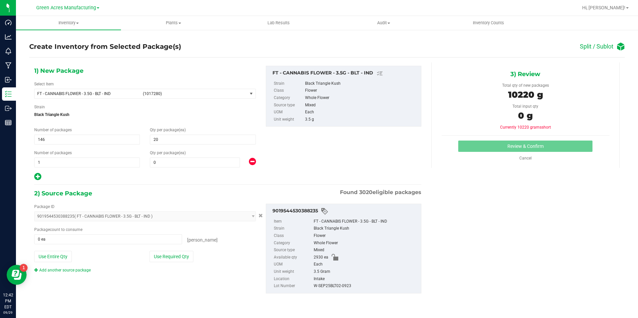
type input "20"
click at [206, 162] on span at bounding box center [195, 163] width 90 height 10
type input "10"
click at [185, 264] on div "Package ID 9019544530388235 ( FT - CANNABIS FLOWER - 3.5G - BLT - IND ) 0001986…" at bounding box center [145, 239] width 232 height 70
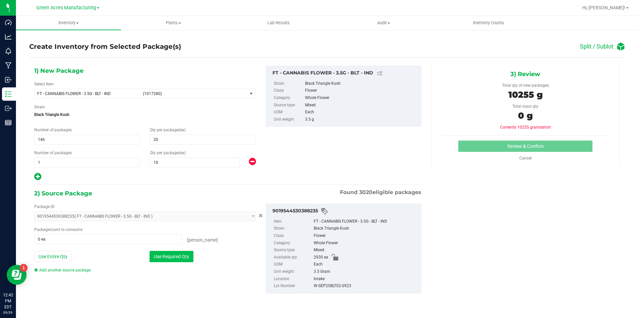
click at [185, 262] on div "Package ID 9019544530388235 ( FT - CANNABIS FLOWER - 3.5G - BLT - IND ) 0001986…" at bounding box center [145, 239] width 232 height 70
click at [185, 261] on button "Use Required Qty" at bounding box center [172, 256] width 44 height 11
type input "2930 ea"
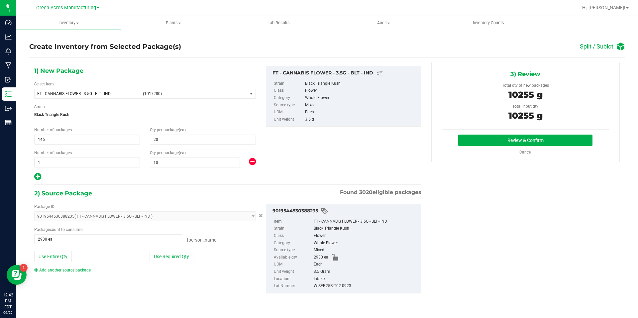
click at [270, 252] on ul "Item FT - CANNABIS FLOWER - 3.5G - BLT - IND Strain Black Triangle Kush Class F…" at bounding box center [344, 252] width 148 height 74
click at [532, 140] on button "Review & Confirm" at bounding box center [526, 140] width 134 height 11
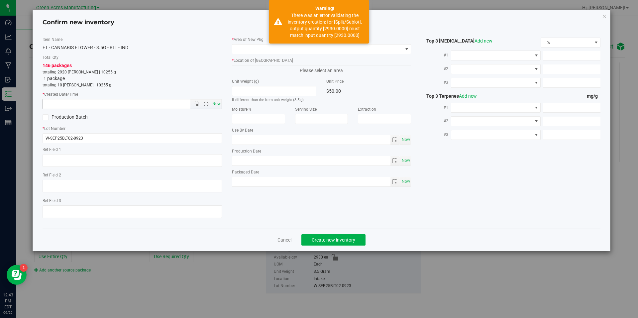
click at [221, 105] on span "Now" at bounding box center [216, 104] width 11 height 10
type input "[DATE] 12:43 PM"
click at [287, 51] on span at bounding box center [317, 49] width 171 height 9
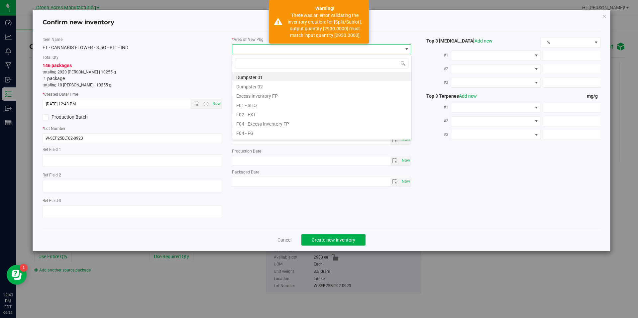
scroll to position [10, 180]
type input "vf2"
click at [269, 128] on div "vf2 VF2 - FOR VF2 - H01 VF2 - MIP VF2 - P5 VF2 - P6 VF2 - WHS" at bounding box center [322, 91] width 180 height 75
click at [273, 125] on li "VF2 - WHS" at bounding box center [321, 122] width 179 height 9
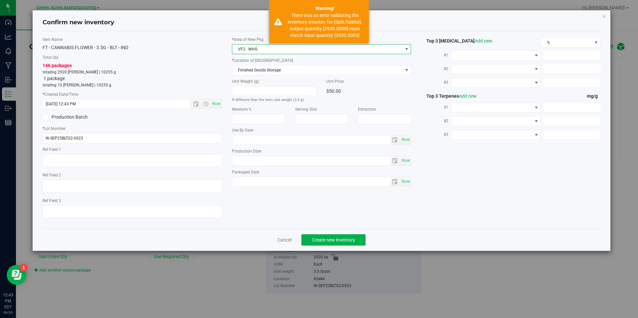
drag, startPoint x: 263, startPoint y: 63, endPoint x: 273, endPoint y: 78, distance: 18.4
click at [263, 63] on label "* Location of New Pkg" at bounding box center [322, 61] width 180 height 6
click at [276, 76] on div "* Area of New Pkg VF2 - WHS * Location of New Pkg Finished Goods Storage Finish…" at bounding box center [322, 114] width 190 height 154
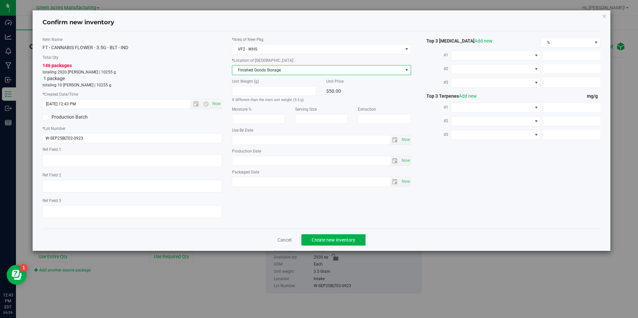
click at [278, 72] on span "Finished Goods Storage" at bounding box center [317, 70] width 171 height 9
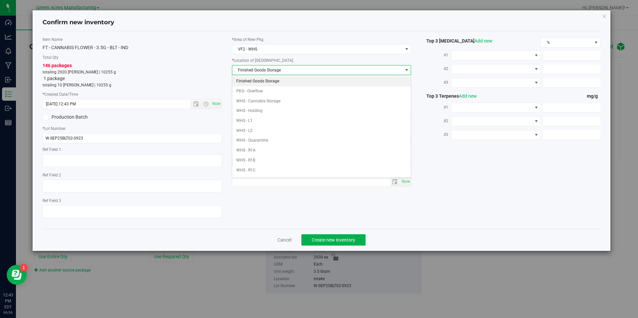
click at [276, 78] on li "Finished Goods Storage" at bounding box center [321, 81] width 179 height 10
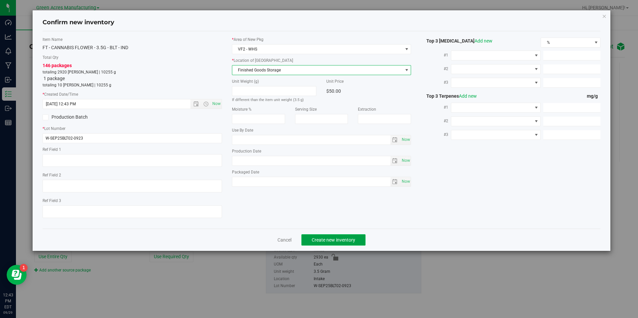
click at [344, 240] on span "Create new inventory" at bounding box center [334, 239] width 44 height 5
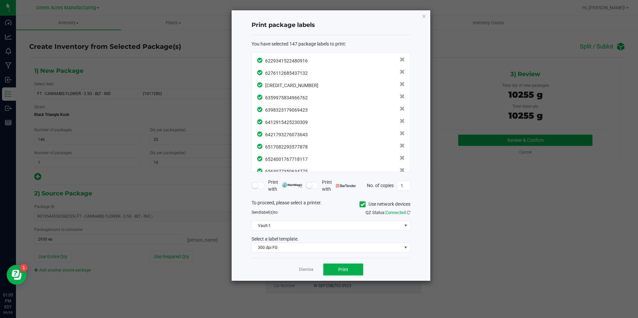
scroll to position [1695, 0]
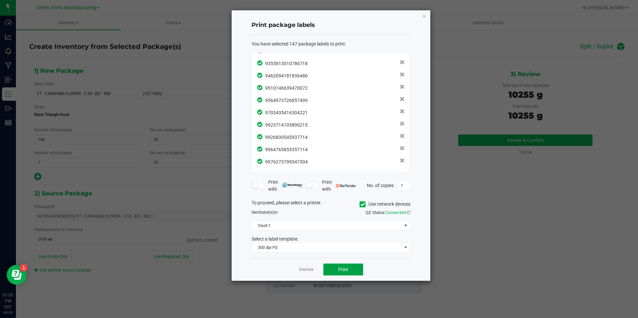
click at [347, 266] on button "Print" at bounding box center [344, 270] width 40 height 12
click at [312, 270] on link "Dismiss" at bounding box center [306, 270] width 14 height 6
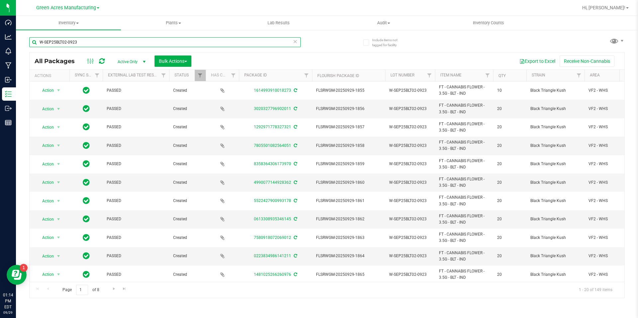
drag, startPoint x: 121, startPoint y: 43, endPoint x: 35, endPoint y: 48, distance: 86.6
click at [35, 48] on div "W-SEP25BLT02-0923" at bounding box center [165, 44] width 272 height 15
paste input "10-SEP25HYB04"
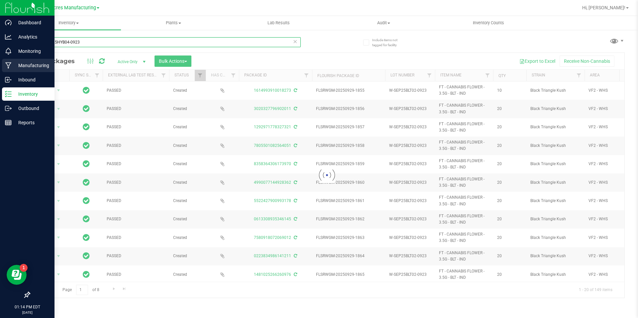
type input "10-SEP25HYB04-0923"
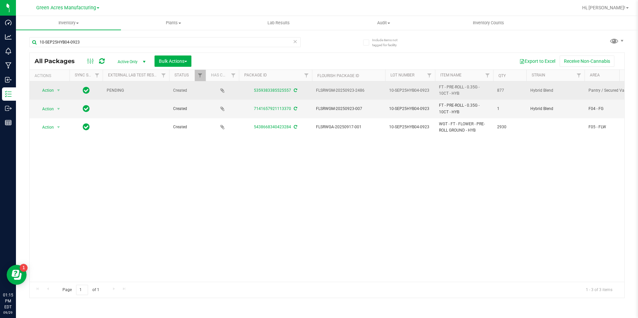
click at [294, 88] on icon at bounding box center [295, 90] width 3 height 4
click at [51, 93] on span "Action" at bounding box center [45, 90] width 18 height 9
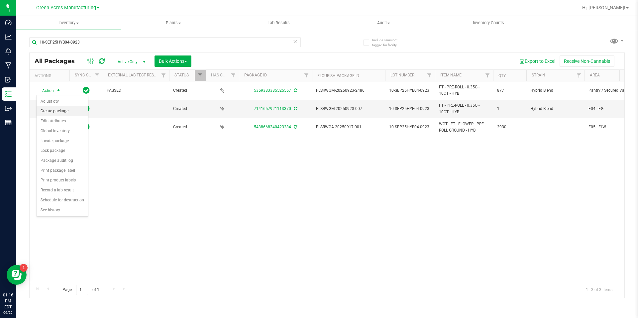
click at [60, 110] on li "Create package" at bounding box center [63, 111] width 52 height 10
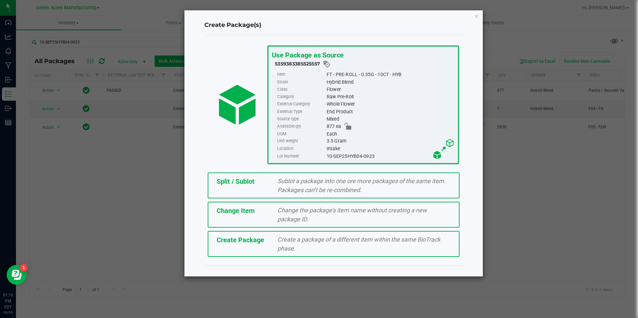
click at [275, 250] on div "Create a package of a different item within the same BioTrack phase." at bounding box center [364, 244] width 183 height 18
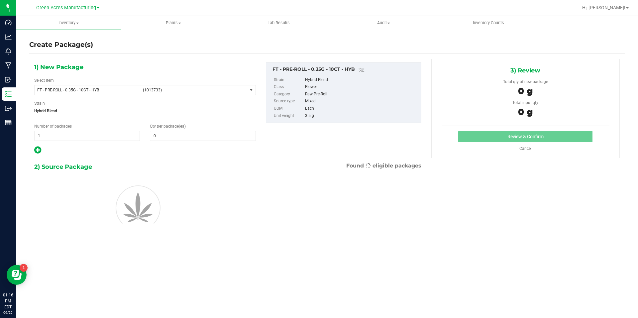
type input "0"
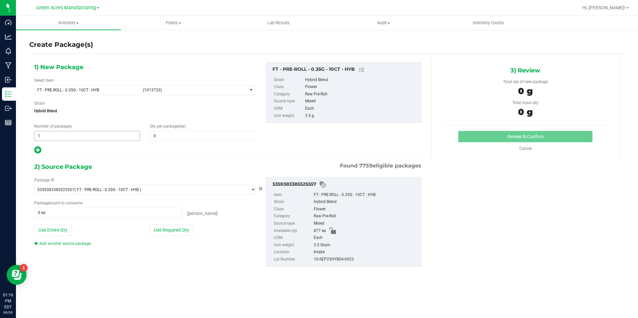
drag, startPoint x: 124, startPoint y: 138, endPoint x: 134, endPoint y: 108, distance: 31.4
click at [124, 138] on input "1" at bounding box center [87, 135] width 105 height 9
click at [148, 89] on span "(1013733)" at bounding box center [194, 90] width 102 height 5
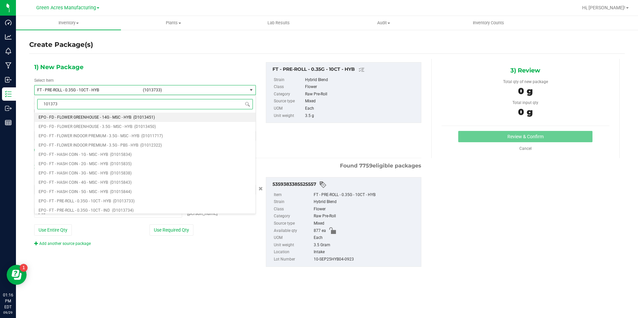
type input "1013733"
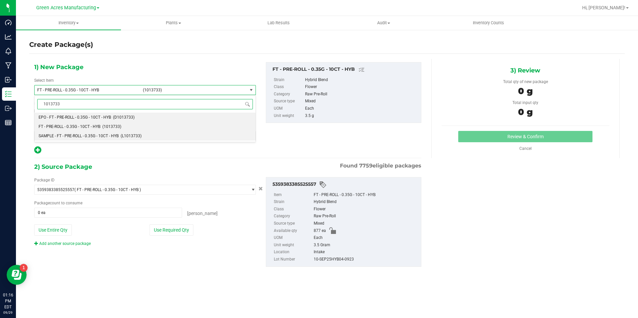
click at [148, 135] on li "SAMPLE - FT - PRE-ROLL - 0.35G - 10CT - HYB (L1013733)" at bounding box center [145, 135] width 221 height 9
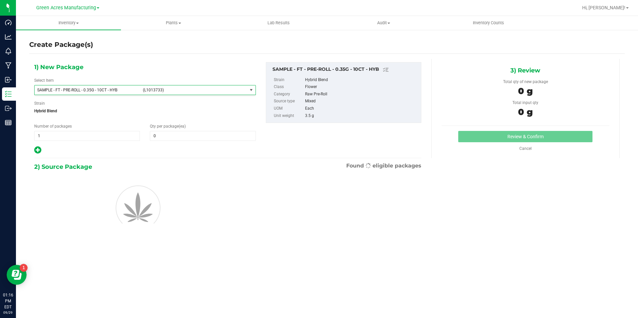
type input "0"
click at [134, 133] on input "1" at bounding box center [87, 135] width 105 height 9
type input "2"
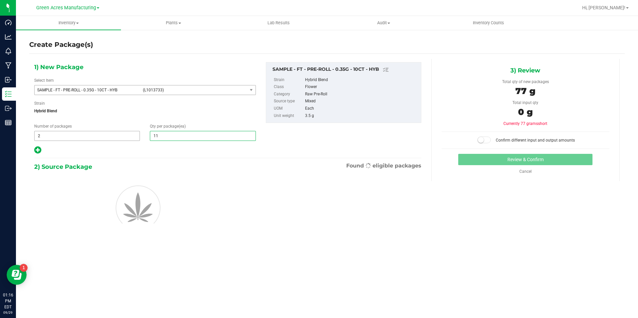
type input "1"
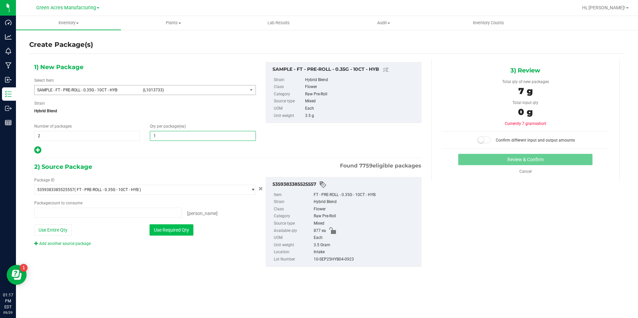
type input "0 ea"
click at [163, 230] on button "Use Required Qty" at bounding box center [172, 229] width 44 height 11
type input "1"
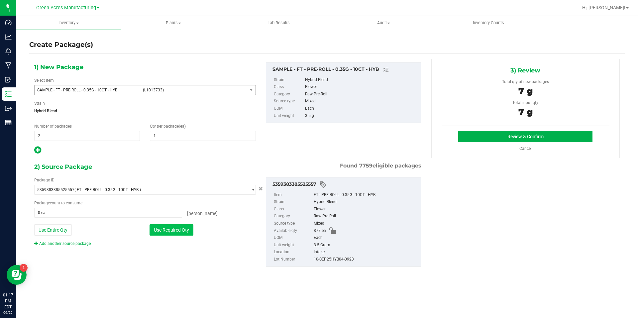
type input "2 ea"
click at [499, 137] on button "Review & Confirm" at bounding box center [526, 136] width 134 height 11
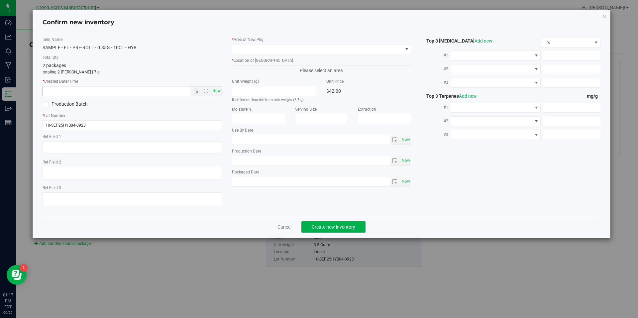
click at [220, 92] on span "Now" at bounding box center [216, 91] width 11 height 10
type input "9/29/2025 1:17 PM"
click at [279, 51] on span at bounding box center [317, 49] width 171 height 9
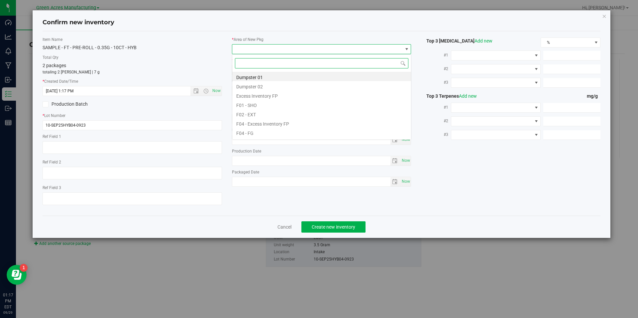
scroll to position [10, 180]
type input "pa"
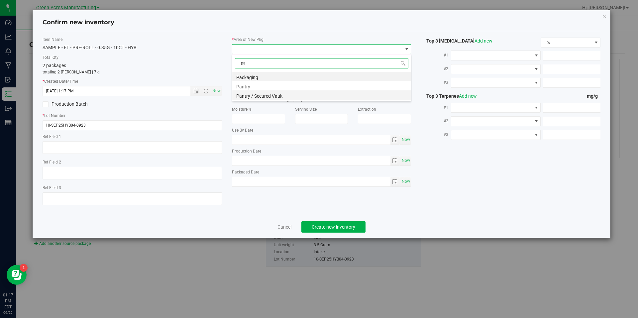
click at [269, 96] on li "Pantry / Secured Vault" at bounding box center [321, 94] width 179 height 9
click at [300, 63] on div "* Location of New Pkg Freezer Freezer Intake Quarantine Quarantine - Failed Tes…" at bounding box center [322, 67] width 180 height 18
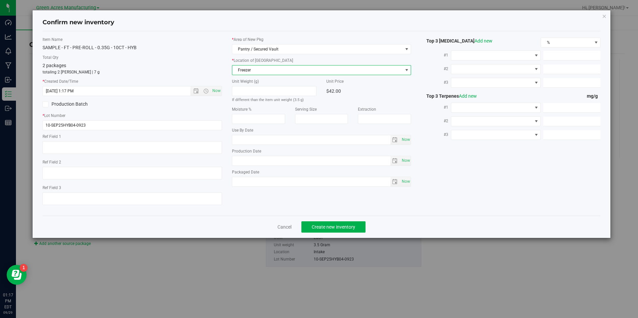
click at [392, 74] on span "Freezer" at bounding box center [317, 70] width 171 height 9
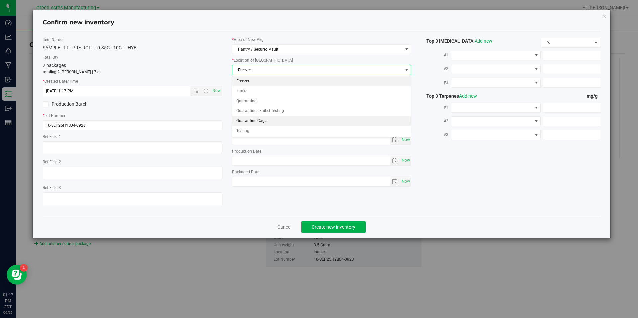
click at [252, 123] on li "Quarantine Cage" at bounding box center [321, 121] width 179 height 10
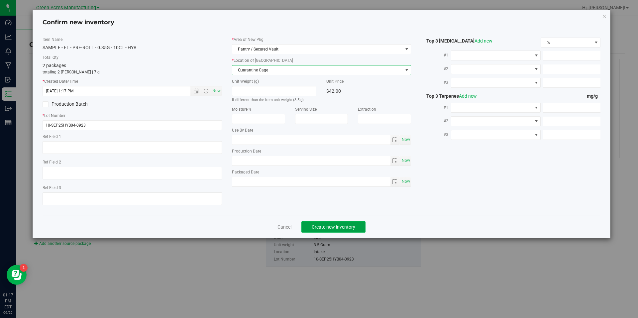
click at [341, 228] on span "Create new inventory" at bounding box center [334, 226] width 44 height 5
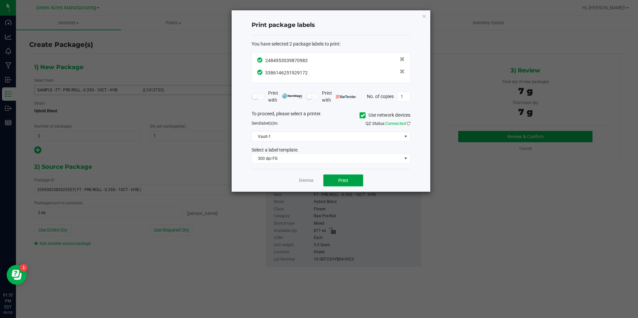
click at [349, 177] on button "Print" at bounding box center [344, 181] width 40 height 12
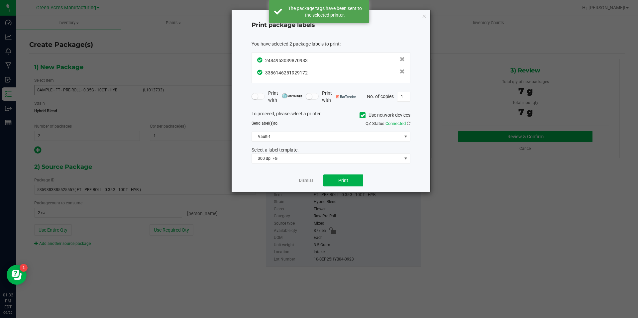
click at [305, 181] on link "Dismiss" at bounding box center [306, 181] width 14 height 6
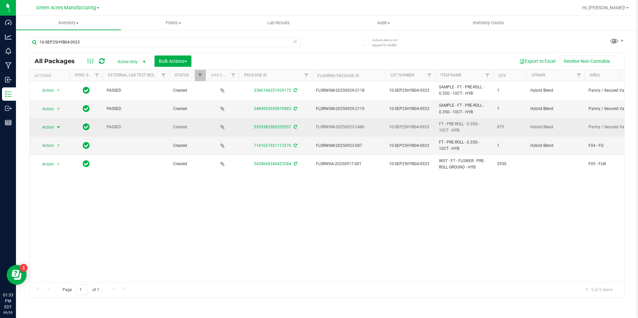
click at [53, 125] on span "Action" at bounding box center [45, 127] width 18 height 9
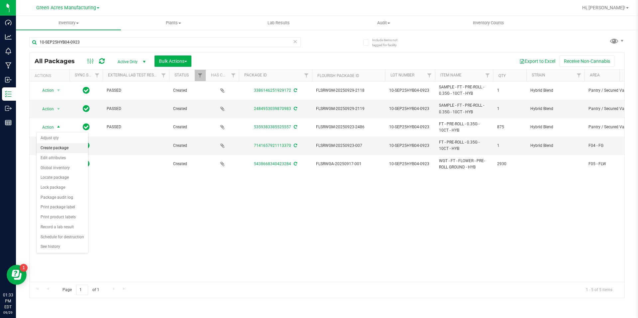
click at [61, 149] on li "Create package" at bounding box center [63, 148] width 52 height 10
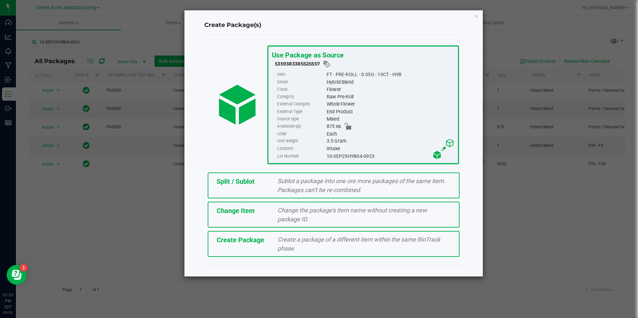
click at [238, 187] on div "Split / Sublot Sublot a package into one ore more packages of the same item. Pa…" at bounding box center [334, 186] width 252 height 26
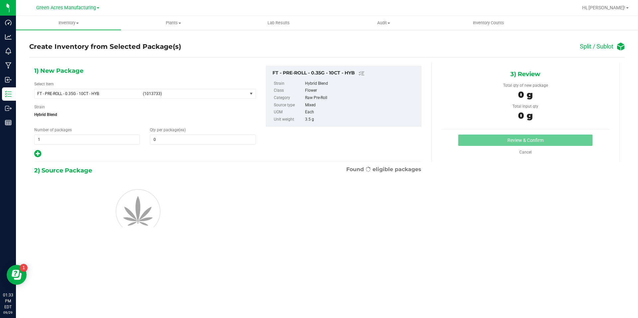
type input "0"
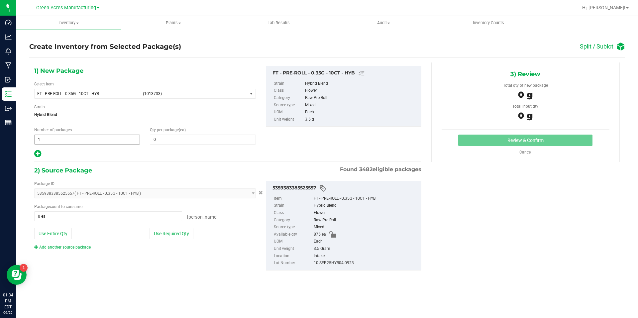
click at [118, 141] on span "1 1" at bounding box center [87, 140] width 106 height 10
type input "43"
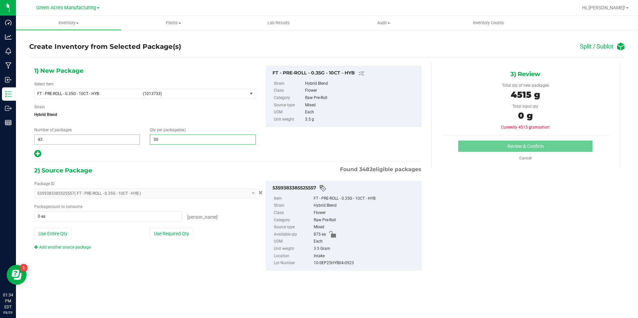
type input "3"
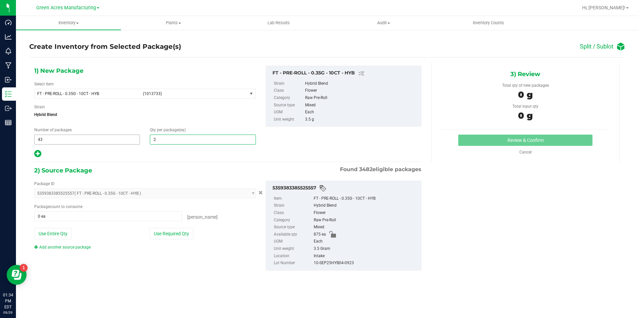
type input "20"
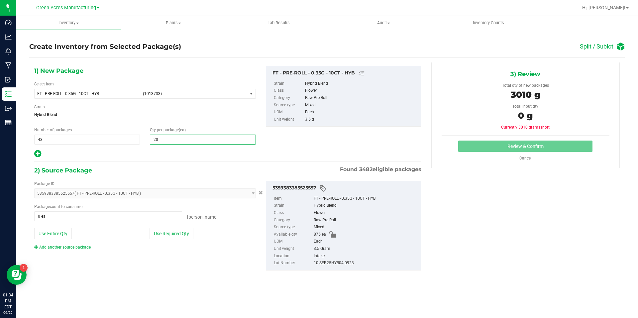
click at [39, 154] on icon at bounding box center [37, 154] width 7 height 8
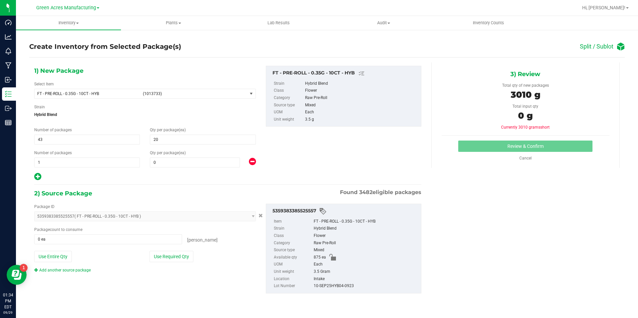
type input "20"
click at [210, 160] on span at bounding box center [195, 163] width 90 height 10
type input "15"
click at [178, 259] on button "Use Required Qty" at bounding box center [172, 256] width 44 height 11
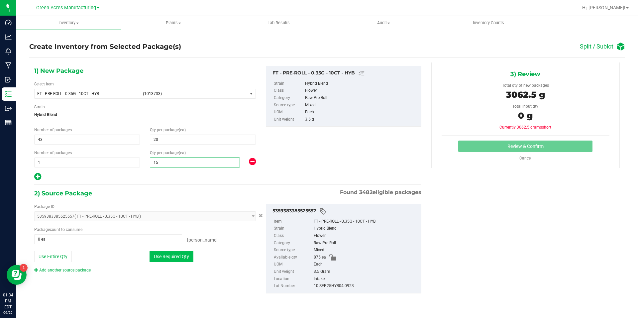
type input "875 ea"
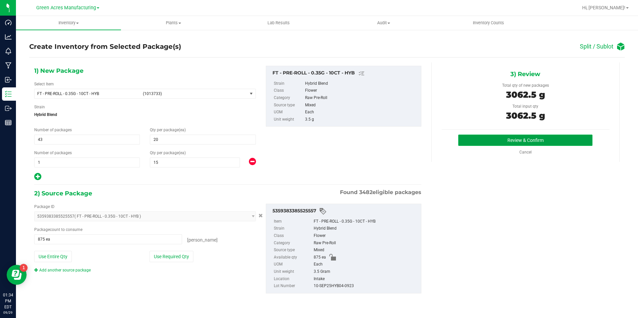
click at [469, 135] on button "Review & Confirm" at bounding box center [526, 140] width 134 height 11
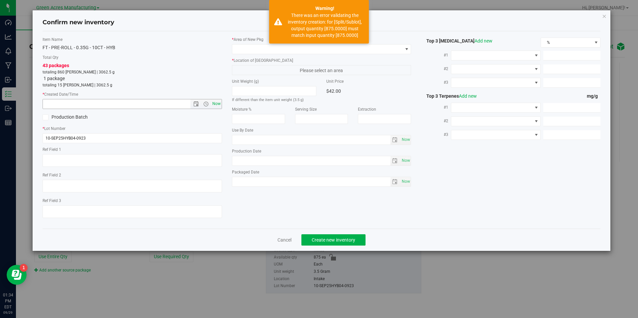
click at [218, 103] on span "Now" at bounding box center [216, 104] width 11 height 10
type input "9/29/2025 1:34 PM"
click at [261, 48] on span at bounding box center [317, 49] width 171 height 9
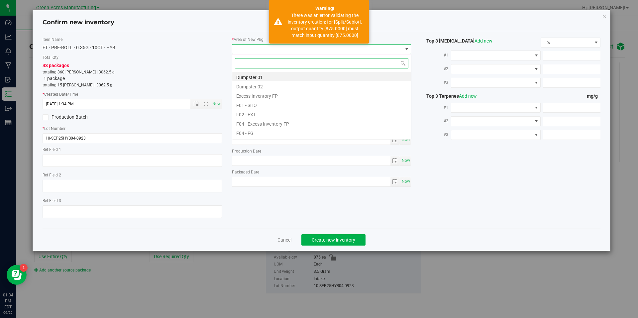
scroll to position [10, 180]
type input "vf2"
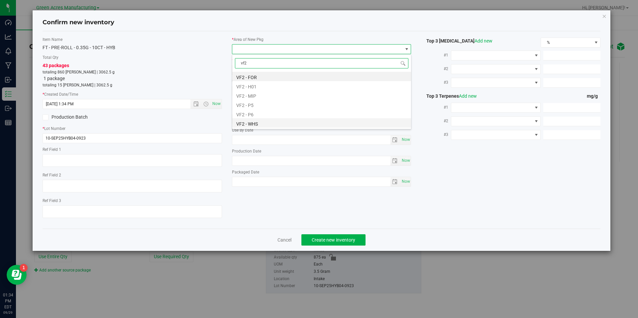
click at [276, 121] on li "VF2 - WHS" at bounding box center [321, 122] width 179 height 9
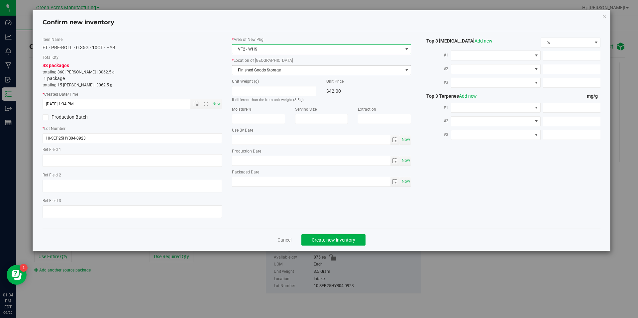
drag, startPoint x: 295, startPoint y: 69, endPoint x: 296, endPoint y: 65, distance: 3.5
click at [295, 67] on span "Finished Goods Storage" at bounding box center [317, 70] width 171 height 9
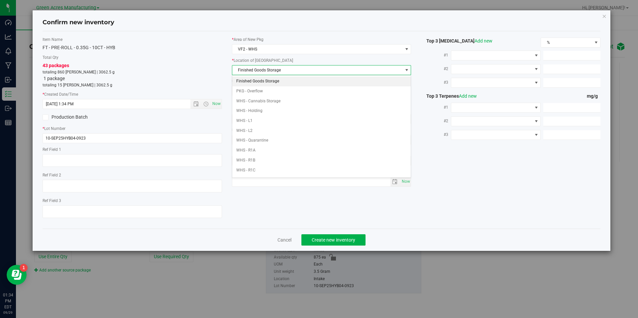
click at [294, 82] on li "Finished Goods Storage" at bounding box center [321, 81] width 179 height 10
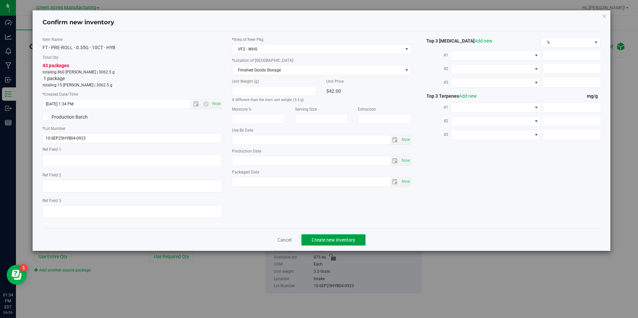
click at [334, 241] on span "Create new inventory" at bounding box center [334, 239] width 44 height 5
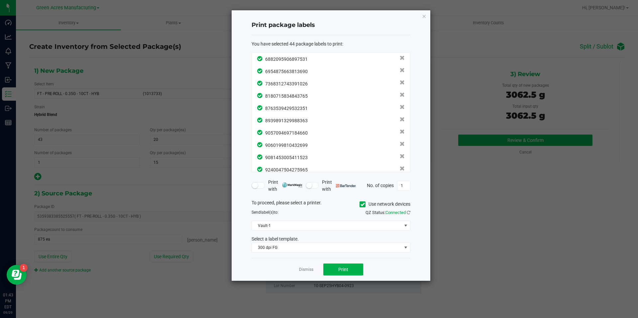
scroll to position [428, 0]
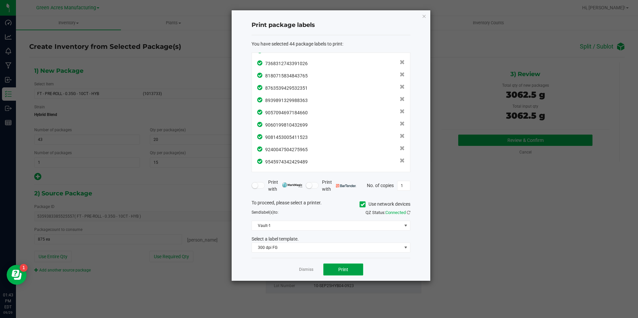
click at [357, 267] on button "Print" at bounding box center [344, 270] width 40 height 12
click at [312, 270] on link "Dismiss" at bounding box center [306, 270] width 14 height 6
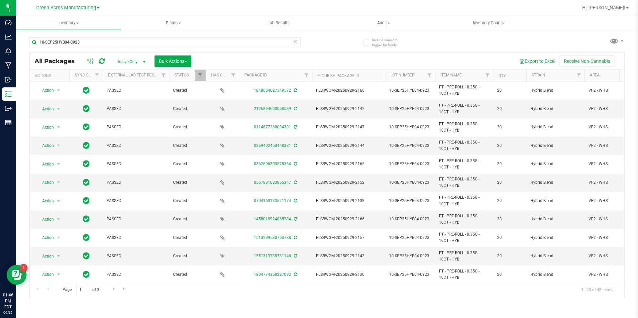
click at [508, 74] on th "Qty" at bounding box center [509, 76] width 33 height 12
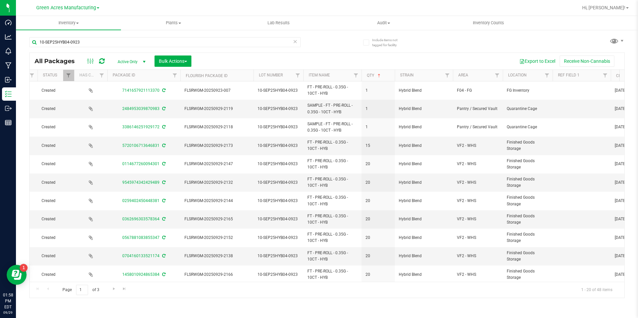
scroll to position [0, 68]
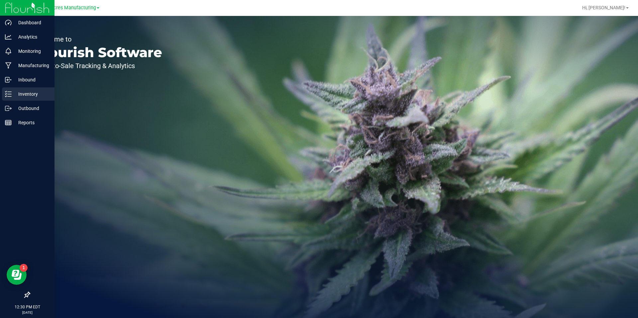
click at [14, 94] on p "Inventory" at bounding box center [32, 94] width 40 height 8
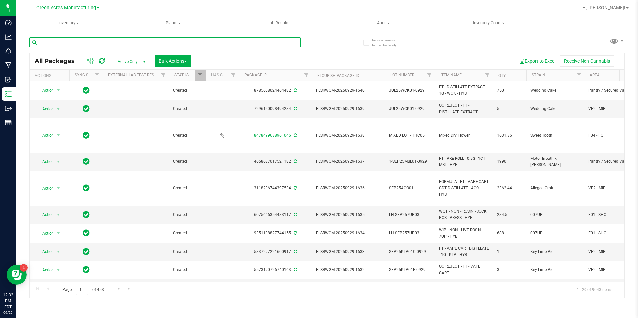
click at [154, 43] on input "text" at bounding box center [165, 42] width 272 height 10
paste input "W-SEP25BDL02-0923"
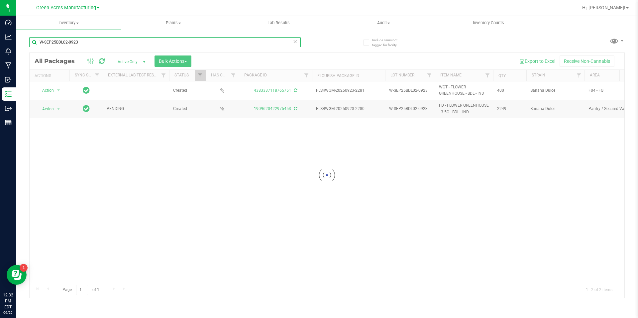
type input "W-SEP25BDL02-0923"
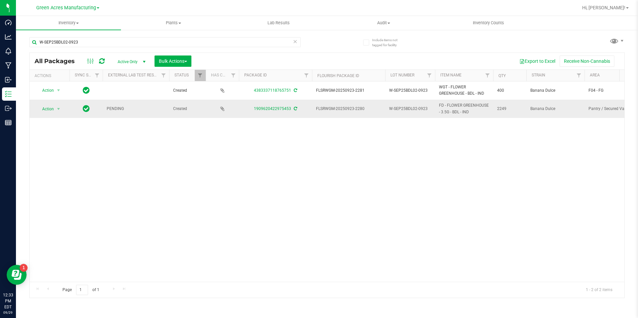
click at [296, 110] on icon at bounding box center [295, 109] width 3 height 4
click at [55, 111] on span "select" at bounding box center [59, 108] width 8 height 9
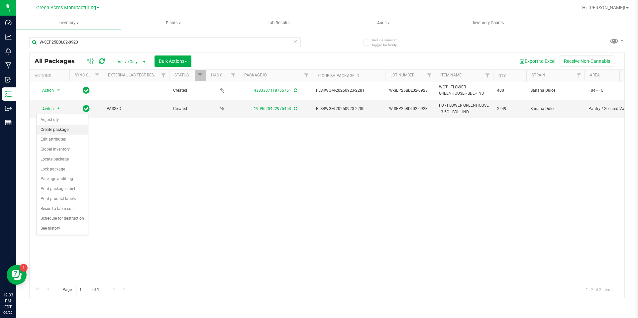
click at [59, 132] on li "Create package" at bounding box center [63, 130] width 52 height 10
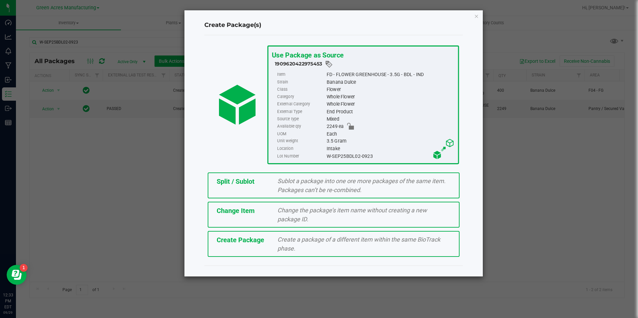
click at [244, 246] on div "Create Package Create a package of a different item within the same BioTrack ph…" at bounding box center [334, 244] width 252 height 26
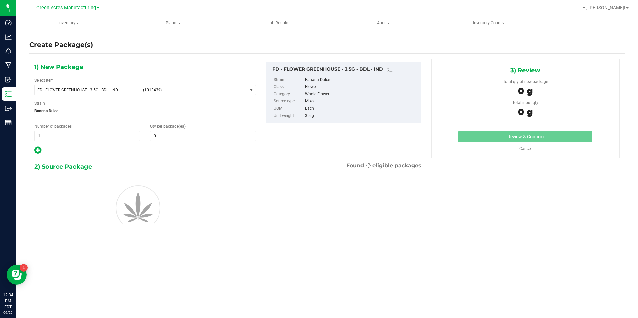
type input "0"
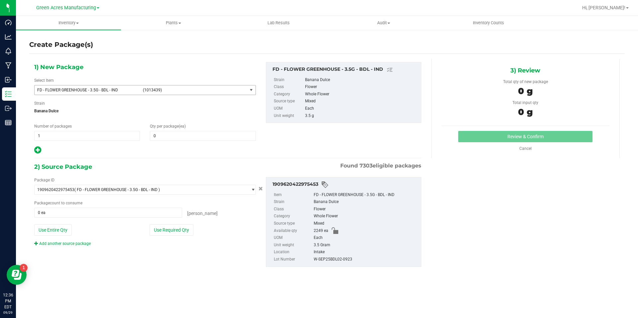
click at [240, 92] on span "(1013439)" at bounding box center [194, 90] width 102 height 5
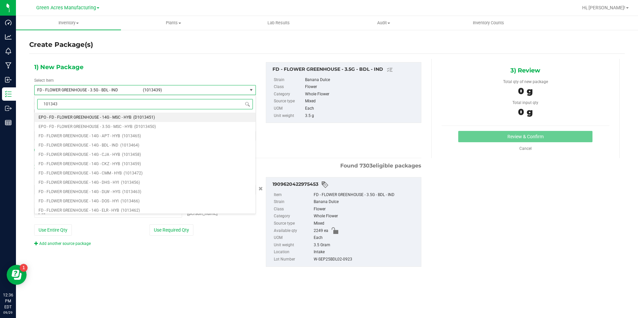
type input "1013439"
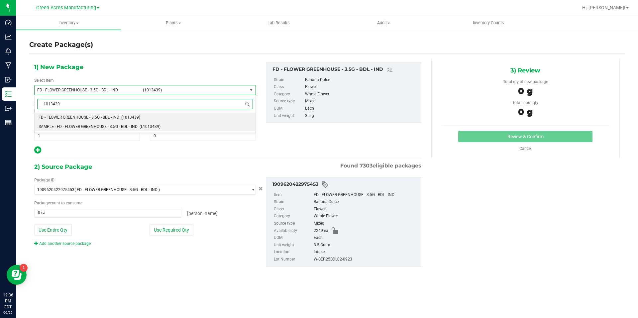
click at [113, 127] on span "SAMPLE - FD - FLOWER GREENHOUSE - 3.5G - BDL - IND" at bounding box center [88, 126] width 99 height 5
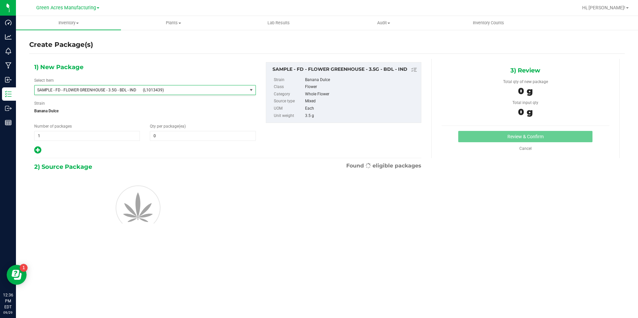
type input "0"
click at [103, 133] on span "1 1" at bounding box center [87, 136] width 106 height 10
type input "2"
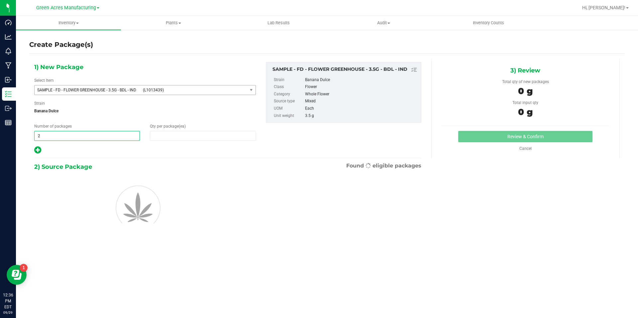
type input "1"
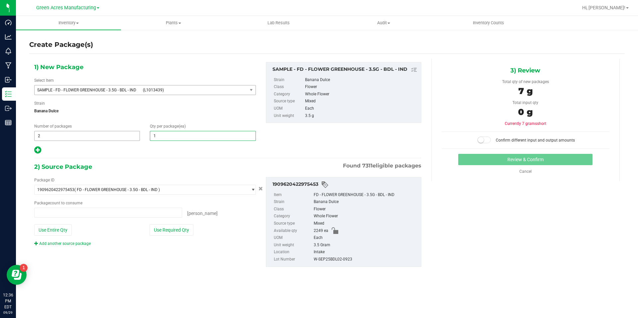
type input "0 ea"
type input "1"
click at [186, 230] on button "Use Required Qty" at bounding box center [172, 229] width 44 height 11
type input "2 ea"
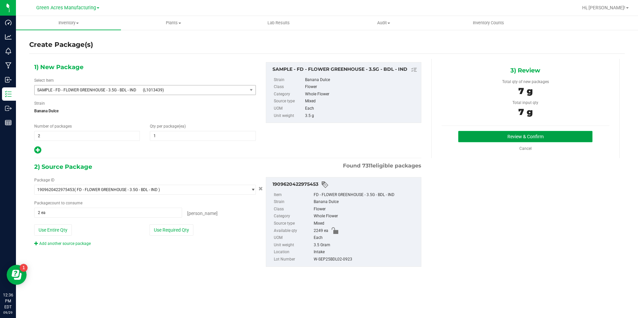
click at [523, 139] on button "Review & Confirm" at bounding box center [526, 136] width 134 height 11
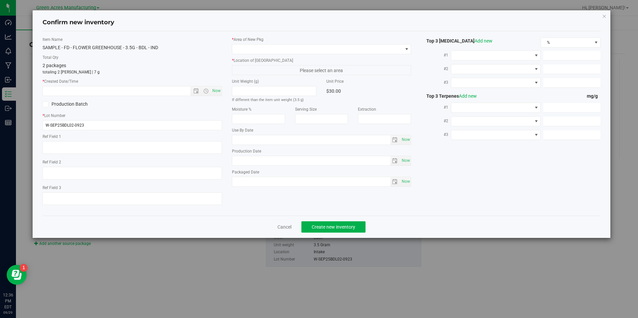
type textarea "464.2 PBO"
click at [214, 88] on span "Now" at bounding box center [216, 91] width 11 height 10
type input "9/29/2025 12:36 PM"
click at [300, 56] on div "* Area of New Pkg * Location of New Pkg Please select an area Unit Weight (g) I…" at bounding box center [322, 114] width 190 height 154
click at [302, 51] on span at bounding box center [317, 49] width 171 height 9
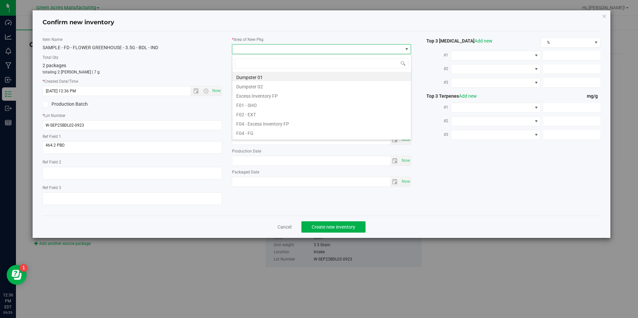
scroll to position [10, 180]
type input "pa"
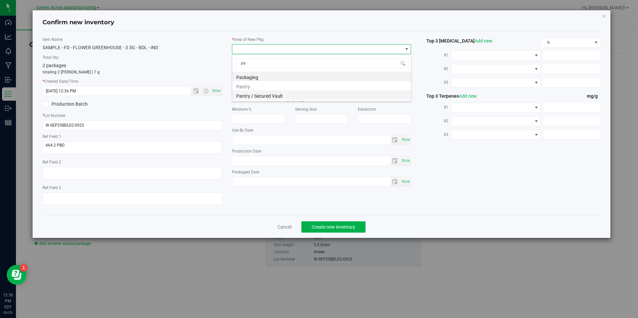
click at [287, 98] on li "Pantry / Secured Vault" at bounding box center [321, 94] width 179 height 9
click at [307, 68] on span "Freezer" at bounding box center [317, 70] width 171 height 9
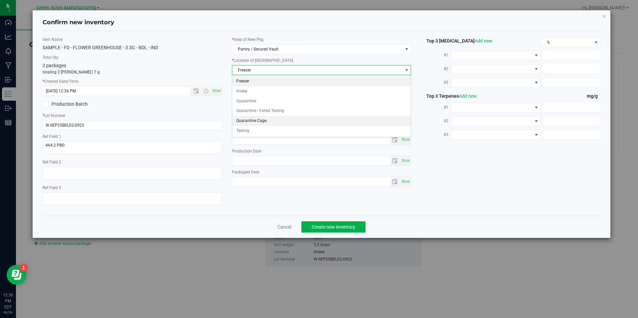
click at [253, 124] on li "Quarantine Cage" at bounding box center [321, 121] width 179 height 10
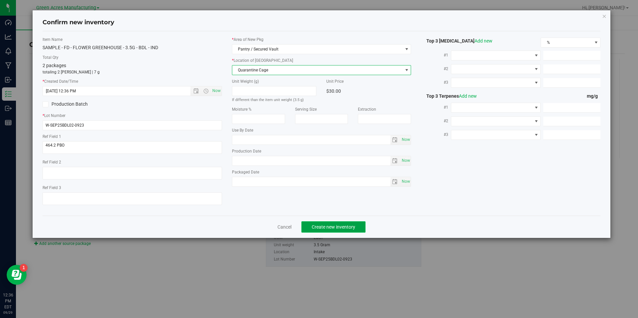
click at [327, 226] on span "Create new inventory" at bounding box center [334, 226] width 44 height 5
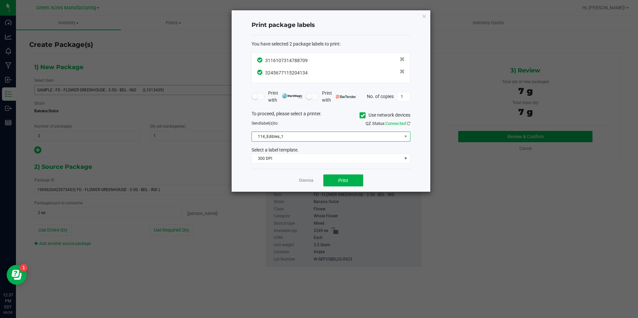
click at [299, 140] on span "114_Edibles_1" at bounding box center [327, 136] width 150 height 9
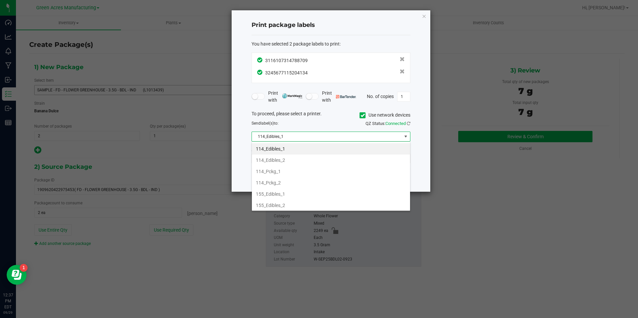
scroll to position [227, 0]
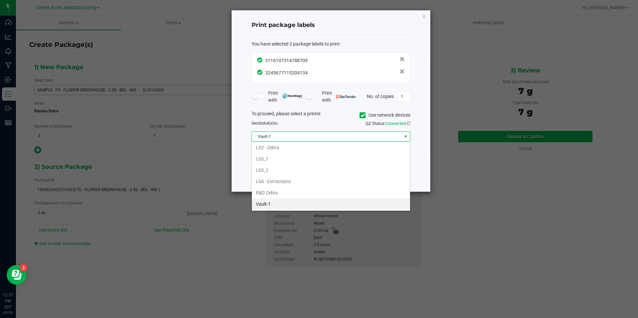
click at [299, 206] on li "Vault-1" at bounding box center [331, 204] width 158 height 11
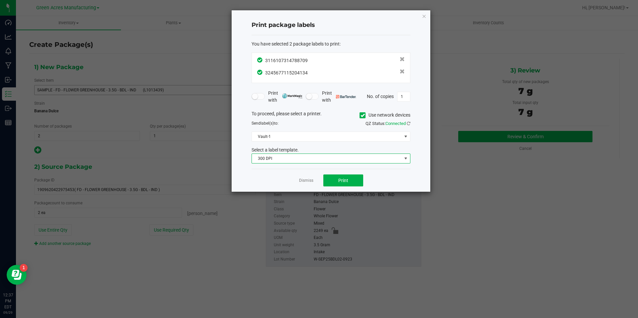
click at [316, 158] on span "300 DPI" at bounding box center [327, 158] width 150 height 9
click at [297, 183] on li "300 dpi FG" at bounding box center [331, 182] width 158 height 11
click at [341, 181] on span "Print" at bounding box center [344, 180] width 10 height 5
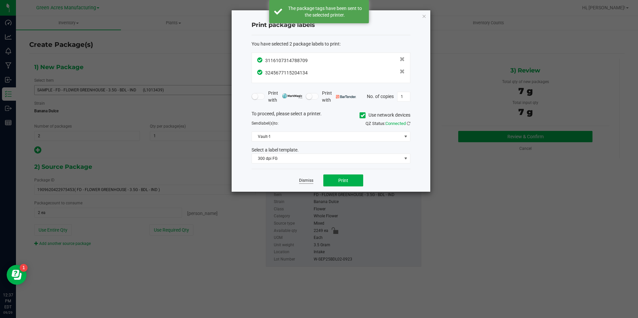
click at [309, 180] on link "Dismiss" at bounding box center [306, 181] width 14 height 6
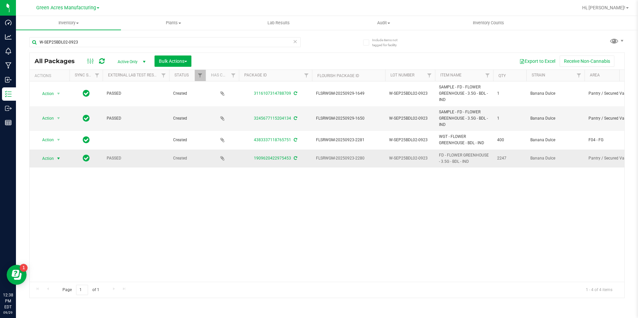
click at [54, 160] on span "Action" at bounding box center [45, 158] width 18 height 9
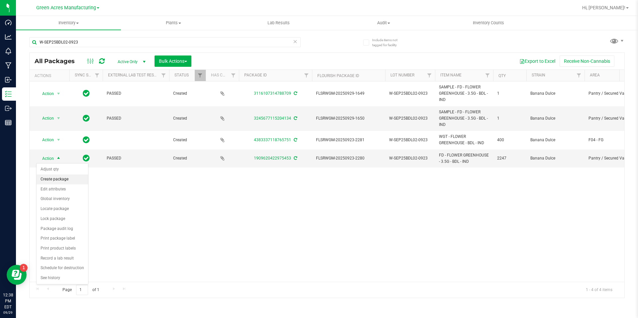
click at [65, 180] on li "Create package" at bounding box center [63, 180] width 52 height 10
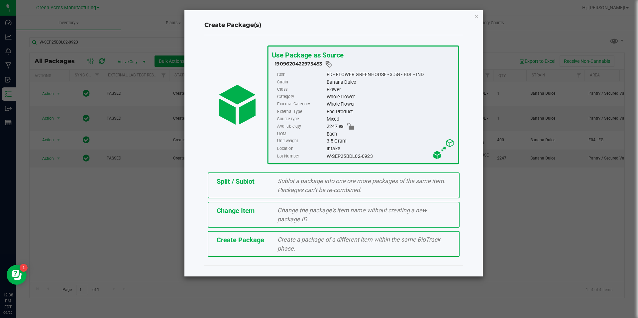
click at [265, 189] on div "Split / Sublot Sublot a package into one ore more packages of the same item. Pa…" at bounding box center [334, 186] width 252 height 26
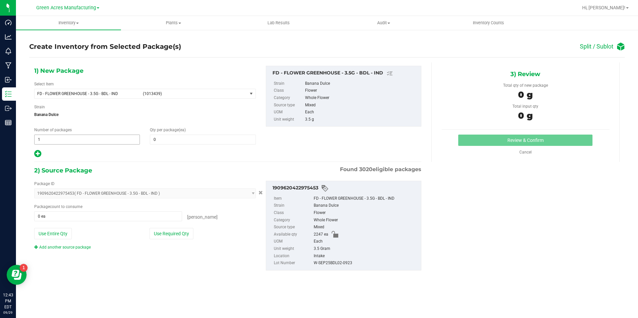
click at [119, 138] on span "1 1" at bounding box center [87, 140] width 106 height 10
type input "112"
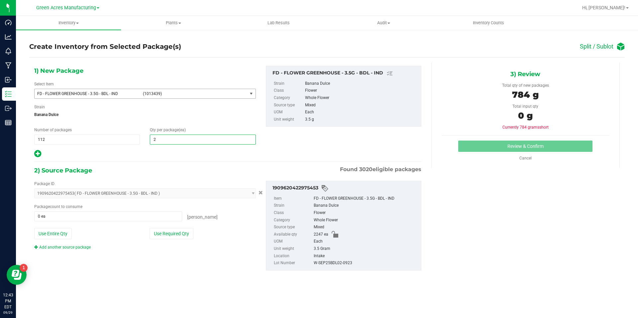
type input "20"
click at [38, 153] on icon at bounding box center [37, 154] width 7 height 8
type input "20"
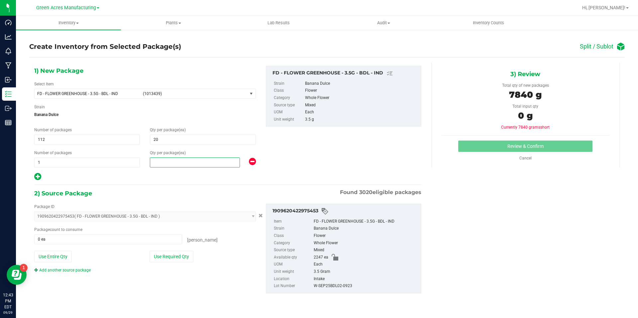
click at [163, 161] on span at bounding box center [195, 163] width 90 height 10
type input "7"
click at [196, 261] on div "Use Required Qty" at bounding box center [203, 256] width 106 height 11
click at [185, 256] on button "Use Required Qty" at bounding box center [172, 256] width 44 height 11
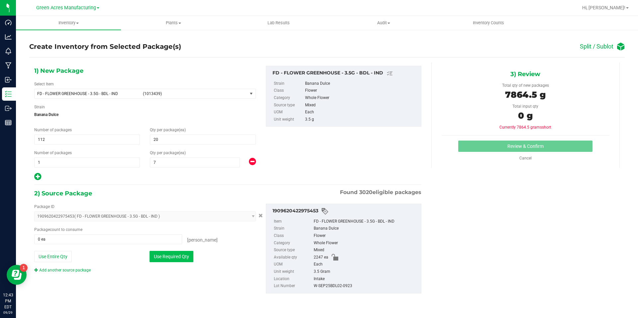
type input "2247 ea"
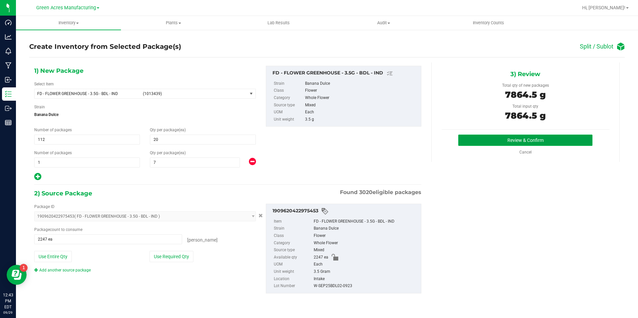
click at [507, 142] on button "Review & Confirm" at bounding box center [526, 140] width 134 height 11
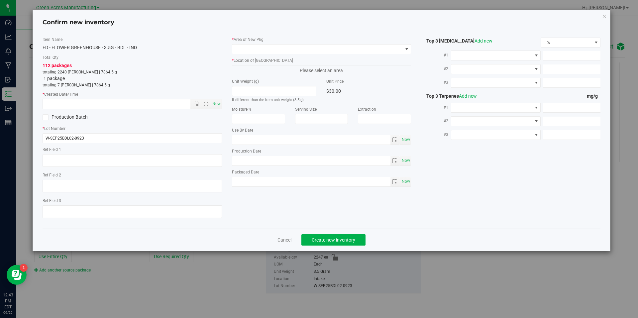
type textarea "464.2 PBO"
click at [218, 108] on span "Now" at bounding box center [216, 104] width 11 height 10
type input "9/29/2025 12:43 PM"
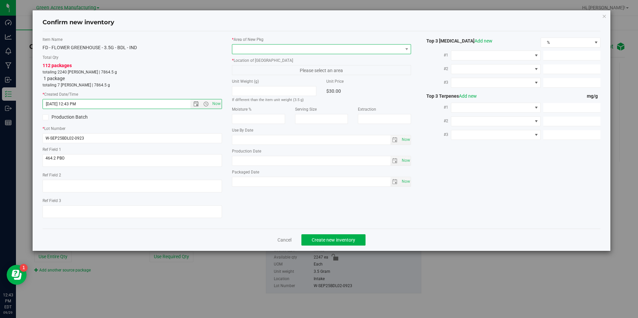
click at [266, 52] on span at bounding box center [317, 49] width 171 height 9
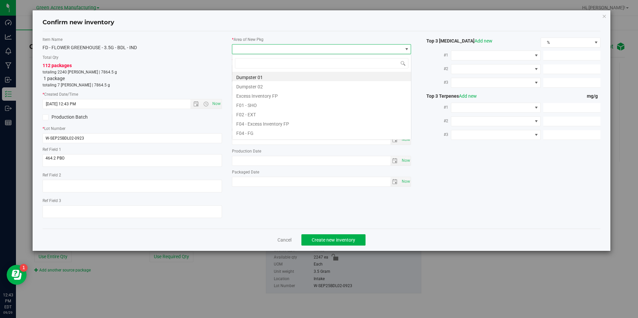
scroll to position [10, 180]
type input "vf2"
click at [254, 121] on li "VF2 - WHS" at bounding box center [321, 122] width 179 height 9
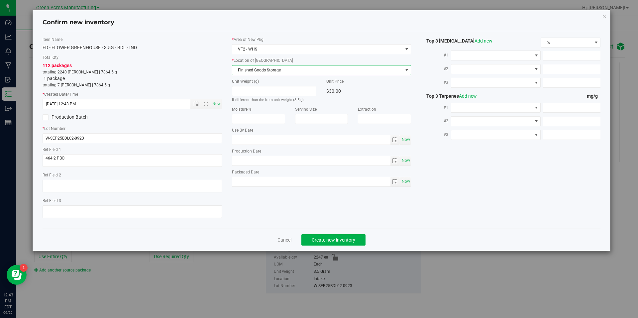
click at [275, 73] on span "Finished Goods Storage" at bounding box center [317, 70] width 171 height 9
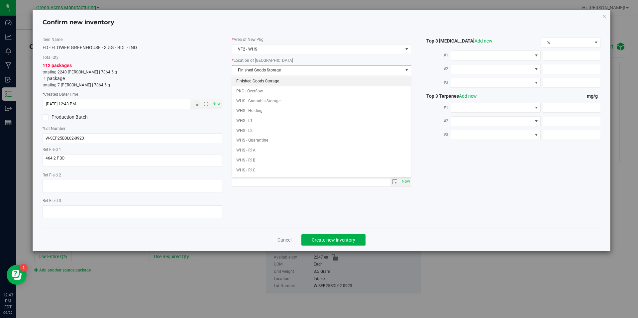
click at [275, 80] on li "Finished Goods Storage" at bounding box center [321, 81] width 179 height 10
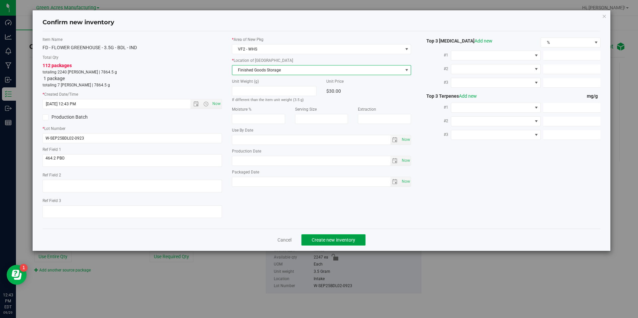
click at [328, 239] on span "Create new inventory" at bounding box center [334, 239] width 44 height 5
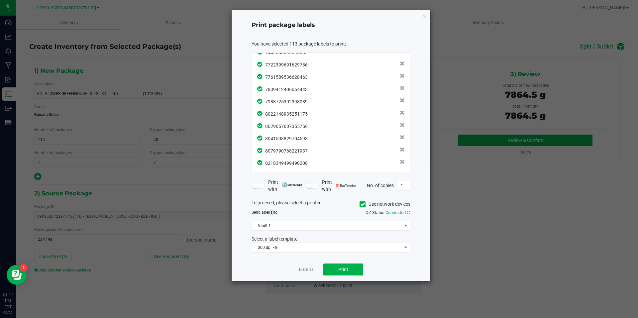
scroll to position [1277, 0]
click at [357, 267] on button "Print" at bounding box center [344, 270] width 40 height 12
click at [312, 270] on link "Dismiss" at bounding box center [306, 270] width 14 height 6
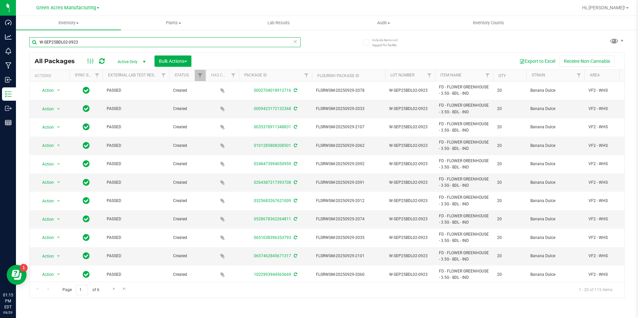
drag, startPoint x: 125, startPoint y: 40, endPoint x: 31, endPoint y: 36, distance: 94.2
click at [31, 36] on div "W-SEP25BDL02-0923" at bounding box center [178, 41] width 298 height 21
paste input "SEP25PPU02C"
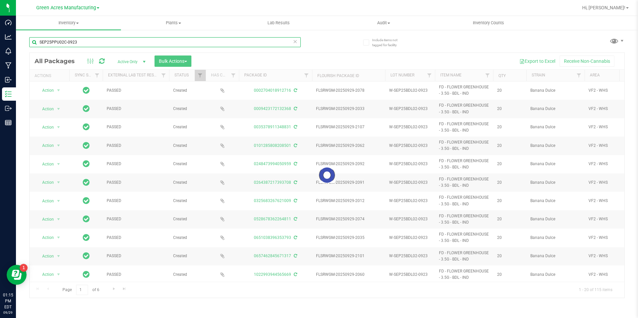
type input "SEP25PPU02C-0923"
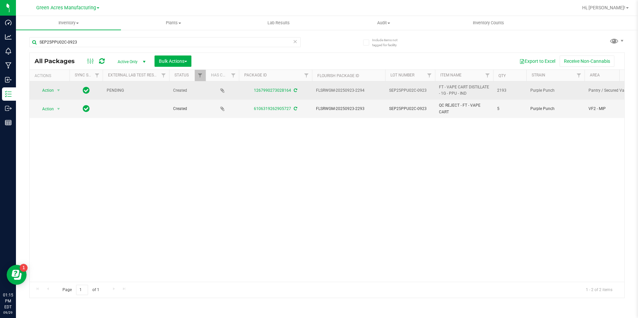
click at [296, 90] on icon at bounding box center [295, 90] width 3 height 4
click at [52, 90] on span "Action" at bounding box center [45, 90] width 18 height 9
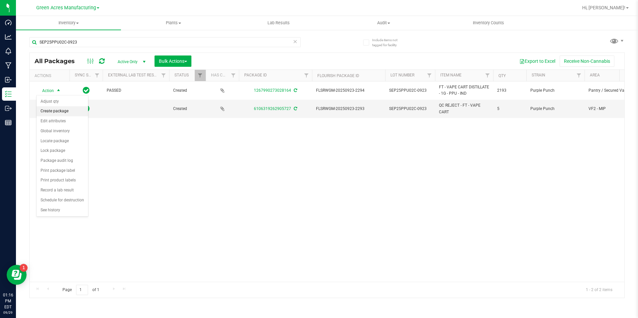
click at [61, 108] on li "Create package" at bounding box center [63, 111] width 52 height 10
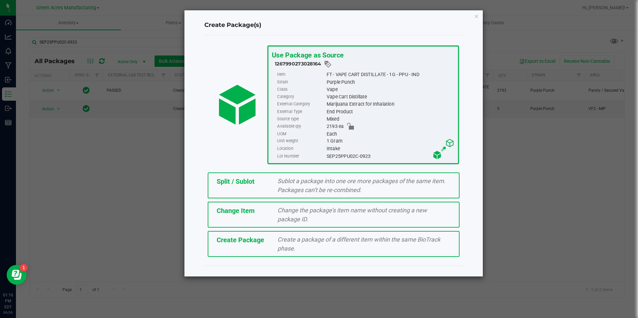
click at [247, 247] on div "Create Package Create a package of a different item within the same BioTrack ph…" at bounding box center [334, 244] width 252 height 26
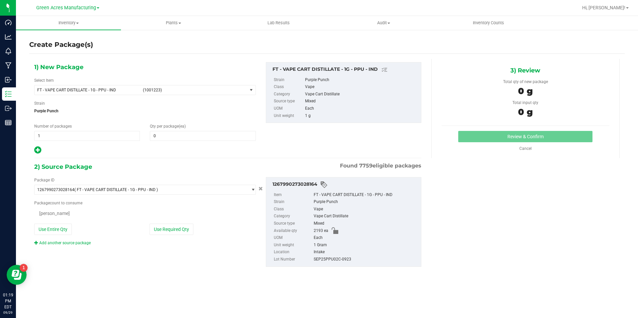
type input "0"
click at [236, 84] on div "Select Item FT - VAPE CART DISTILLATE - 1G - PPU - IND (1001223) 007UP - Flower…" at bounding box center [145, 86] width 222 height 18
click at [237, 91] on span "(1001223)" at bounding box center [194, 90] width 102 height 5
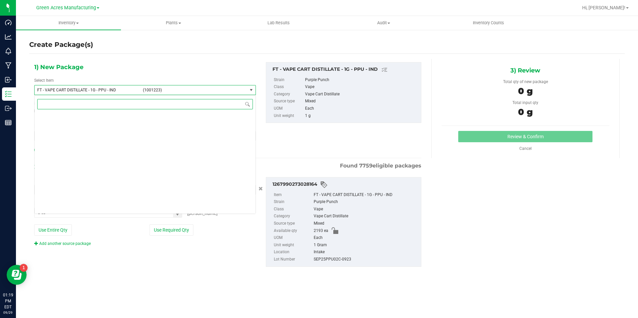
scroll to position [45373, 0]
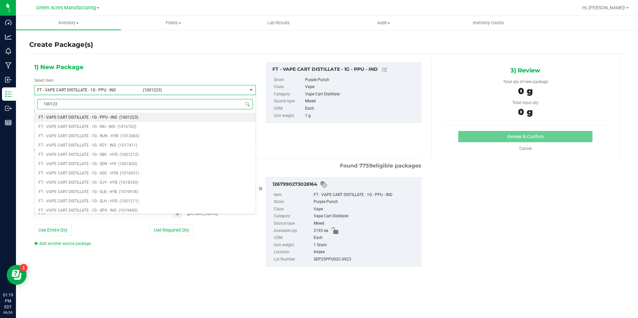
type input "1001223"
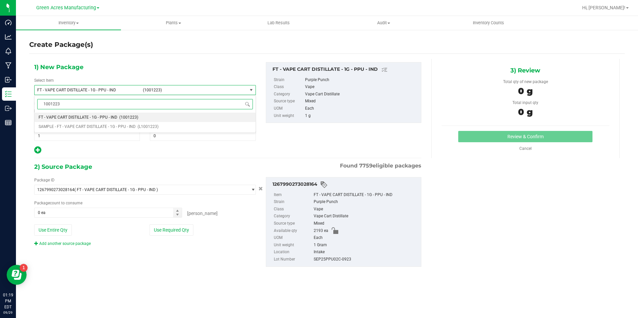
scroll to position [0, 0]
click at [161, 123] on li "SAMPLE - FT - VAPE CART DISTILLATE - 1G - PPU - IND (L1001223)" at bounding box center [145, 126] width 221 height 9
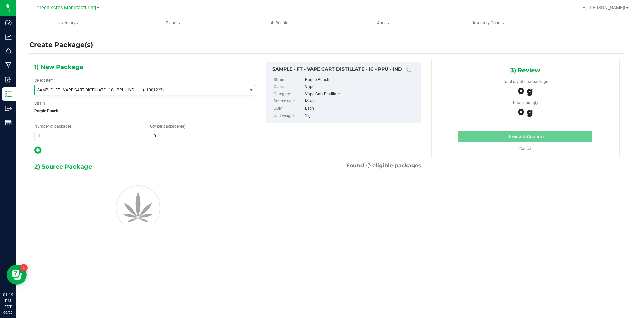
type input "0"
click at [117, 133] on span "1 1" at bounding box center [87, 136] width 106 height 10
type input "2"
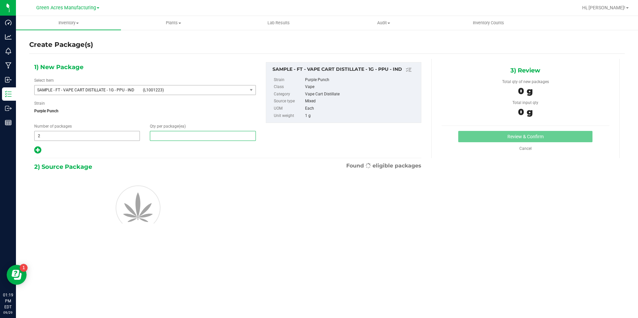
type input "1"
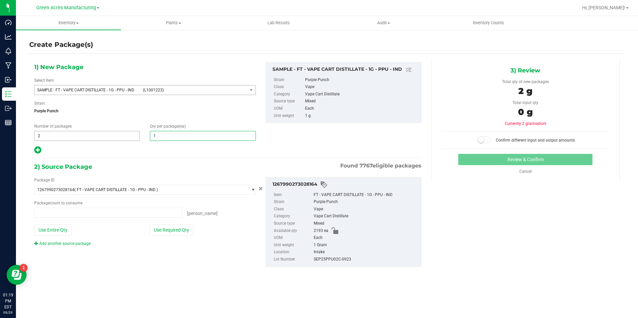
type input "0 ea"
type input "1"
click at [187, 225] on button "Use Required Qty" at bounding box center [172, 229] width 44 height 11
type input "2 ea"
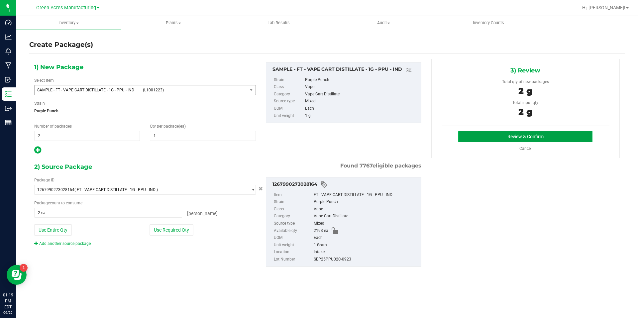
click at [497, 136] on button "Review & Confirm" at bounding box center [526, 136] width 134 height 11
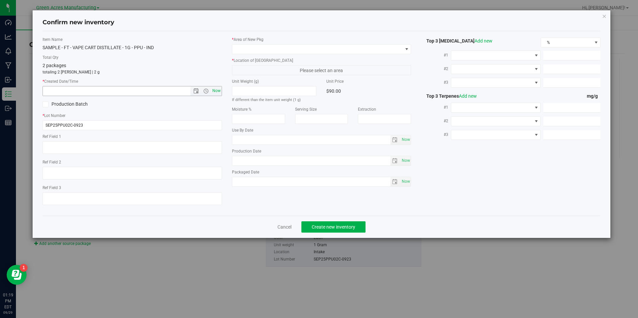
click at [217, 92] on span "Now" at bounding box center [216, 91] width 11 height 10
type input "9/29/2025 1:19 PM"
click at [253, 44] on span at bounding box center [322, 49] width 180 height 10
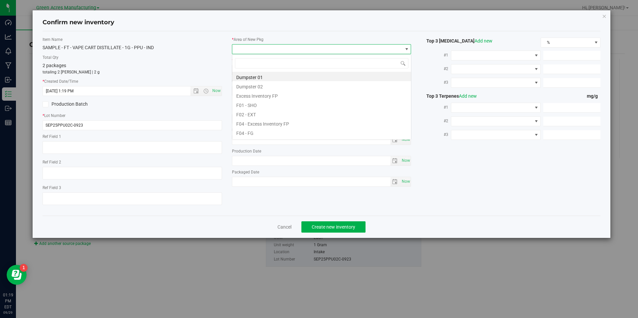
scroll to position [10, 180]
type input "pa"
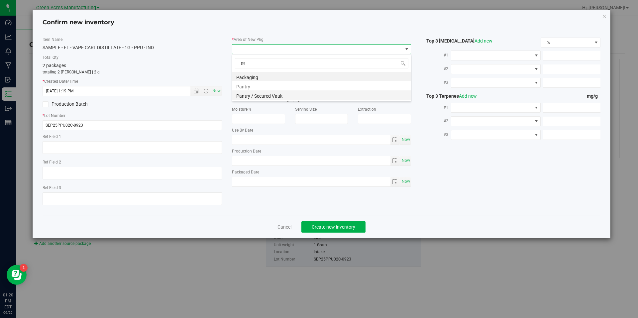
click at [260, 96] on li "Pantry / Secured Vault" at bounding box center [321, 94] width 179 height 9
click at [265, 70] on span "Freezer" at bounding box center [317, 70] width 171 height 9
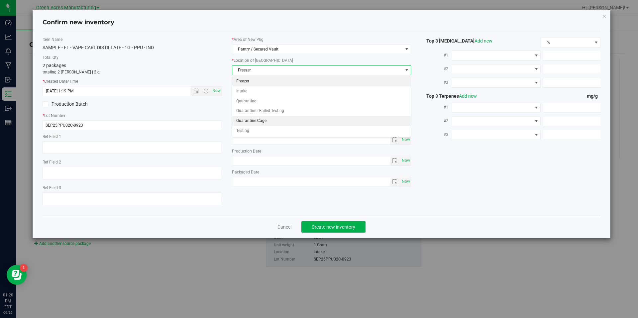
click at [267, 120] on li "Quarantine Cage" at bounding box center [321, 121] width 179 height 10
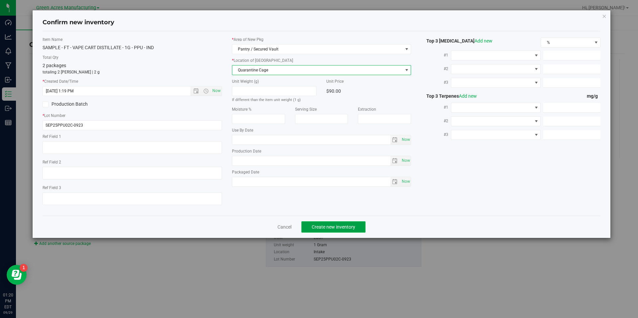
click at [348, 230] on button "Create new inventory" at bounding box center [334, 226] width 64 height 11
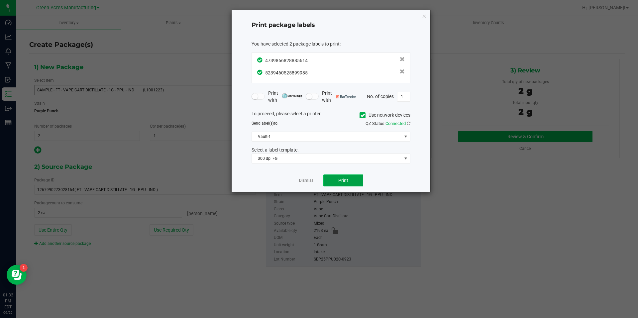
click at [338, 182] on button "Print" at bounding box center [344, 181] width 40 height 12
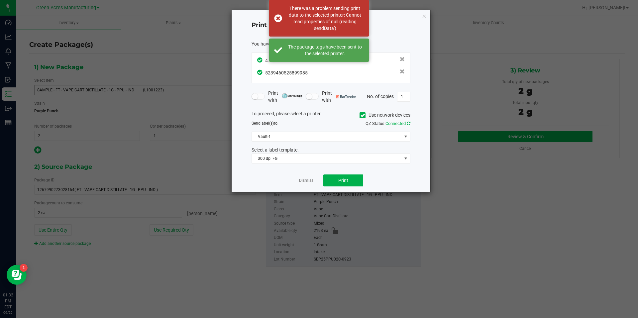
click at [408, 124] on icon at bounding box center [409, 123] width 4 height 4
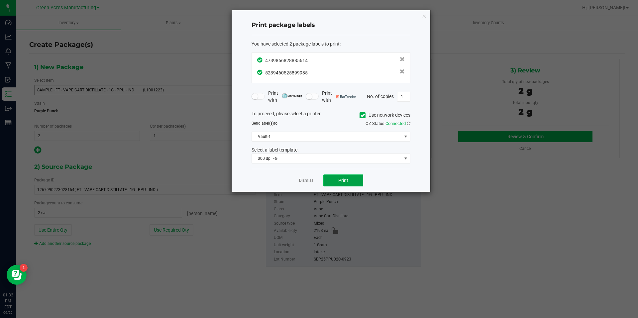
click at [336, 180] on button "Print" at bounding box center [344, 181] width 40 height 12
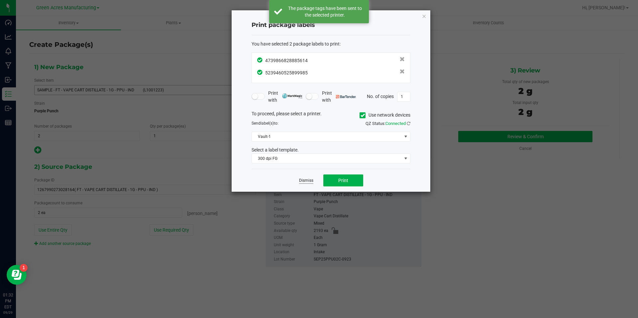
click at [307, 180] on link "Dismiss" at bounding box center [306, 181] width 14 height 6
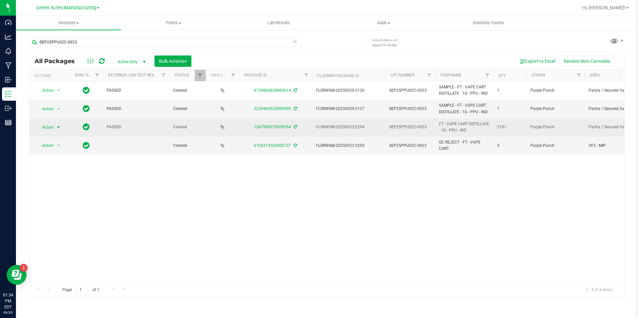
click at [56, 128] on span "select" at bounding box center [59, 127] width 8 height 9
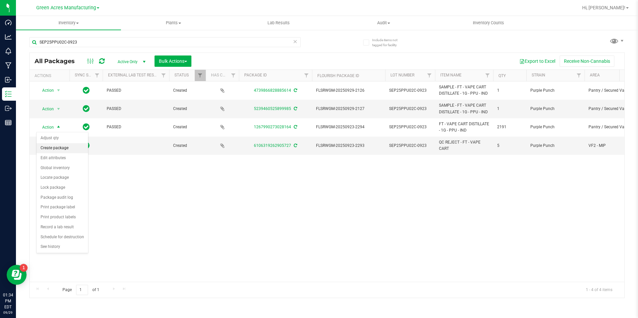
click at [58, 145] on li "Create package" at bounding box center [63, 148] width 52 height 10
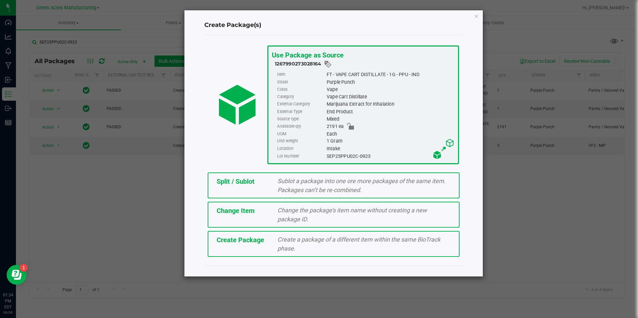
click at [254, 183] on span "Split / Sublot" at bounding box center [236, 182] width 38 height 8
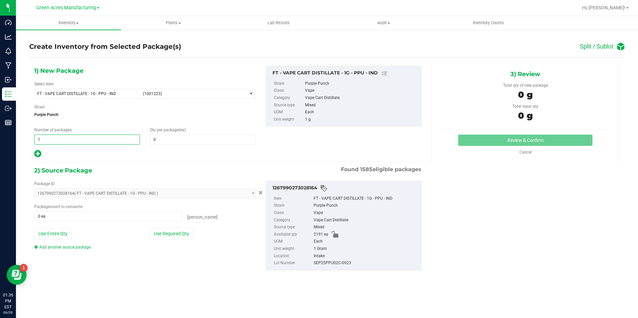
click at [124, 140] on span "1 1" at bounding box center [87, 140] width 106 height 10
type input "182"
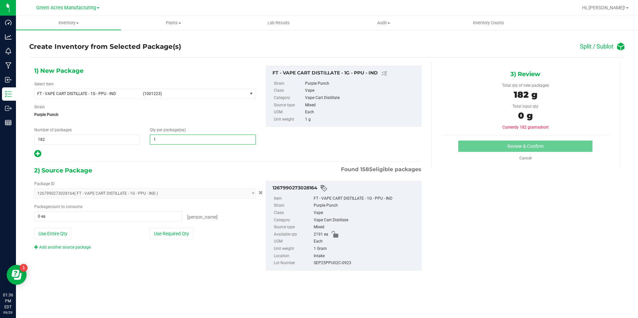
type input "12"
click at [35, 159] on div "1) New Package Select Item FT - VAPE CART DISTILLATE - 1G - PPU - IND (1001223)…" at bounding box center [227, 174] width 397 height 222
click at [36, 156] on icon at bounding box center [37, 154] width 7 height 8
type input "12"
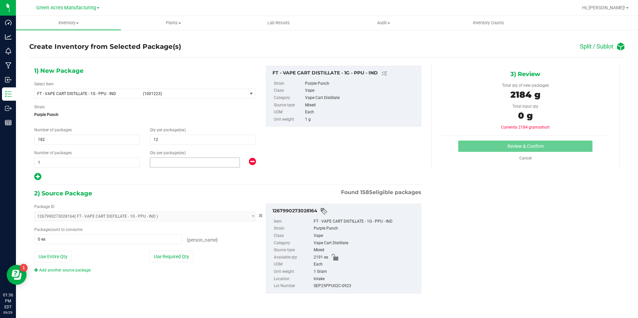
click at [153, 159] on span at bounding box center [195, 163] width 90 height 10
type input "7"
click at [174, 263] on div "Package ID 1267990273028164 ( FT - VAPE CART DISTILLATE - 1G - PPU - IND ) 0000…" at bounding box center [145, 239] width 232 height 70
click at [177, 259] on button "Use Required Qty" at bounding box center [172, 256] width 44 height 11
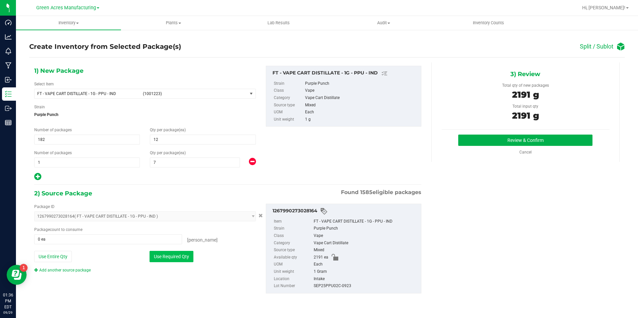
type input "2191 ea"
click at [473, 142] on button "Review & Confirm" at bounding box center [526, 140] width 134 height 11
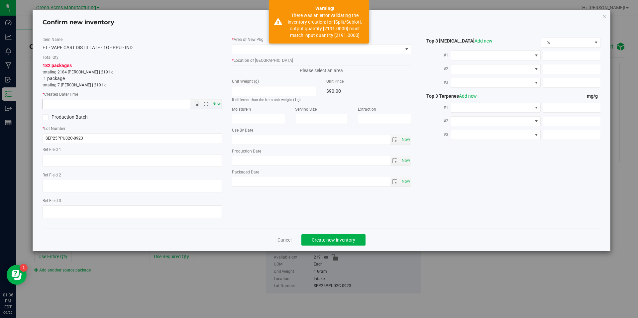
click at [217, 102] on span "Now" at bounding box center [216, 104] width 11 height 10
type input "9/29/2025 1:36 PM"
click at [266, 53] on span at bounding box center [317, 49] width 171 height 9
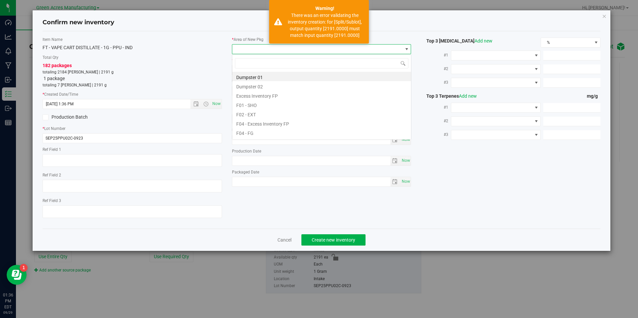
scroll to position [10, 180]
type input "vf2"
click at [262, 123] on li "VF2 - WHS" at bounding box center [321, 122] width 179 height 9
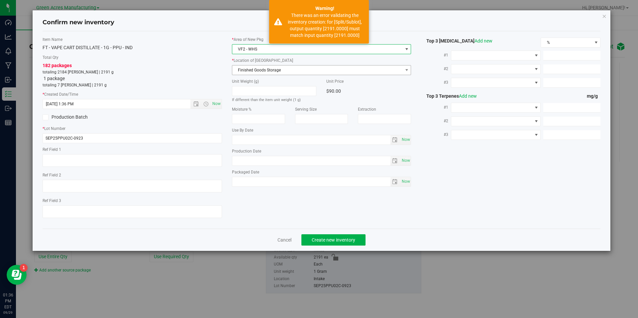
click at [277, 71] on span "Finished Goods Storage" at bounding box center [317, 70] width 171 height 9
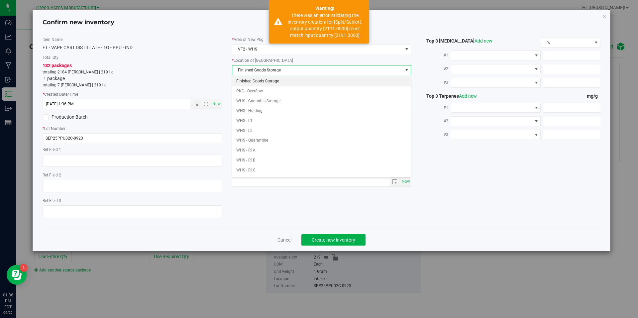
click at [275, 80] on li "Finished Goods Storage" at bounding box center [321, 81] width 179 height 10
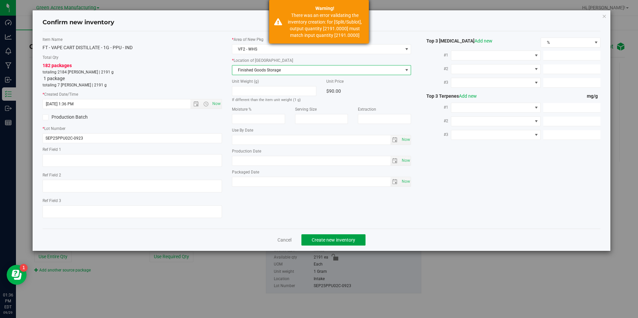
click at [335, 238] on span "Create new inventory" at bounding box center [334, 239] width 44 height 5
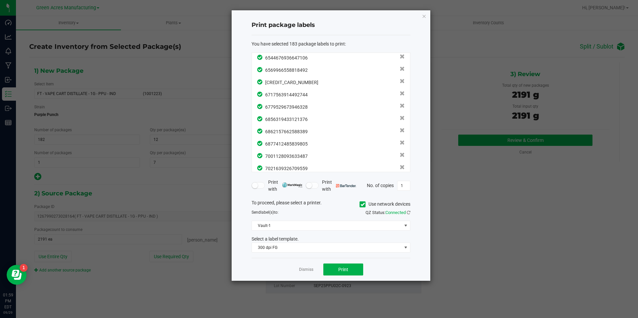
scroll to position [2138, 0]
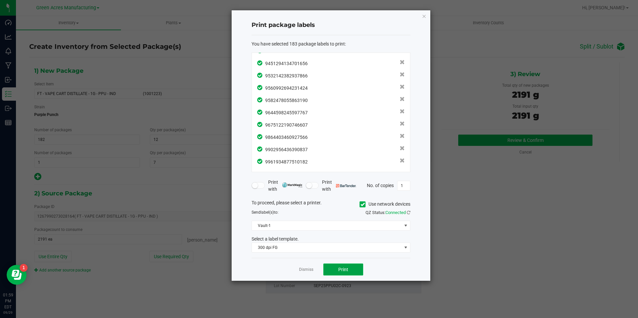
click at [357, 268] on button "Print" at bounding box center [344, 270] width 40 height 12
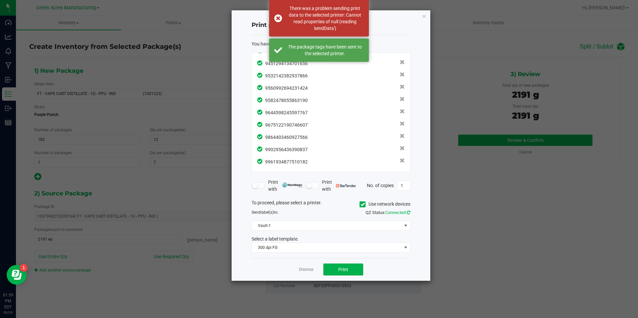
click at [408, 211] on icon at bounding box center [409, 212] width 4 height 4
click at [355, 265] on button "Print" at bounding box center [344, 270] width 40 height 12
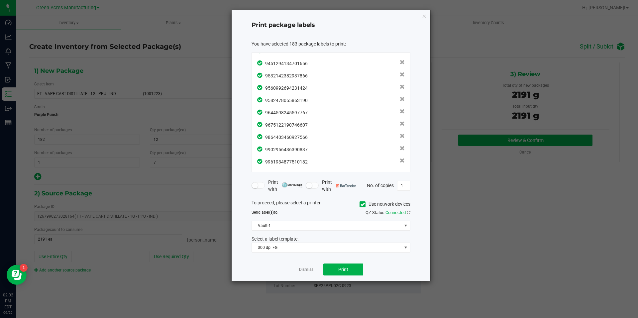
click at [314, 269] on div "Dismiss Print" at bounding box center [331, 269] width 159 height 23
click at [313, 270] on link "Dismiss" at bounding box center [306, 270] width 14 height 6
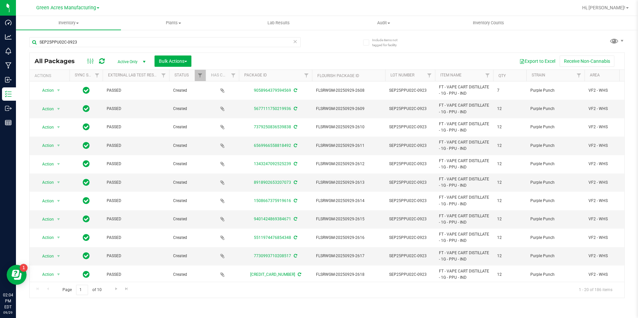
click at [512, 75] on th "Qty" at bounding box center [509, 76] width 33 height 12
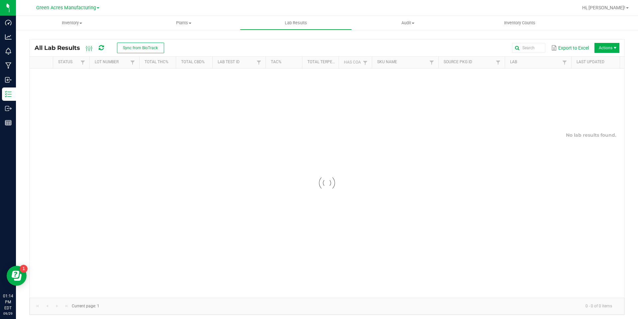
click at [101, 47] on icon at bounding box center [101, 48] width 5 height 6
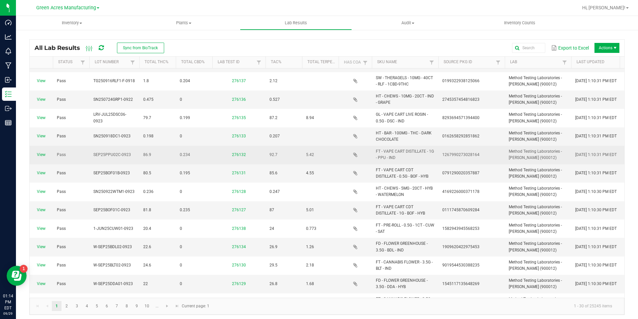
scroll to position [67, 0]
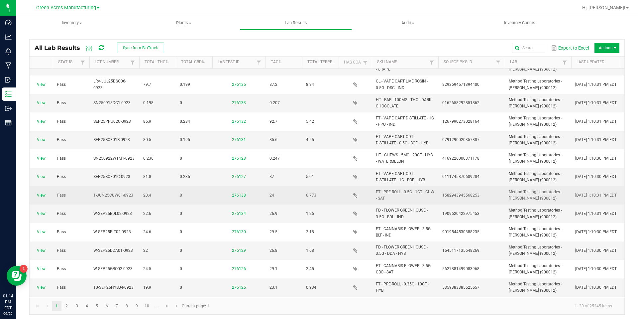
drag, startPoint x: 136, startPoint y: 198, endPoint x: 93, endPoint y: 198, distance: 42.9
click at [93, 198] on td "1-JUN25CUW01-0923" at bounding box center [114, 195] width 50 height 18
copy span "1-JUN25CUW01-0923"
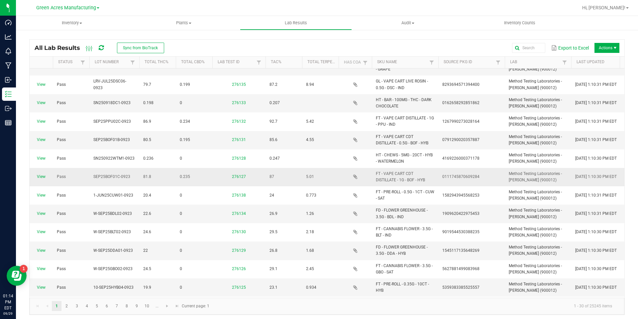
drag, startPoint x: 129, startPoint y: 176, endPoint x: 78, endPoint y: 171, distance: 51.2
click at [88, 175] on tr "View Pass SEP25BOF01C-0923 81.8 0.235 276127 87 5.01 FT - VAPE CART CDT DISTILL…" at bounding box center [592, 177] width 1124 height 18
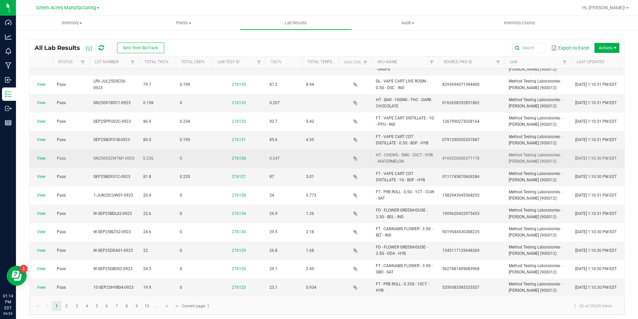
copy tr "SEP25BOF01C-0923"
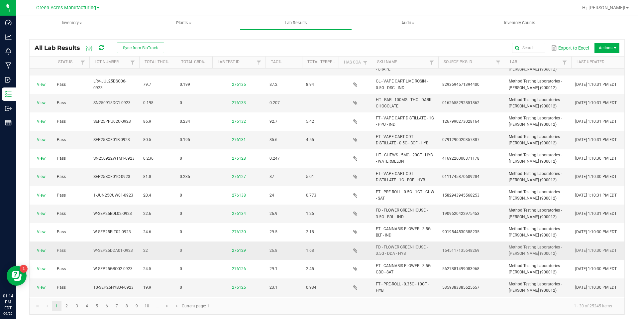
scroll to position [100, 0]
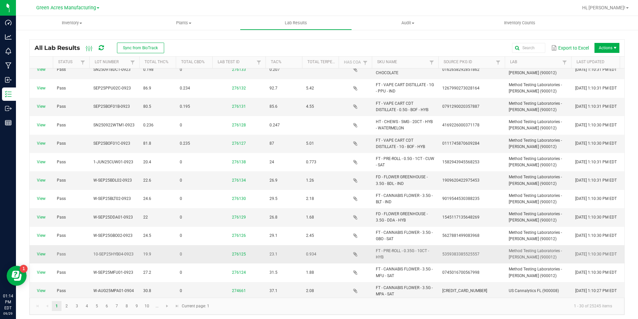
drag, startPoint x: 136, startPoint y: 251, endPoint x: 83, endPoint y: 255, distance: 53.4
click at [83, 255] on tr "View Pass 10-SEP25HYB04-0923 19.9 0 276125 23.1 0.934 FT - PRE-ROLL - 0.35G - 1…" at bounding box center [592, 254] width 1124 height 18
copy tr "10-SEP25HYB04-0923"
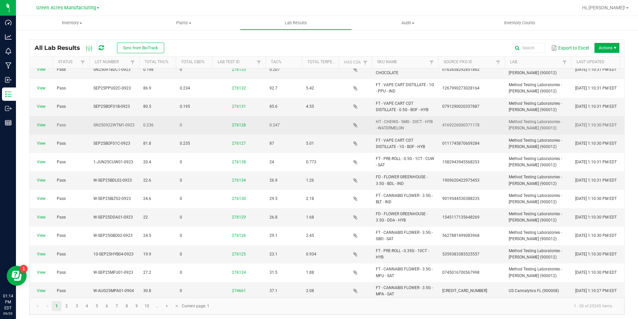
drag, startPoint x: 136, startPoint y: 123, endPoint x: 94, endPoint y: 126, distance: 41.7
click at [94, 126] on td "SN250922WTM1-0923" at bounding box center [114, 125] width 50 height 18
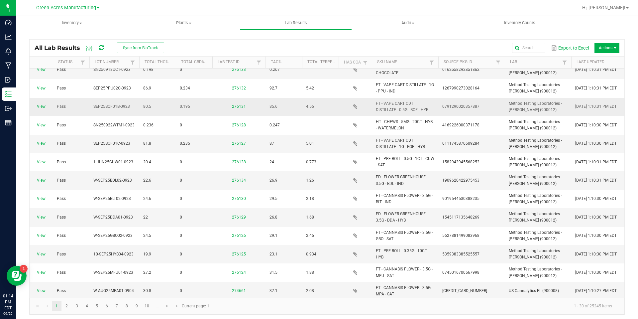
drag, startPoint x: 133, startPoint y: 105, endPoint x: 87, endPoint y: 108, distance: 45.3
click at [88, 108] on tr "View Pass SEP25BOF01B-0923 80.5 0.195 276131 85.6 4.55 FT - VAPE CART CDT DISTI…" at bounding box center [592, 107] width 1124 height 18
copy tr "SEP25BOF01B-0923"
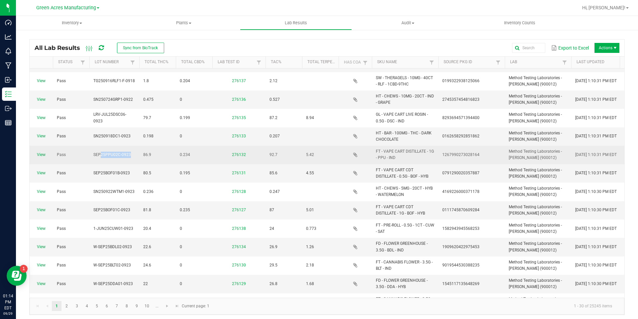
drag, startPoint x: 128, startPoint y: 156, endPoint x: 121, endPoint y: 147, distance: 11.8
click at [98, 152] on span "SEP25PPU02C-0923" at bounding box center [112, 154] width 38 height 5
click at [136, 146] on td "SEP25PPU02C-0923" at bounding box center [114, 155] width 50 height 18
drag, startPoint x: 129, startPoint y: 157, endPoint x: 90, endPoint y: 150, distance: 38.9
click at [90, 150] on td "SEP25PPU02C-0923" at bounding box center [114, 155] width 50 height 18
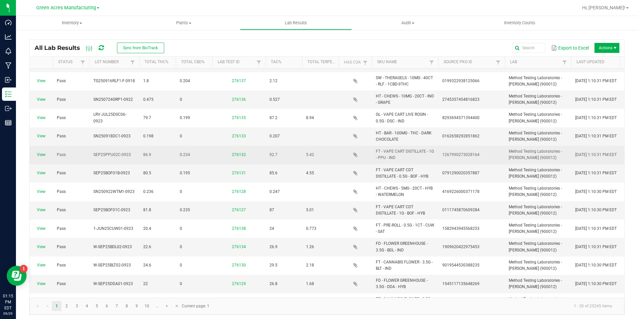
copy span "SEP25PPU02C-0923"
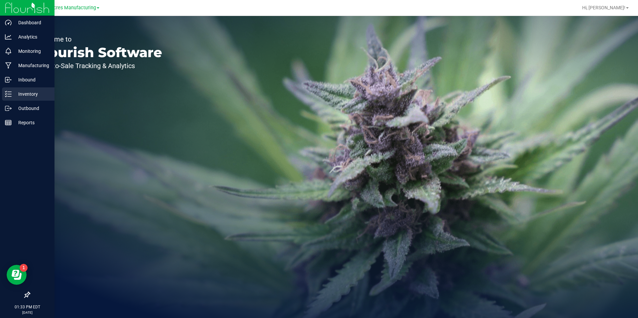
click at [8, 95] on icon at bounding box center [8, 94] width 7 height 7
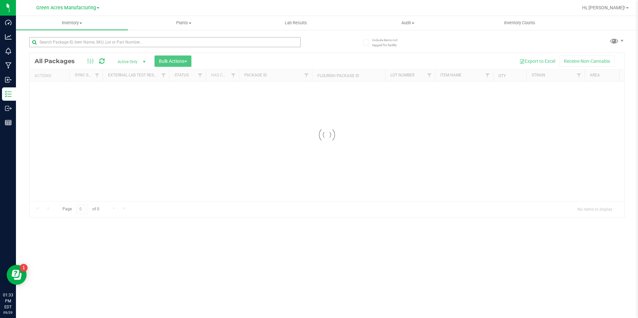
drag, startPoint x: 134, startPoint y: 48, endPoint x: 137, endPoint y: 42, distance: 7.6
click at [135, 46] on div at bounding box center [165, 44] width 272 height 15
click at [138, 41] on input "text" at bounding box center [165, 42] width 272 height 10
paste input "SEP25PPU02B-0923"
type input "SEP25PPU02B-0923"
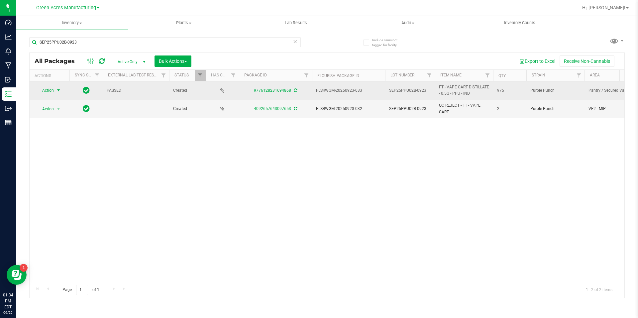
click at [61, 90] on span "select" at bounding box center [58, 90] width 5 height 5
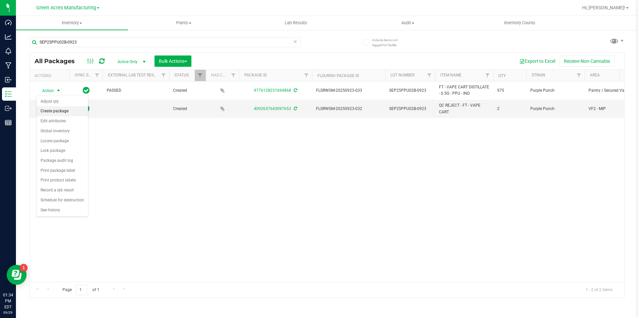
click at [62, 111] on li "Create package" at bounding box center [63, 111] width 52 height 10
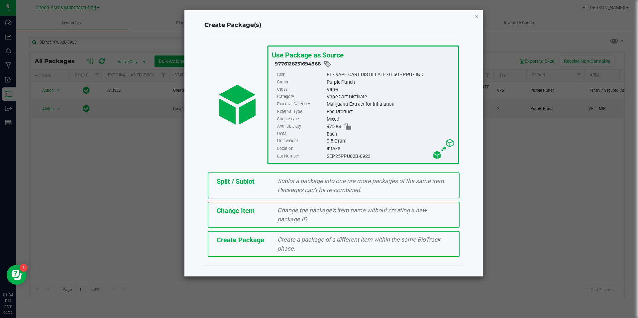
click at [309, 240] on span "Create a package of a different item within the same BioTrack phase." at bounding box center [359, 244] width 163 height 16
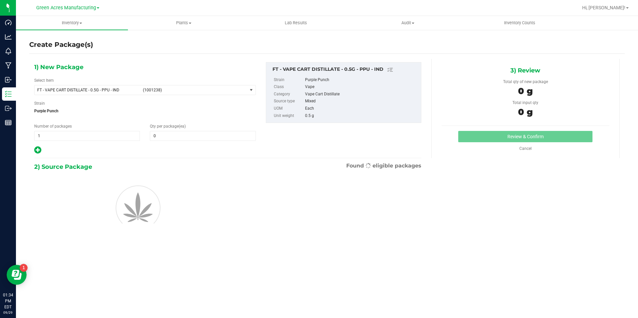
type input "0"
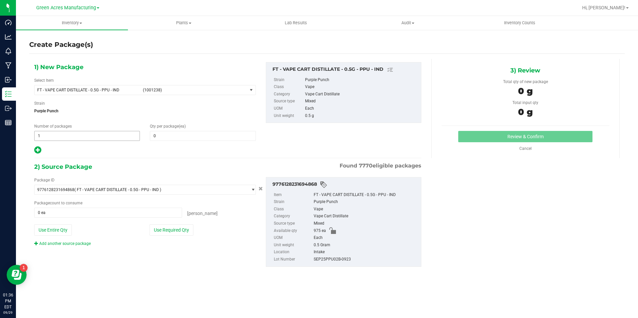
click at [98, 133] on input "1" at bounding box center [87, 135] width 105 height 9
click at [147, 97] on div "1) New Package Select Item FT - VAPE CART DISTILLATE - 0.5G - PPU - IND (100123…" at bounding box center [145, 108] width 232 height 92
click at [162, 93] on span "FT - VAPE CART DISTILLATE - 0.5G - PPU - IND (1001238)" at bounding box center [141, 89] width 213 height 9
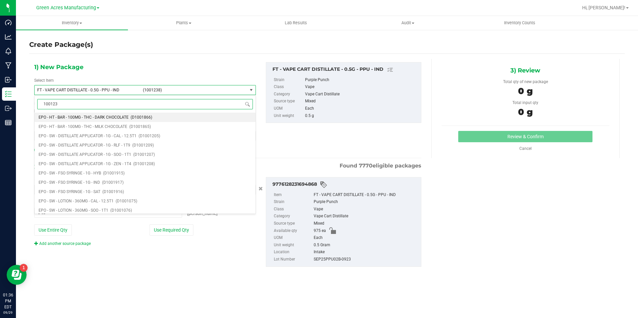
type input "1001238"
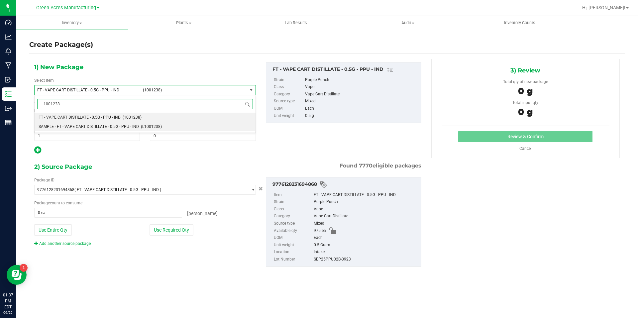
click at [153, 127] on span "(L1001238)" at bounding box center [151, 126] width 21 height 5
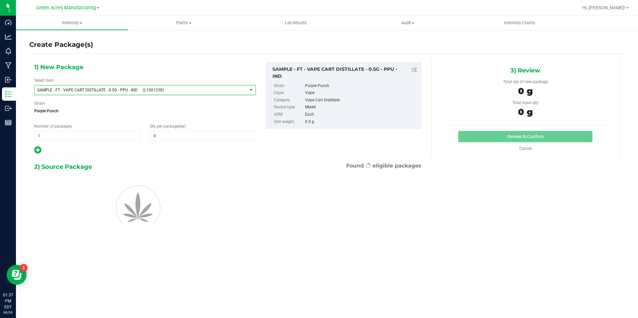
type input "0"
click at [125, 136] on span "1 1" at bounding box center [87, 136] width 106 height 10
type input "2"
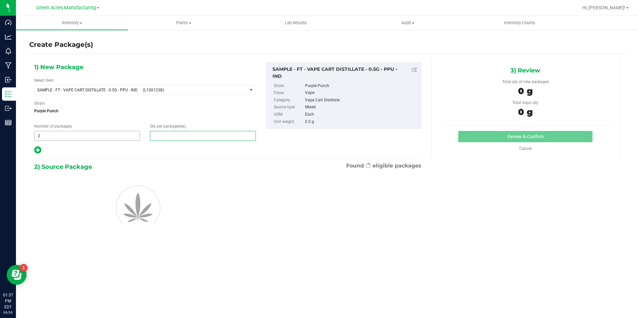
type input "1"
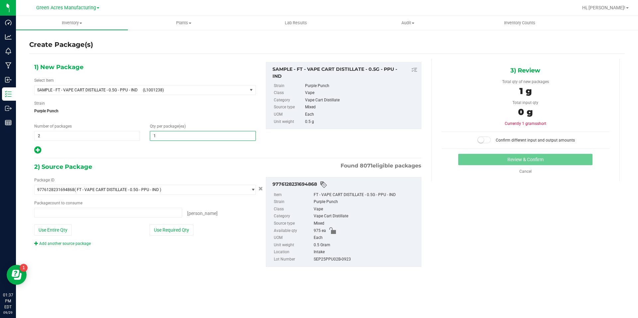
type input "0 ea"
type input "1"
click at [177, 228] on button "Use Required Qty" at bounding box center [172, 229] width 44 height 11
type input "2 ea"
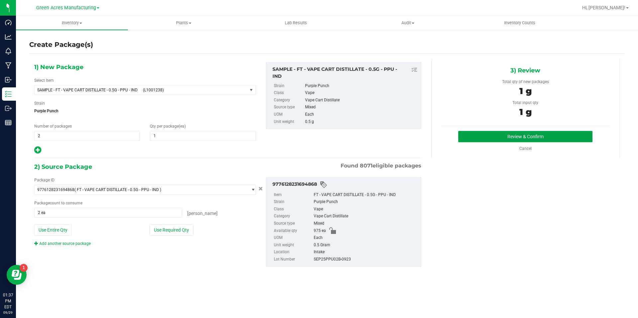
click at [511, 136] on button "Review & Confirm" at bounding box center [526, 136] width 134 height 11
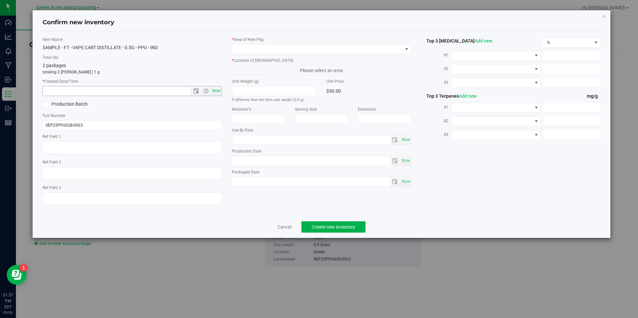
click at [217, 91] on span "Now" at bounding box center [216, 91] width 11 height 10
type input "[DATE] 1:37 PM"
click at [276, 49] on span at bounding box center [317, 49] width 171 height 9
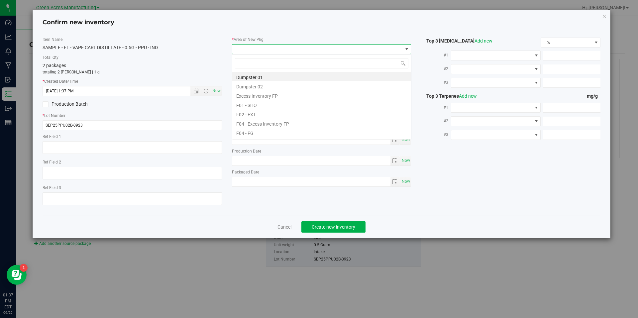
scroll to position [10, 180]
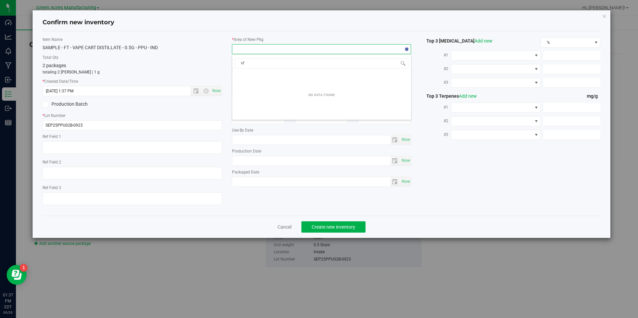
type input "vf2"
click at [260, 119] on li "VF2 - WHS" at bounding box center [321, 122] width 179 height 9
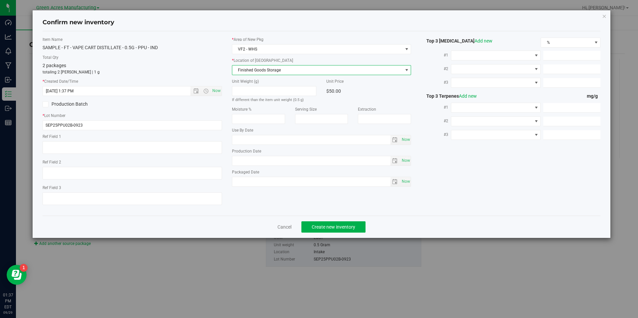
click at [285, 69] on span "Finished Goods Storage" at bounding box center [317, 70] width 171 height 9
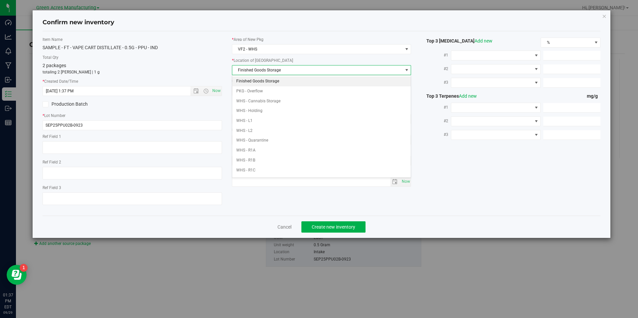
click at [279, 77] on li "Finished Goods Storage" at bounding box center [321, 81] width 179 height 10
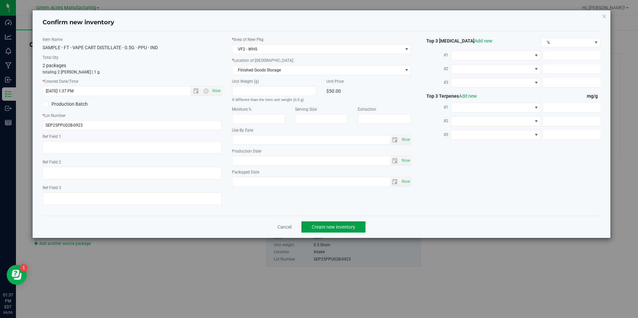
click at [349, 225] on span "Create new inventory" at bounding box center [334, 226] width 44 height 5
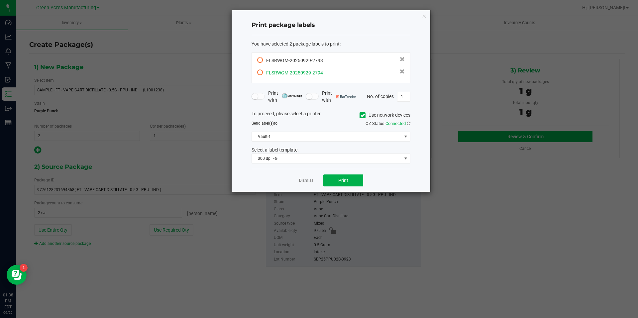
click at [260, 70] on icon at bounding box center [260, 73] width 6 height 6
click at [408, 124] on icon at bounding box center [409, 123] width 4 height 4
click at [346, 180] on span "Print" at bounding box center [344, 180] width 10 height 5
click at [311, 179] on link "Dismiss" at bounding box center [306, 181] width 14 height 6
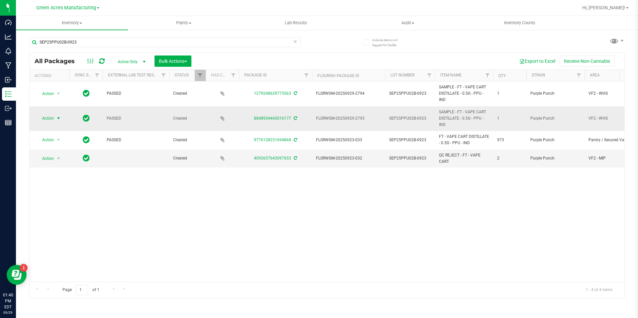
click at [49, 119] on span "Action" at bounding box center [45, 118] width 18 height 9
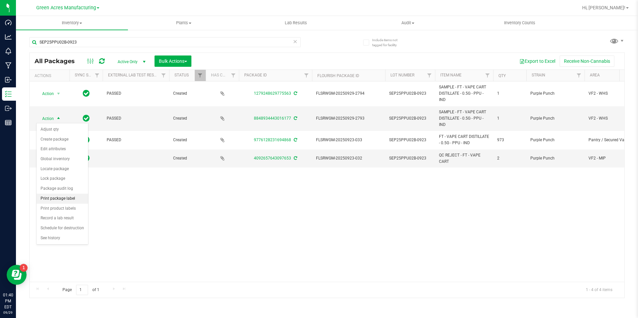
click at [76, 197] on li "Print package label" at bounding box center [63, 199] width 52 height 10
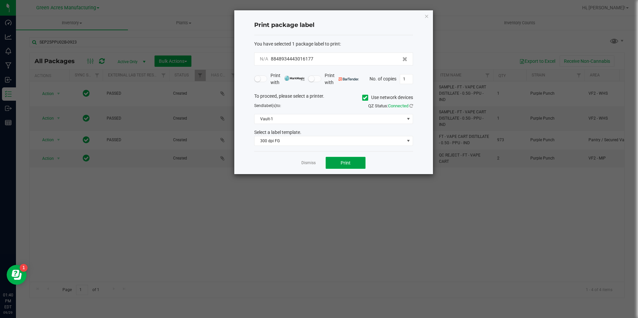
click at [341, 164] on span "Print" at bounding box center [346, 162] width 10 height 5
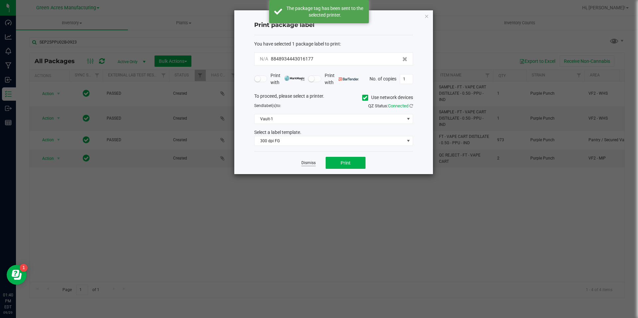
click at [310, 161] on link "Dismiss" at bounding box center [309, 163] width 14 height 6
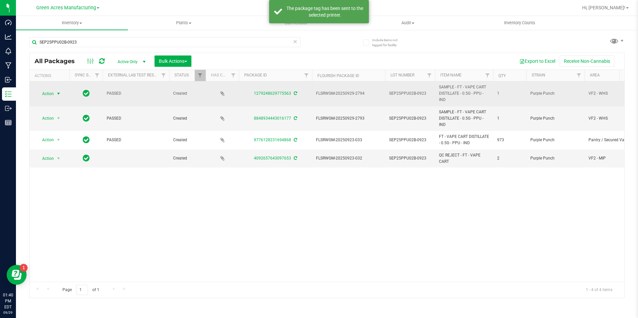
click at [51, 92] on span "Action" at bounding box center [45, 93] width 18 height 9
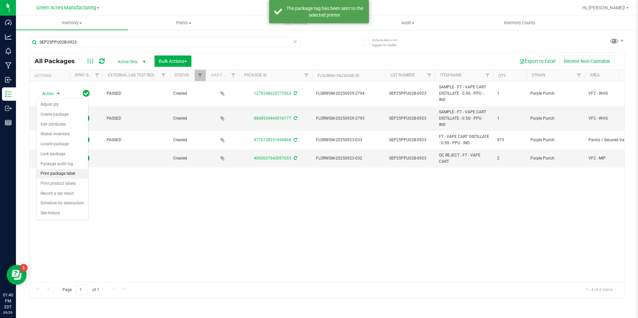
click at [70, 171] on li "Print package label" at bounding box center [63, 174] width 52 height 10
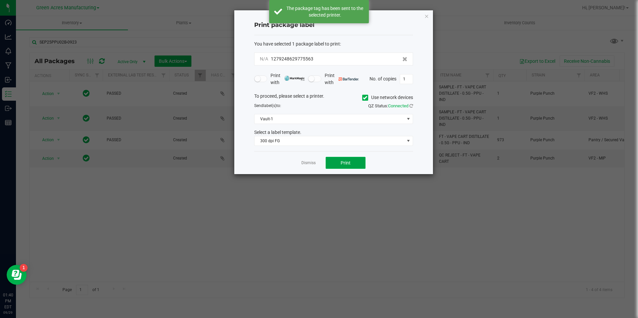
click at [346, 163] on span "Print" at bounding box center [346, 162] width 10 height 5
click at [312, 162] on link "Dismiss" at bounding box center [309, 163] width 14 height 6
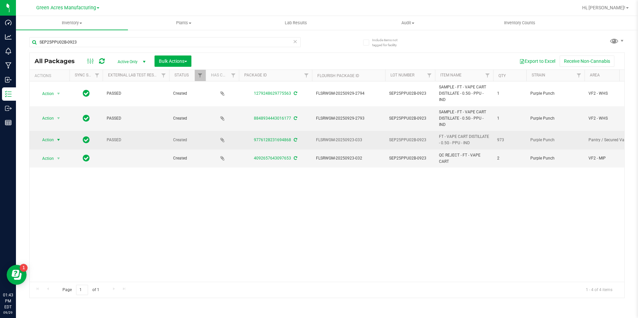
click at [51, 144] on span "Action" at bounding box center [45, 139] width 18 height 9
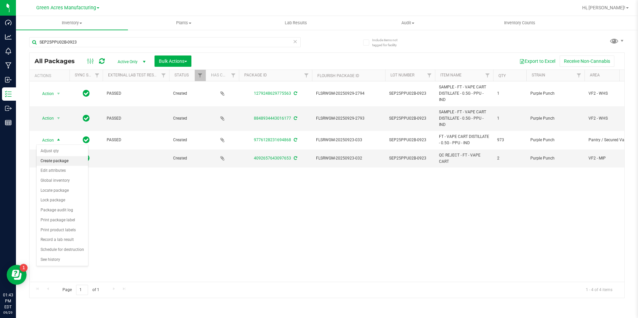
click at [58, 157] on li "Create package" at bounding box center [63, 161] width 52 height 10
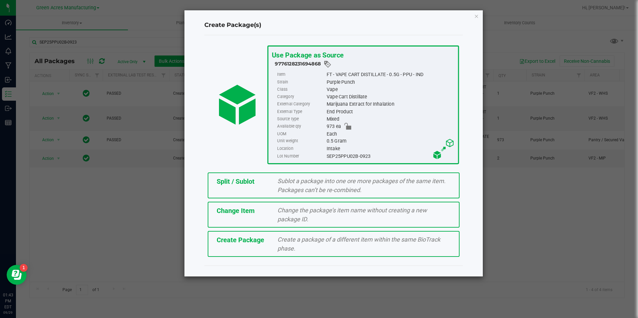
click at [303, 190] on span "Sublot a package into one ore more packages of the same item. Packages can’t be…" at bounding box center [362, 186] width 168 height 16
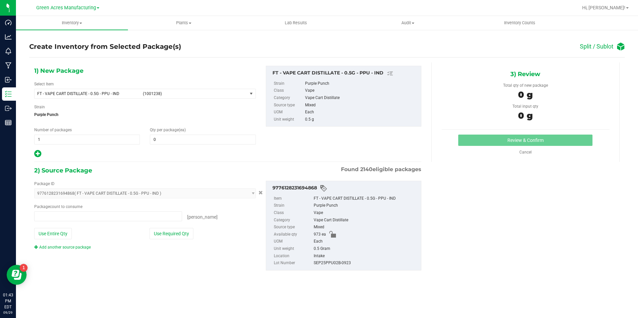
type input "0 ea"
click at [104, 137] on span "1 1" at bounding box center [87, 140] width 106 height 10
type input "81"
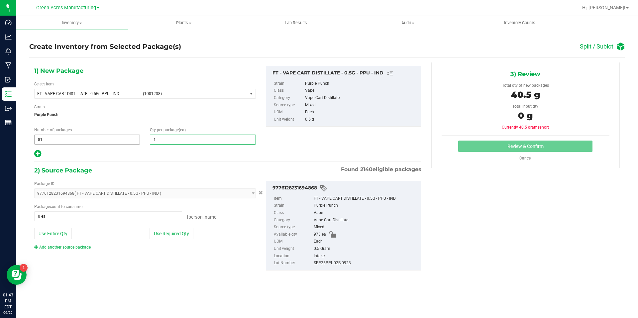
type input "12"
click at [38, 155] on icon at bounding box center [37, 154] width 7 height 8
type input "12"
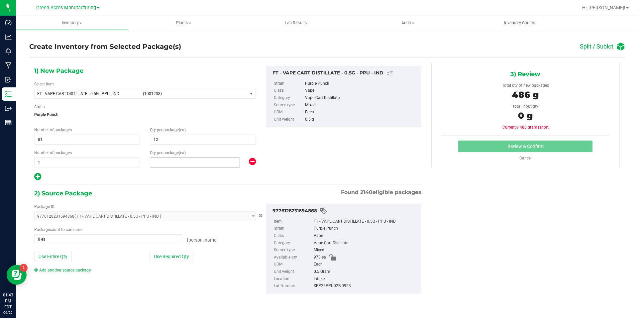
click at [186, 165] on span at bounding box center [195, 163] width 90 height 10
type input "1"
click at [170, 255] on button "Use Required Qty" at bounding box center [172, 256] width 44 height 11
type input "973 ea"
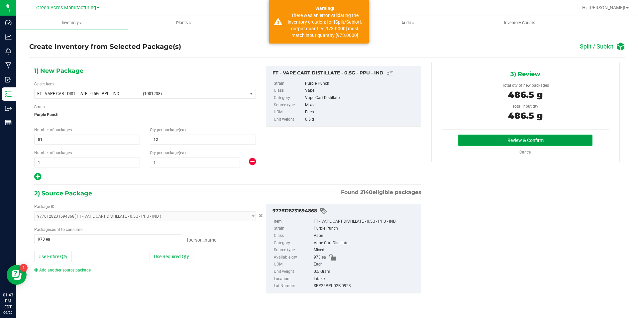
click at [522, 144] on button "Review & Confirm" at bounding box center [526, 140] width 134 height 11
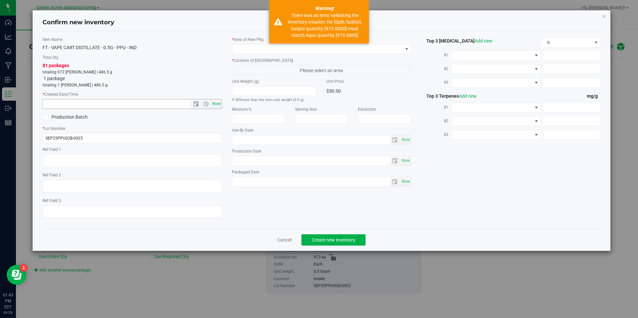
click at [214, 102] on span "Now" at bounding box center [216, 104] width 11 height 10
type input "[DATE] 1:43 PM"
click at [270, 51] on span at bounding box center [317, 49] width 171 height 9
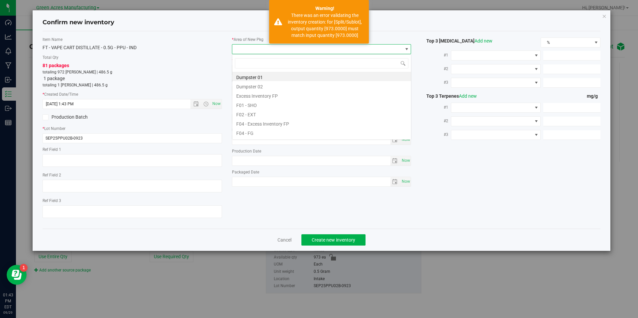
scroll to position [10, 180]
type input "vf2"
click at [265, 122] on li "VF2 - WHS" at bounding box center [321, 122] width 179 height 9
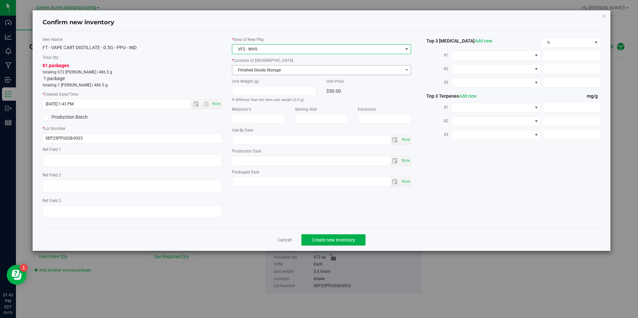
click at [272, 72] on span "Finished Goods Storage" at bounding box center [317, 70] width 171 height 9
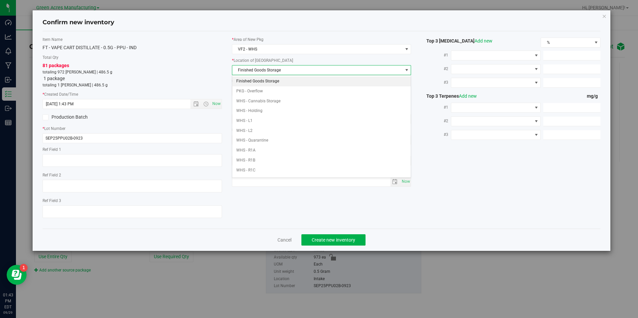
click at [282, 83] on li "Finished Goods Storage" at bounding box center [321, 81] width 179 height 10
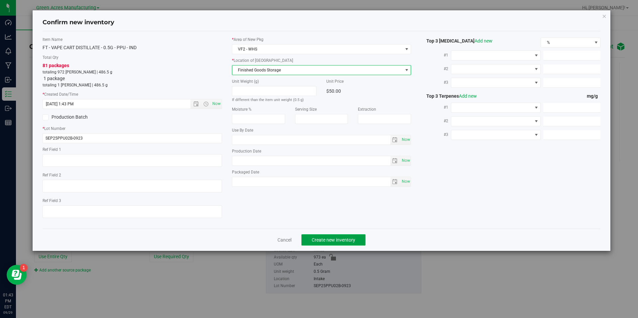
click at [354, 235] on button "Create new inventory" at bounding box center [334, 239] width 64 height 11
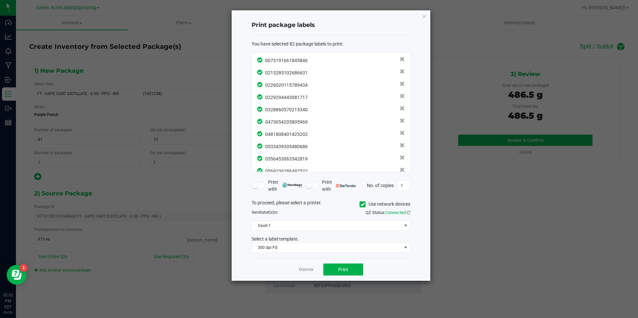
scroll to position [895, 0]
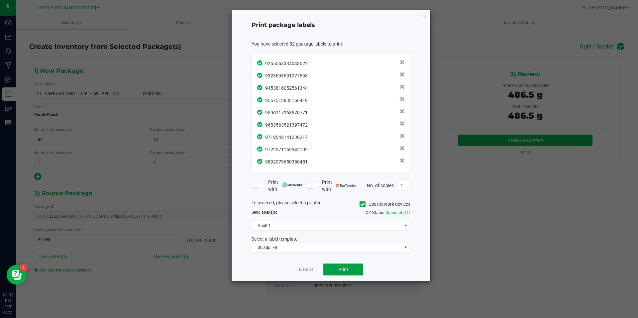
click at [344, 265] on button "Print" at bounding box center [344, 270] width 40 height 12
click at [299, 268] on div "Dismiss Print" at bounding box center [331, 269] width 159 height 23
click at [301, 270] on link "Dismiss" at bounding box center [306, 270] width 14 height 6
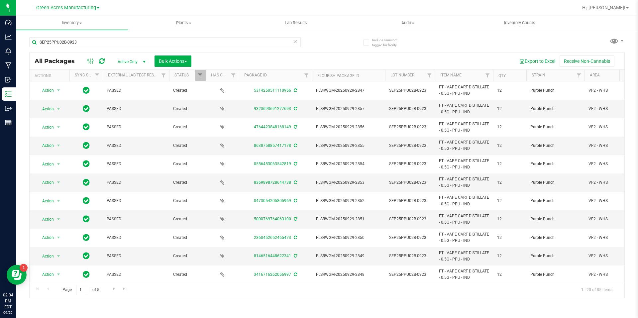
click at [508, 75] on th "Qty" at bounding box center [509, 76] width 33 height 12
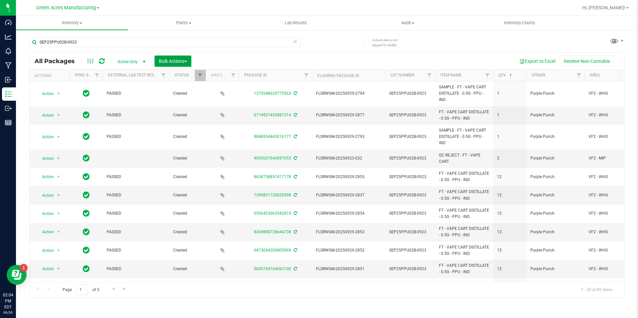
click at [166, 60] on span "Bulk Actions" at bounding box center [173, 61] width 28 height 5
click at [201, 128] on div "Locate packages" at bounding box center [180, 126] width 43 height 11
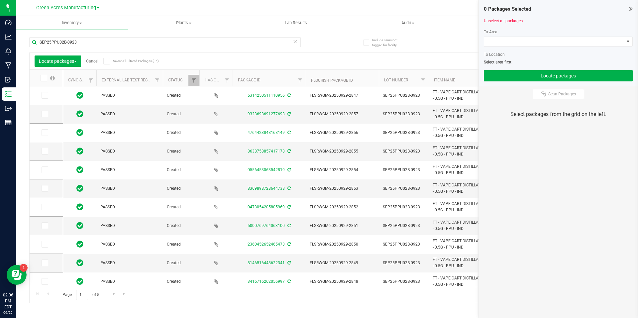
scroll to position [0, 267]
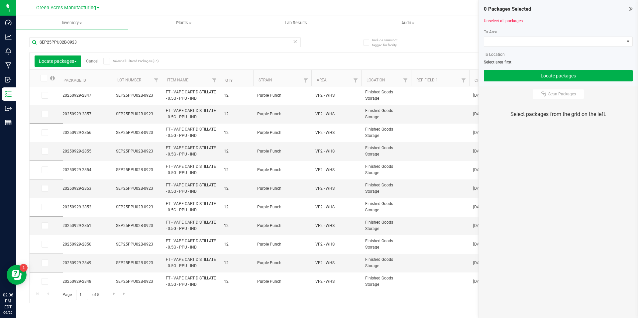
click at [243, 81] on th "Qty" at bounding box center [236, 78] width 33 height 17
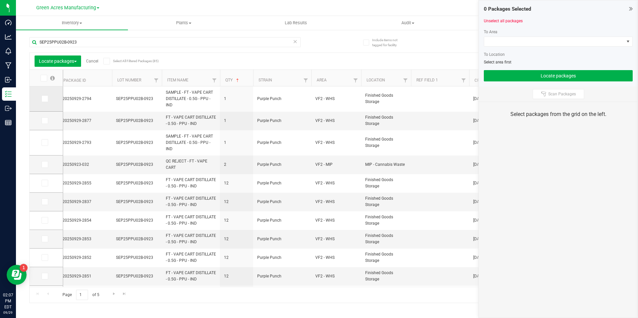
click at [45, 99] on icon at bounding box center [44, 99] width 4 height 0
click at [0, 0] on input "checkbox" at bounding box center [0, 0] width 0 height 0
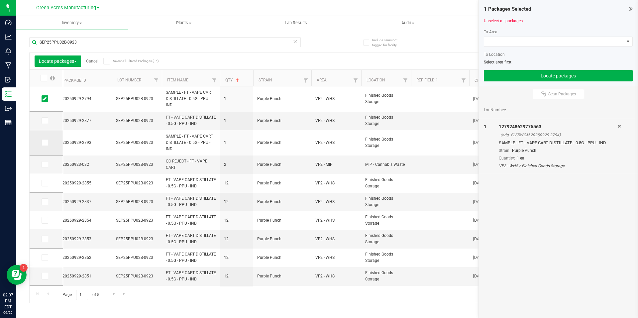
click at [42, 141] on span at bounding box center [45, 142] width 7 height 7
click at [0, 0] on input "checkbox" at bounding box center [0, 0] width 0 height 0
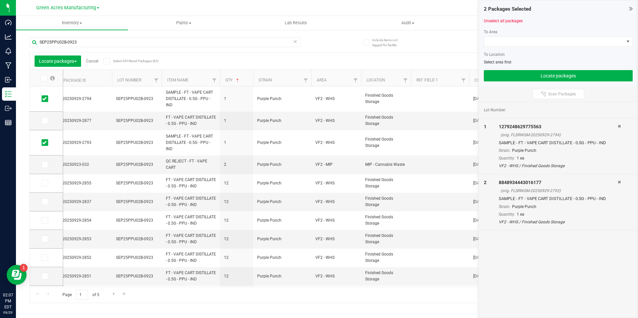
click at [520, 48] on div at bounding box center [558, 49] width 149 height 5
click at [520, 45] on span at bounding box center [555, 41] width 140 height 9
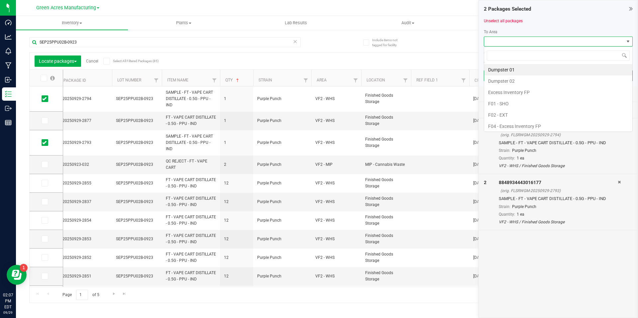
scroll to position [10, 149]
type input "pa"
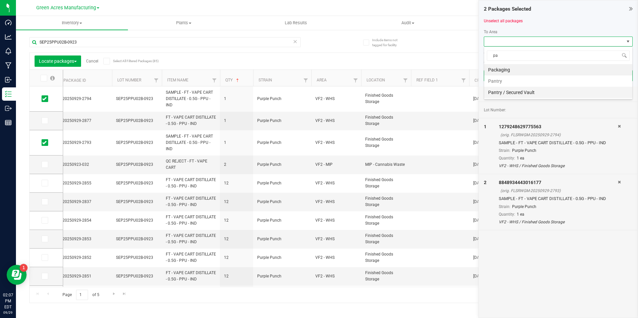
click at [535, 88] on li "Pantry / Secured Vault" at bounding box center [559, 92] width 148 height 11
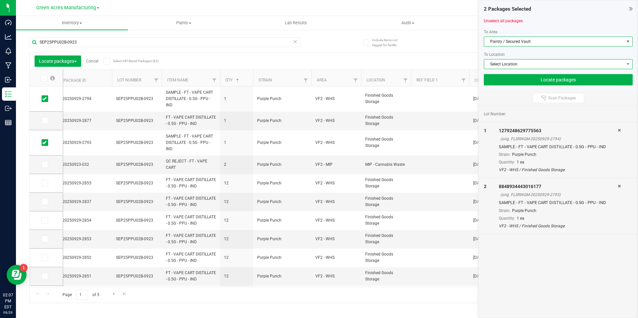
click at [542, 60] on span "Select Location" at bounding box center [555, 64] width 140 height 9
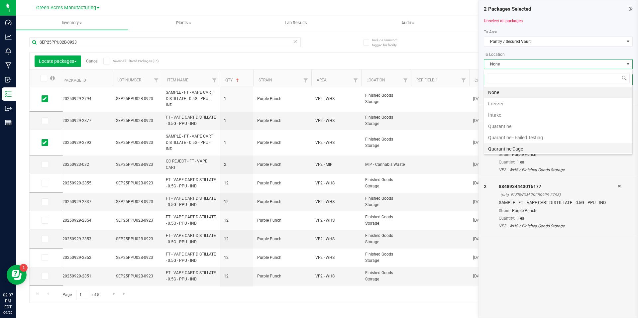
scroll to position [13, 0]
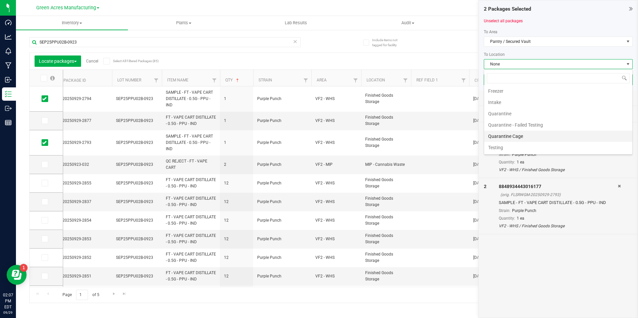
click at [549, 138] on li "Quarantine Cage" at bounding box center [559, 136] width 148 height 11
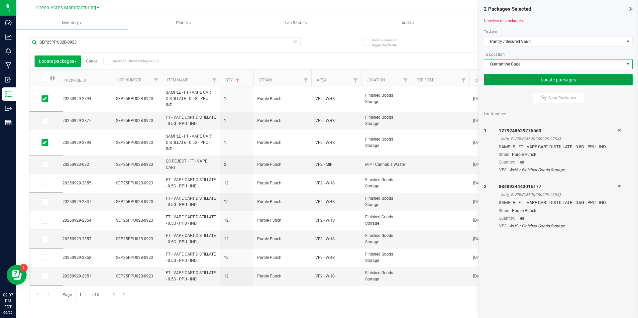
click at [587, 77] on button "Locate packages" at bounding box center [558, 79] width 149 height 11
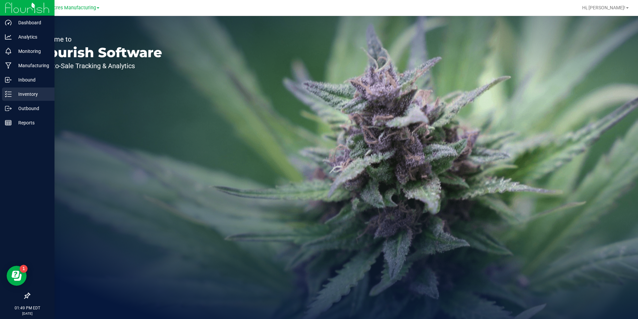
click at [24, 92] on p "Inventory" at bounding box center [32, 94] width 40 height 8
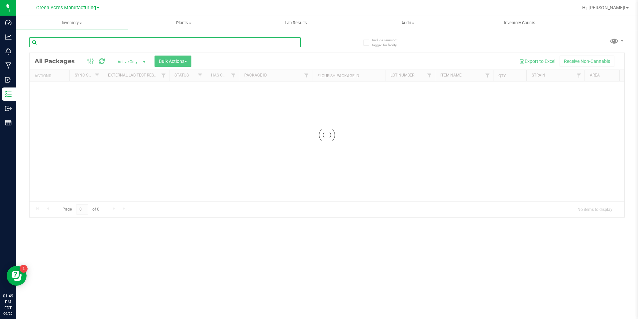
click at [98, 43] on input "text" at bounding box center [165, 42] width 272 height 10
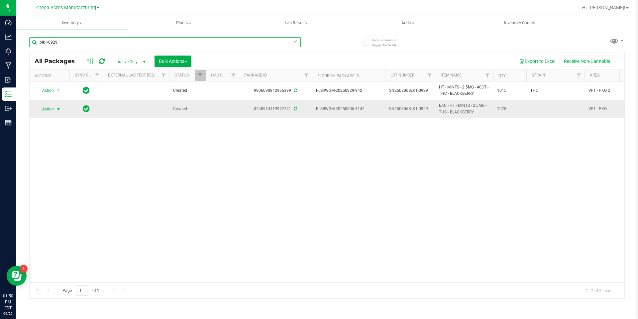
type input "blk1-0929"
click at [55, 105] on span "select" at bounding box center [59, 108] width 8 height 9
click at [215, 161] on div "Action Action Adjust qty Create package Edit attributes Global inventory Locate…" at bounding box center [327, 181] width 595 height 201
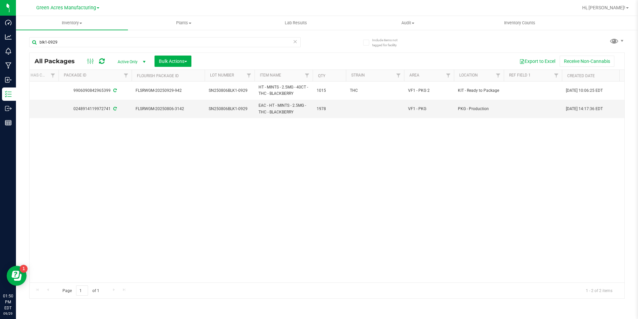
scroll to position [0, 182]
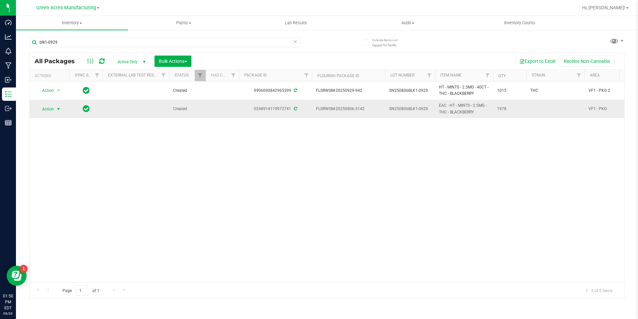
click at [53, 109] on span "Action" at bounding box center [45, 108] width 18 height 9
click at [292, 169] on div "Action Action Adjust qty Create package Edit attributes Global inventory Locate…" at bounding box center [327, 181] width 595 height 201
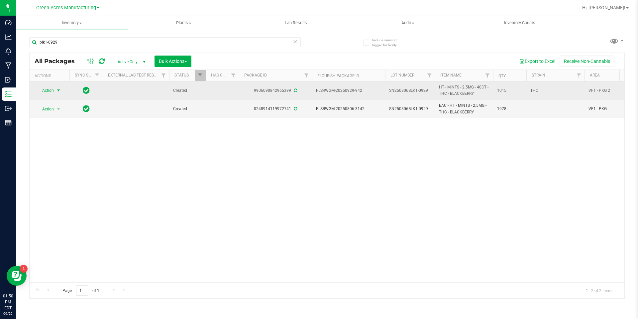
click at [52, 93] on span "Action" at bounding box center [45, 90] width 18 height 9
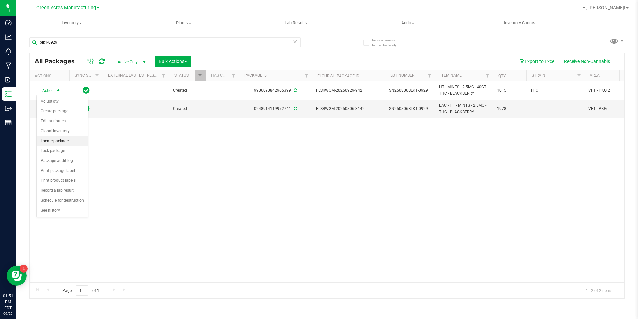
click at [68, 141] on li "Locate package" at bounding box center [63, 141] width 52 height 10
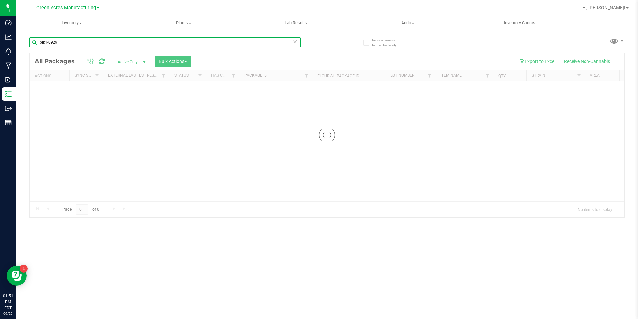
click at [110, 38] on input "blk1-0929" at bounding box center [165, 42] width 272 height 10
click at [144, 105] on div at bounding box center [327, 135] width 595 height 164
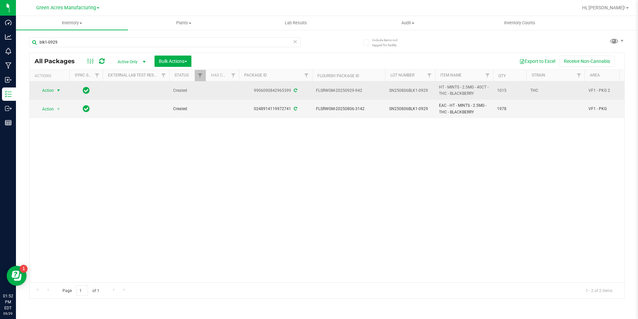
click at [48, 91] on span "Action" at bounding box center [45, 90] width 18 height 9
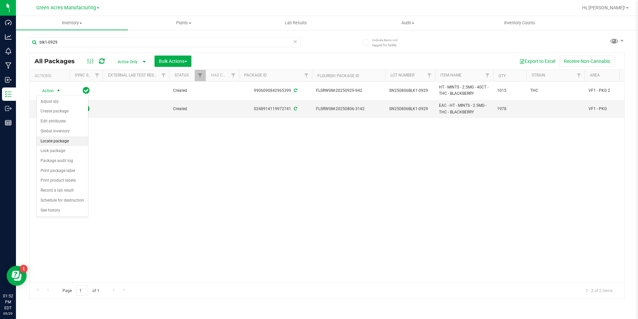
click at [69, 141] on li "Locate package" at bounding box center [63, 141] width 52 height 10
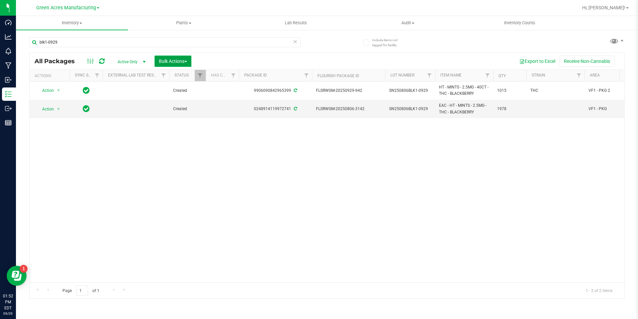
click at [164, 61] on span "Bulk Actions" at bounding box center [173, 61] width 28 height 5
click at [204, 124] on li "Locate packages" at bounding box center [187, 126] width 65 height 12
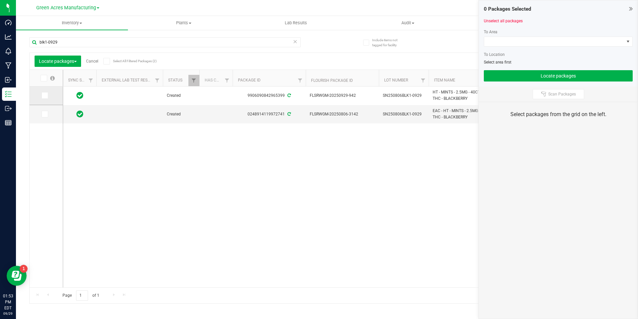
click at [48, 95] on span at bounding box center [45, 95] width 7 height 7
click at [0, 0] on input "checkbox" at bounding box center [0, 0] width 0 height 0
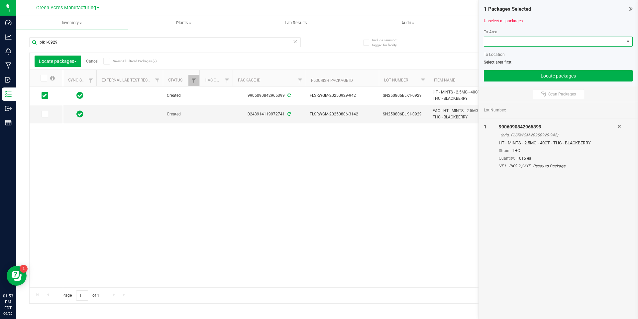
click at [520, 43] on span at bounding box center [555, 41] width 140 height 9
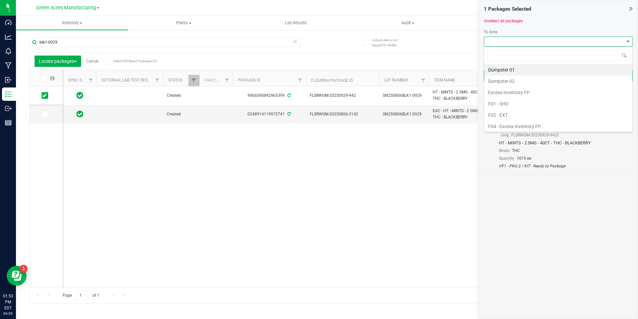
scroll to position [10, 149]
type input "p"
click at [536, 78] on li "Pantry / Secured Vault" at bounding box center [559, 82] width 148 height 11
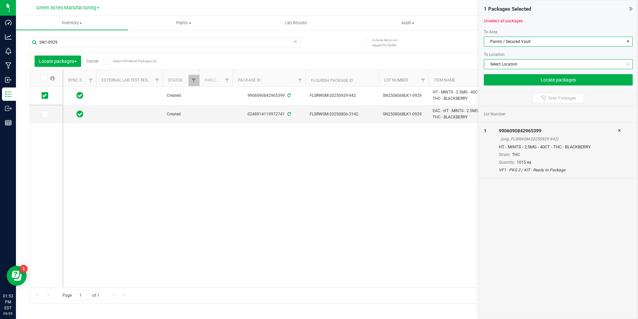
click at [542, 64] on span "Select Location" at bounding box center [555, 64] width 140 height 9
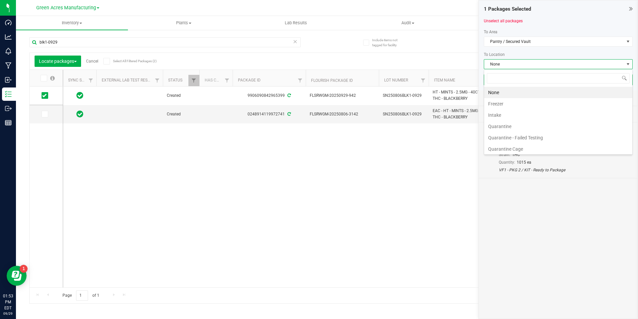
scroll to position [10, 149]
click at [513, 116] on li "Intake" at bounding box center [559, 114] width 148 height 11
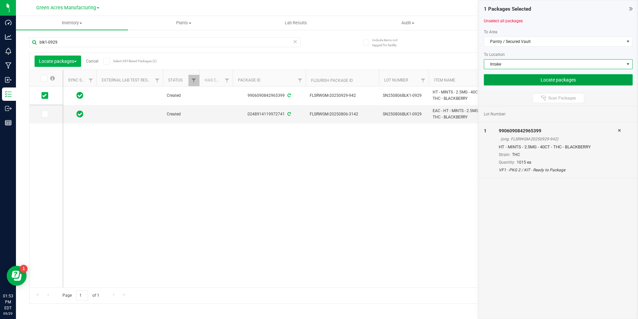
click at [548, 79] on button "Locate packages" at bounding box center [558, 79] width 149 height 11
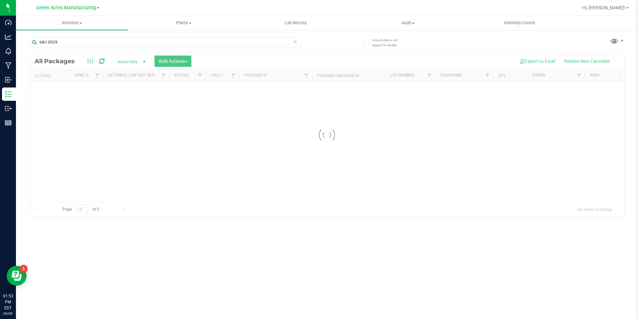
drag, startPoint x: 262, startPoint y: 231, endPoint x: 141, endPoint y: 172, distance: 134.7
click at [141, 172] on div at bounding box center [327, 135] width 595 height 164
